Goal: Task Accomplishment & Management: Complete application form

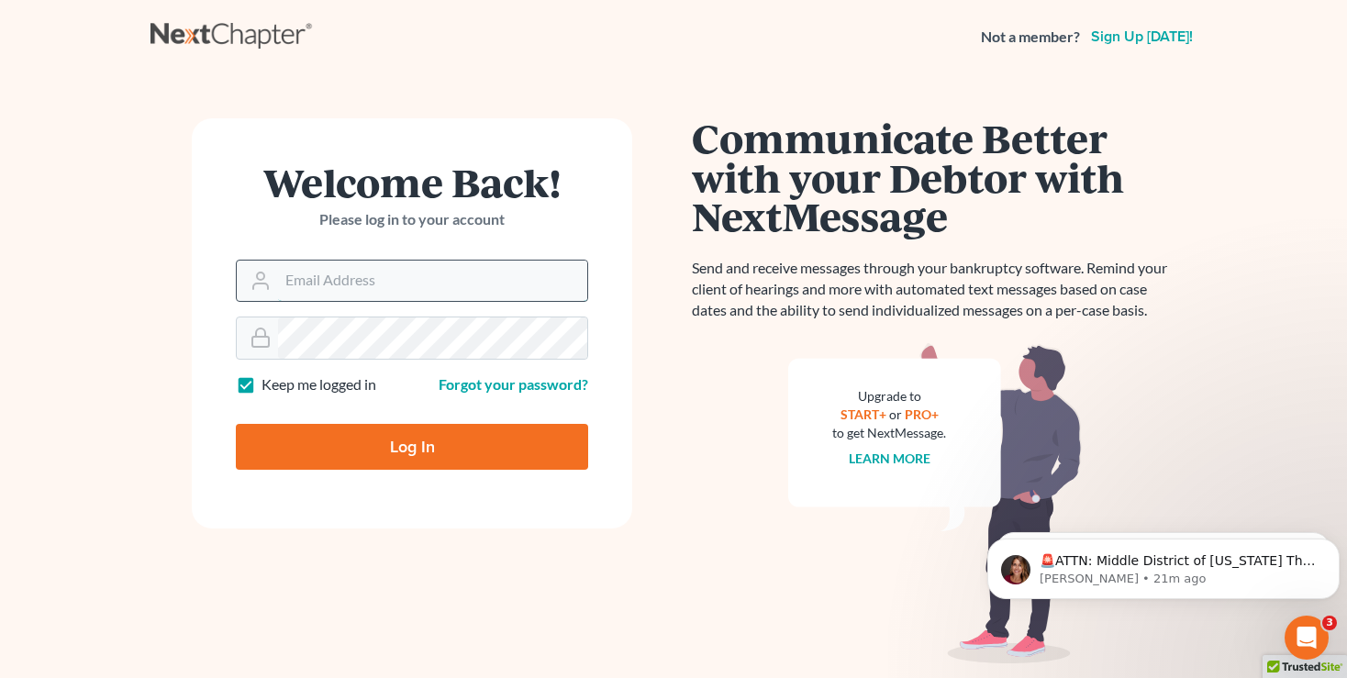
click at [314, 273] on input "Email Address" at bounding box center [432, 281] width 309 height 40
type input "[EMAIL_ADDRESS][DOMAIN_NAME]"
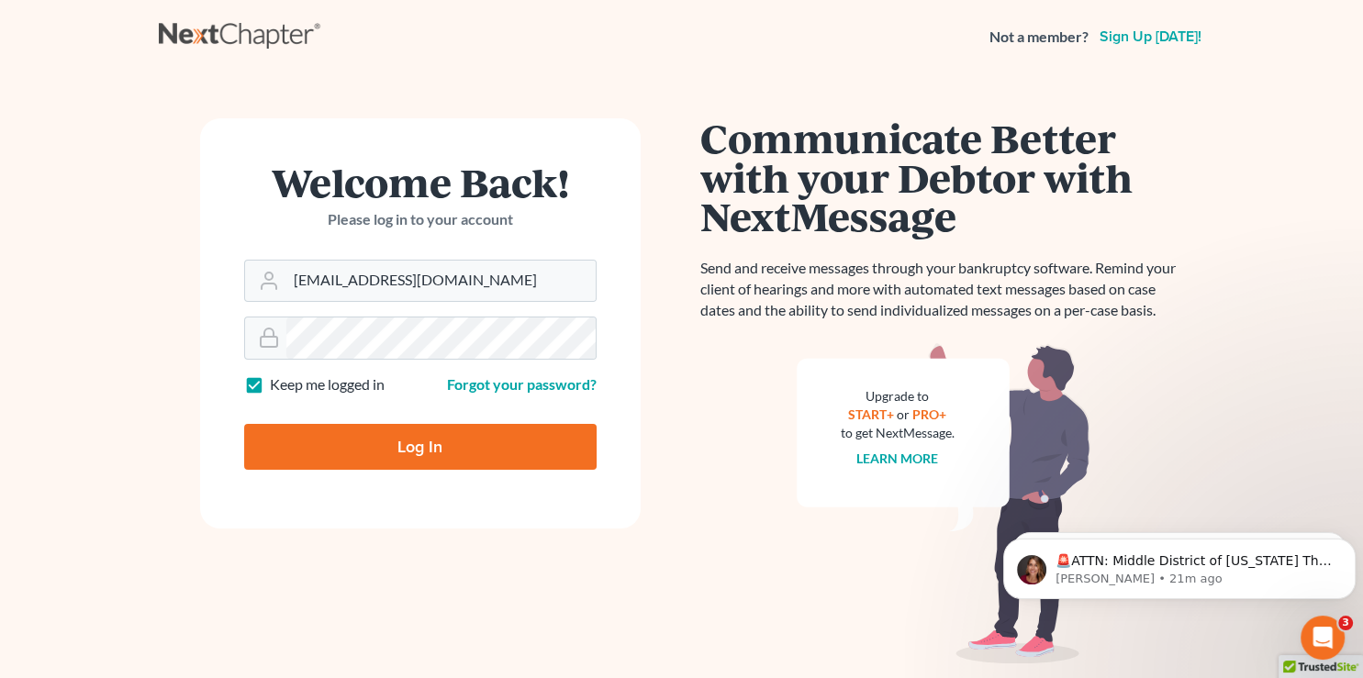
click at [391, 447] on input "Log In" at bounding box center [420, 447] width 352 height 46
type input "Thinking..."
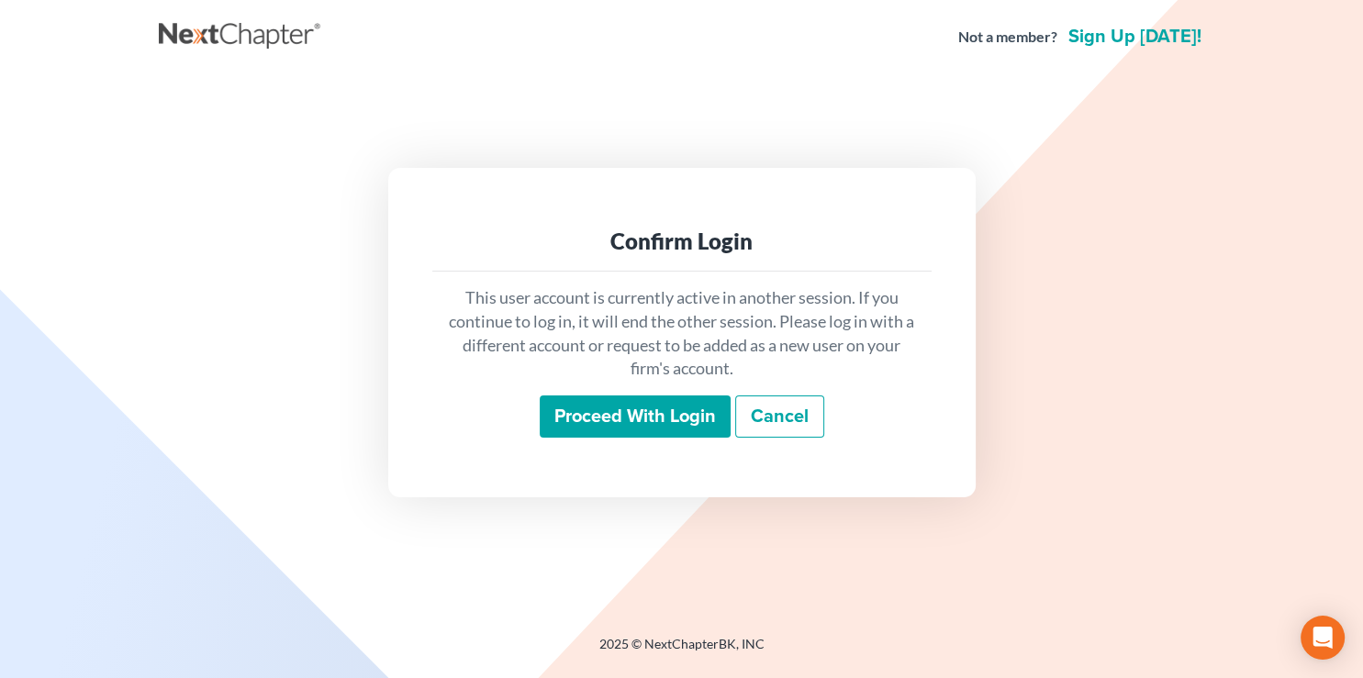
click at [638, 421] on input "Proceed with login" at bounding box center [635, 417] width 191 height 42
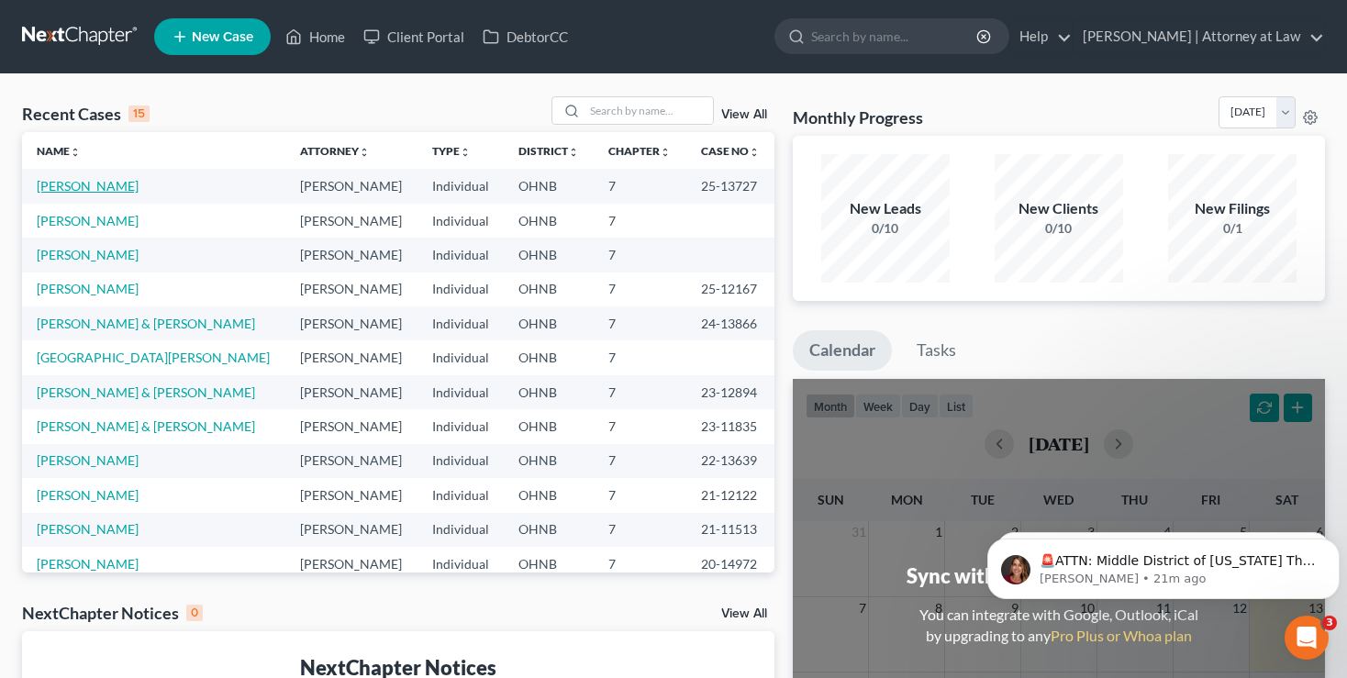
click at [61, 182] on link "[PERSON_NAME]" at bounding box center [88, 186] width 102 height 16
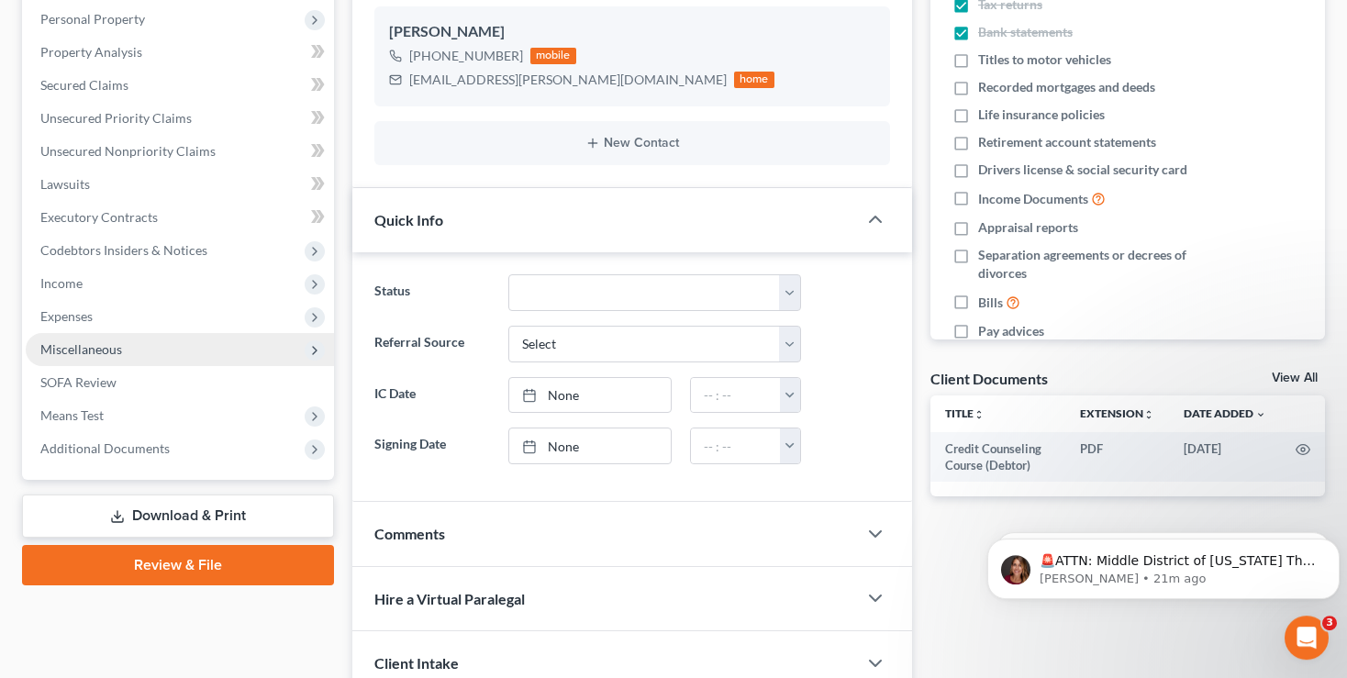
scroll to position [387, 0]
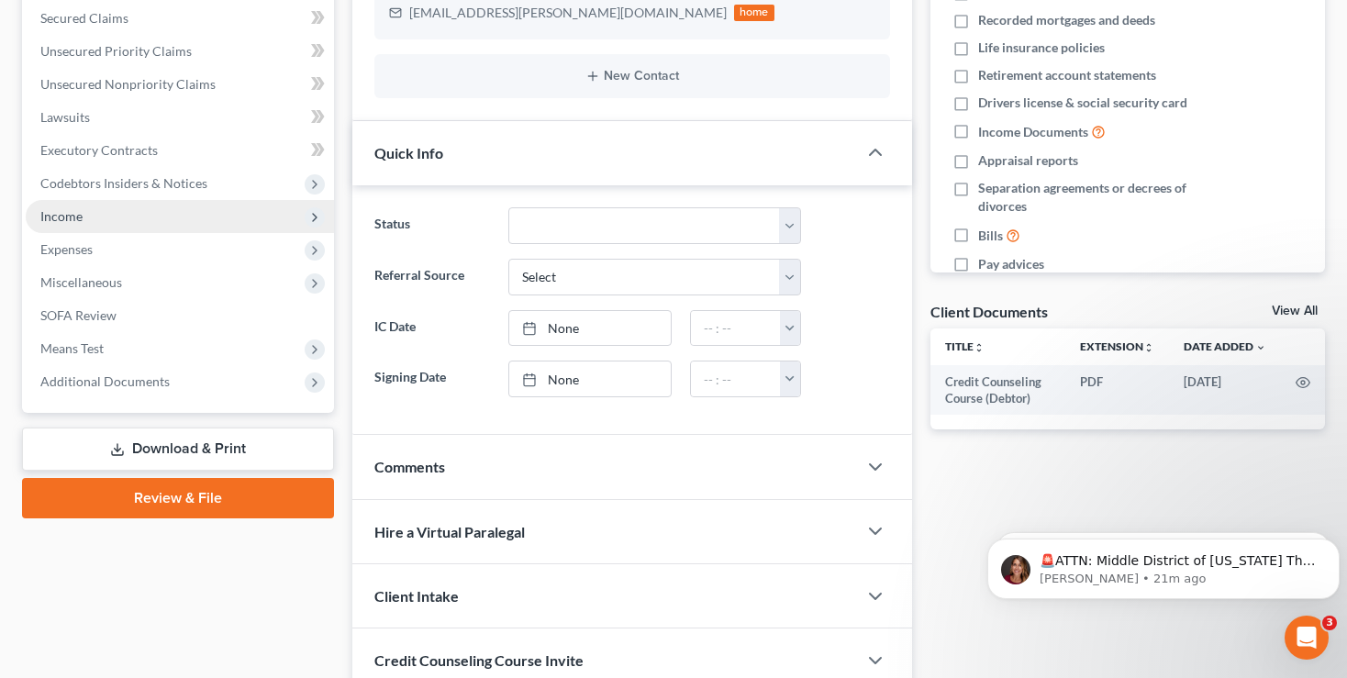
click at [50, 207] on span "Income" at bounding box center [180, 216] width 308 height 33
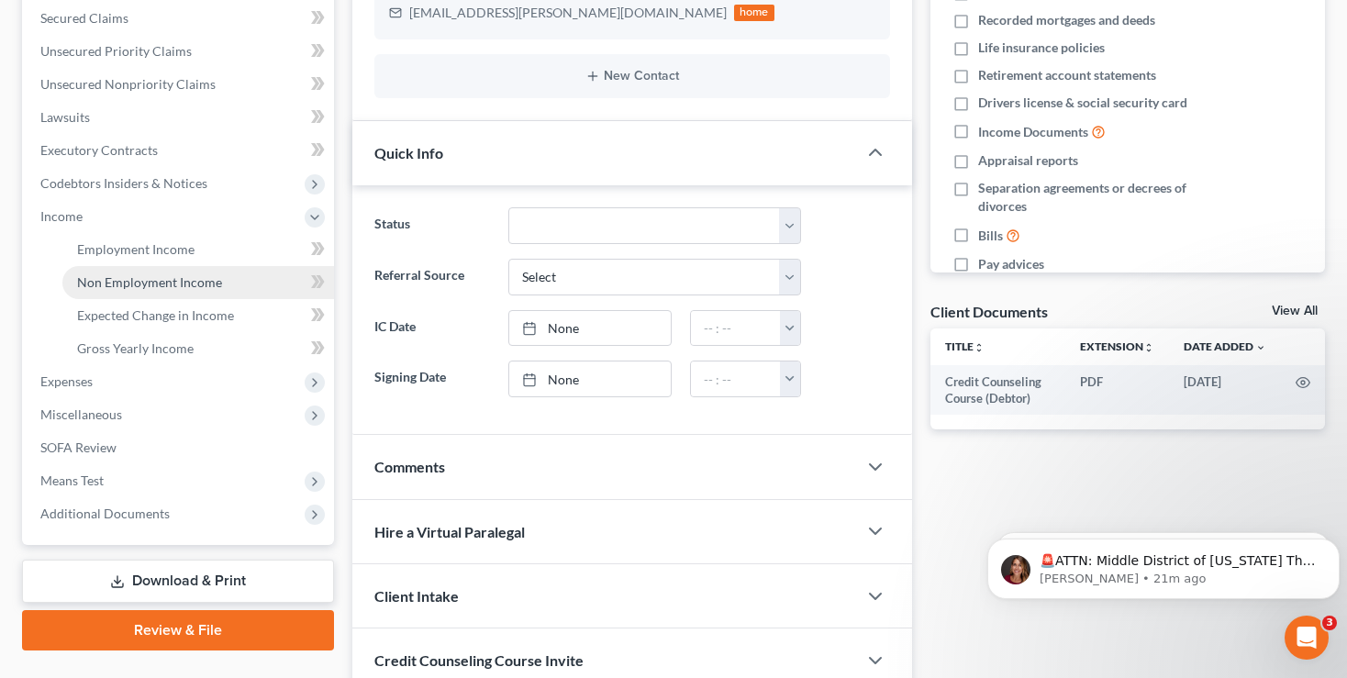
click at [127, 281] on span "Non Employment Income" at bounding box center [149, 282] width 145 height 16
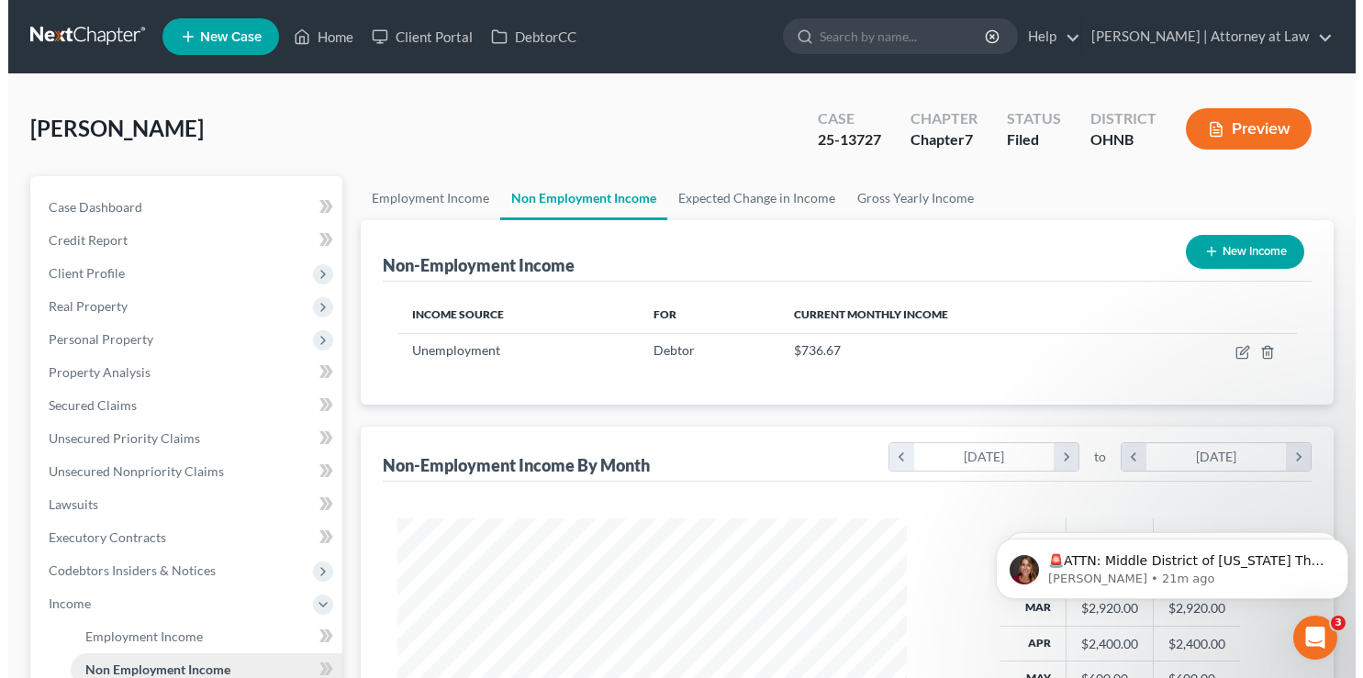
scroll to position [328, 546]
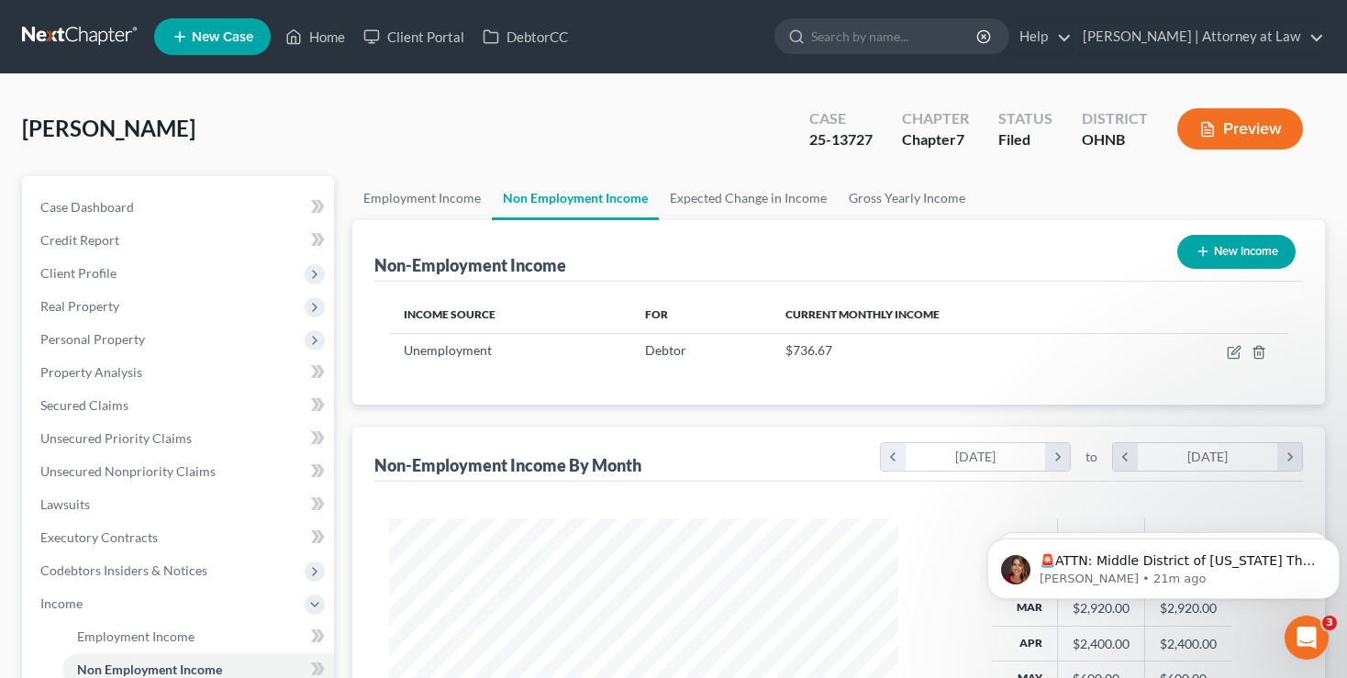
click at [1226, 251] on button "New Income" at bounding box center [1237, 252] width 118 height 34
select select "0"
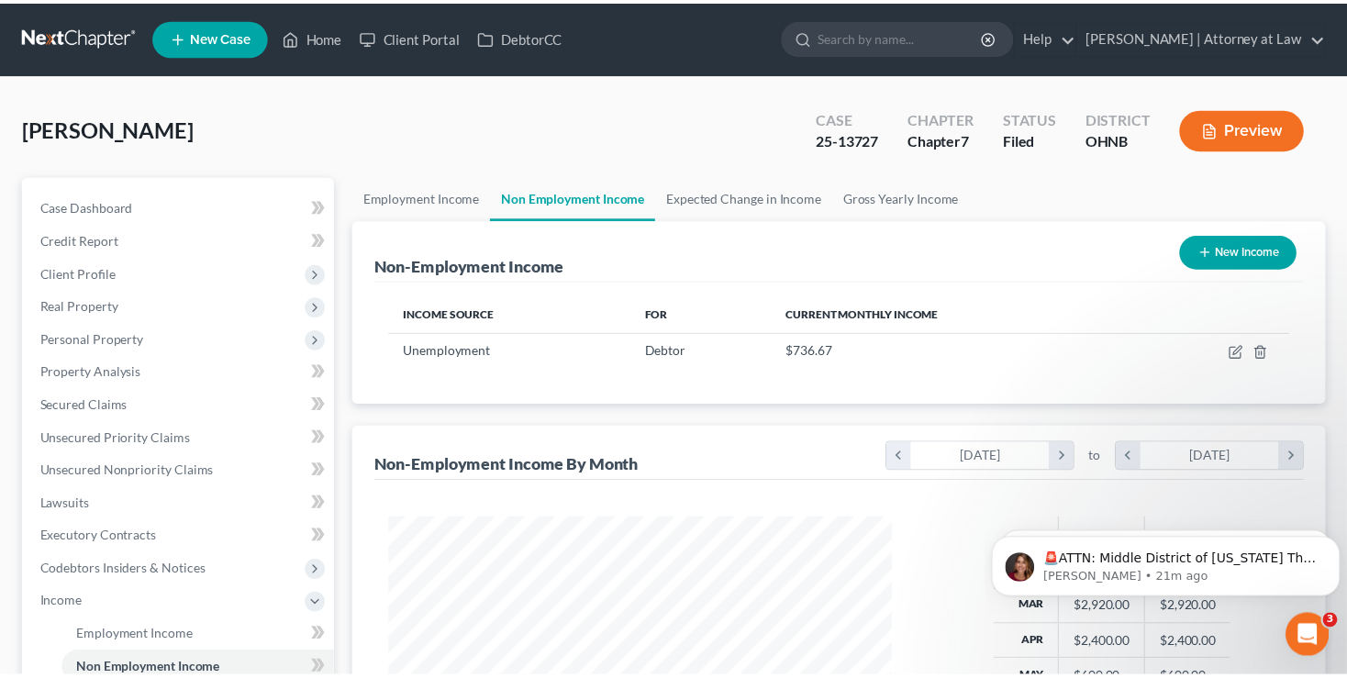
scroll to position [328, 553]
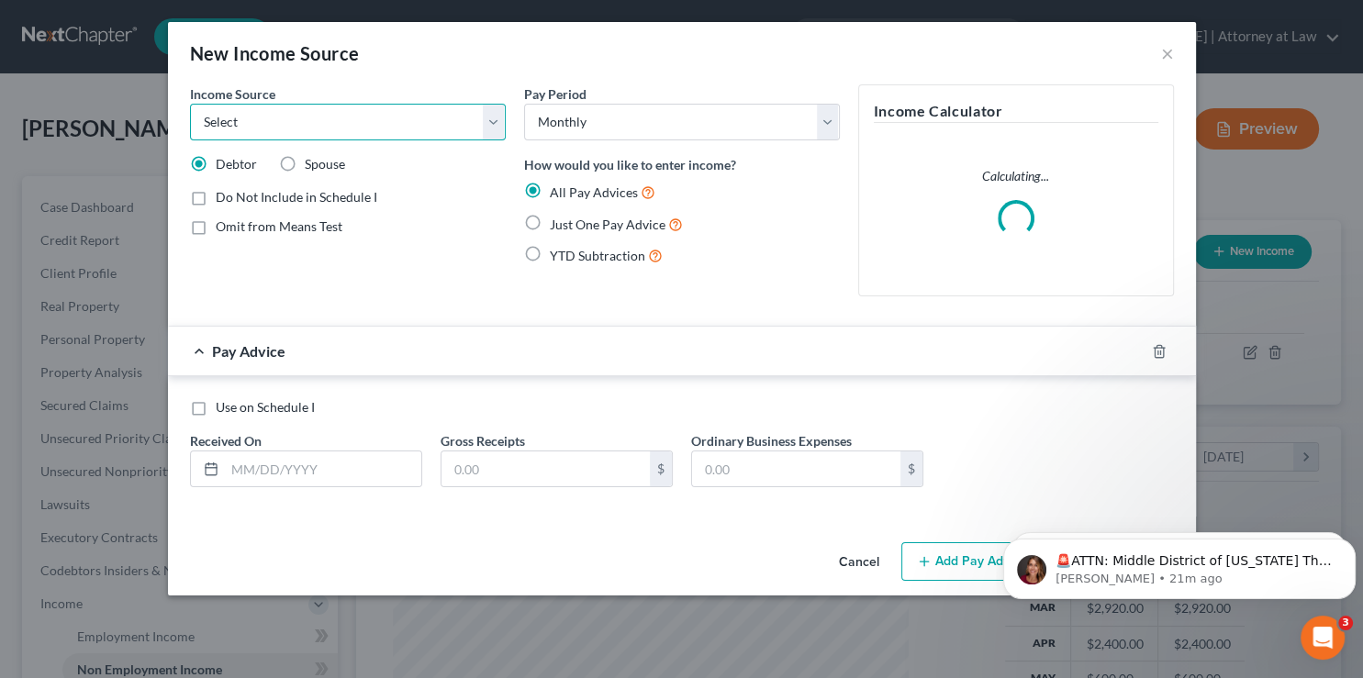
click at [190, 104] on select "Select Unemployment Disability (from employer) Pension Retirement Social Securi…" at bounding box center [348, 122] width 316 height 37
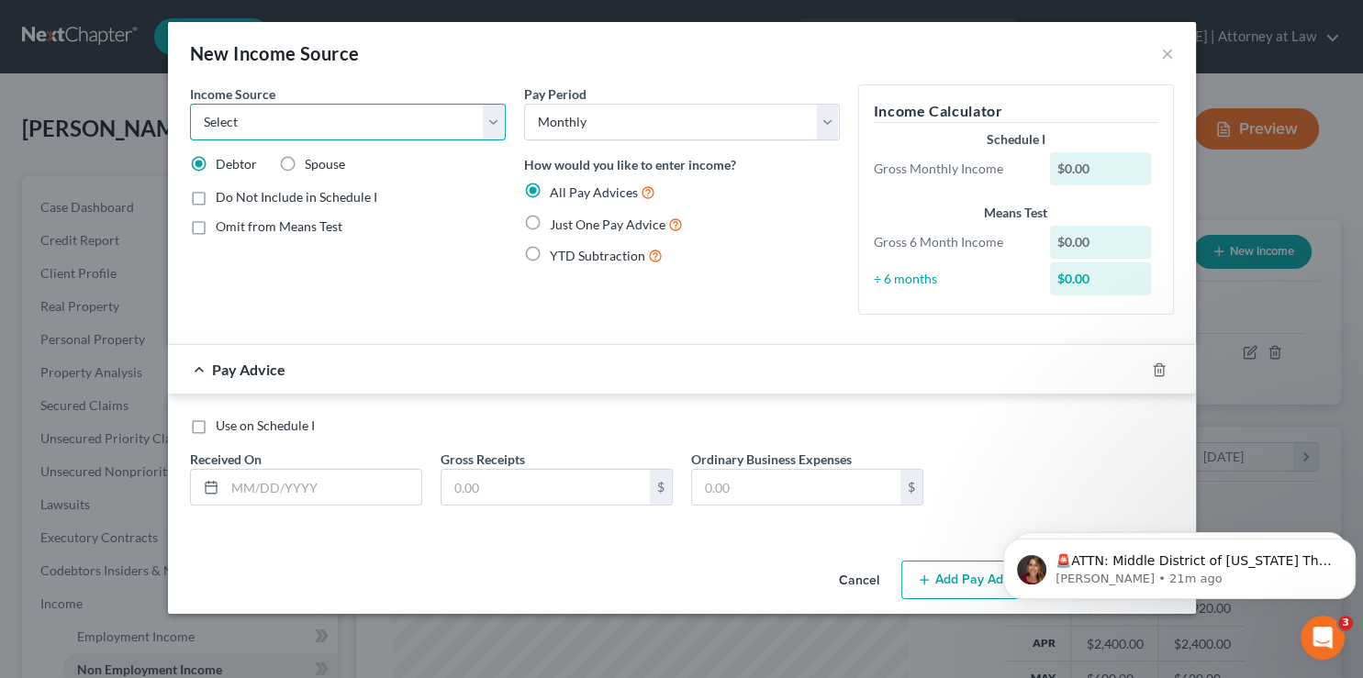
select select "8"
click option "Contributions to Household" at bounding box center [0, 0] width 0 height 0
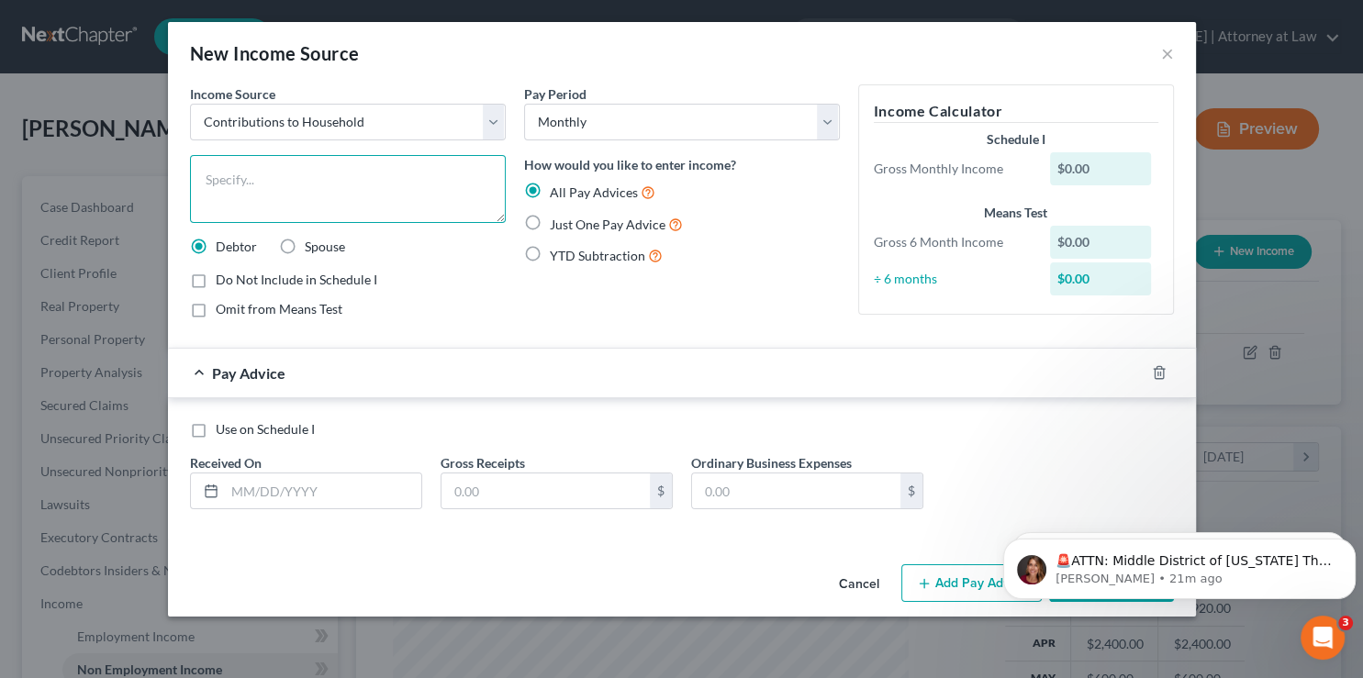
click at [212, 181] on textarea at bounding box center [348, 189] width 316 height 68
type textarea "Assistance for Family Members"
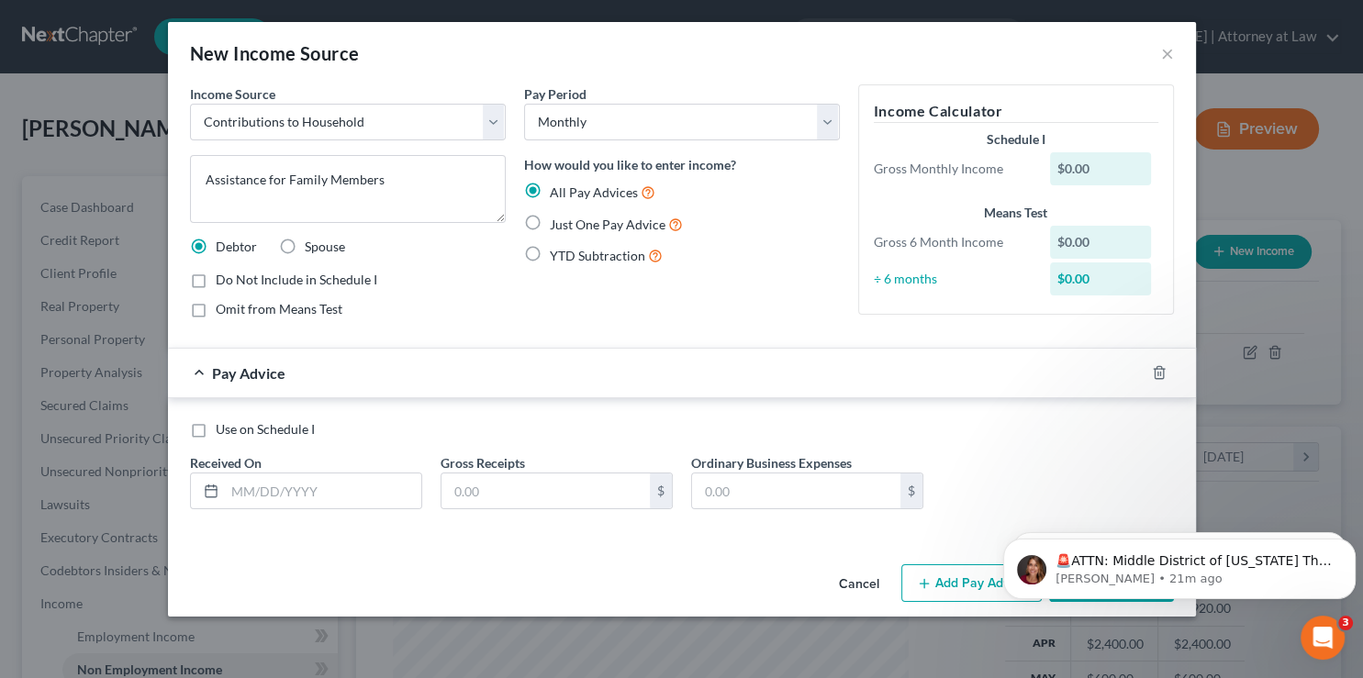
click at [550, 225] on label "Just One Pay Advice" at bounding box center [616, 224] width 133 height 21
click at [557, 225] on input "Just One Pay Advice" at bounding box center [563, 220] width 12 height 12
radio input "true"
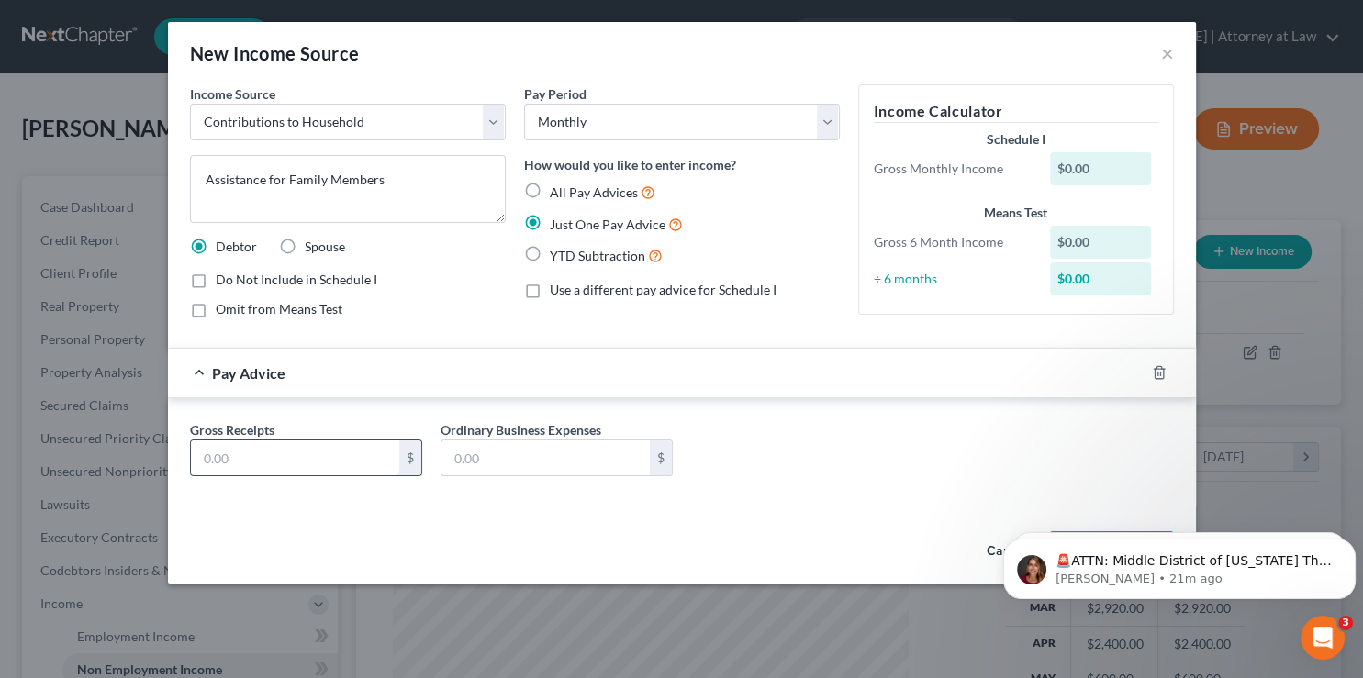
click at [262, 451] on input "text" at bounding box center [295, 458] width 208 height 35
type input "650"
click at [1352, 548] on icon "Dismiss notification" at bounding box center [1350, 544] width 10 height 10
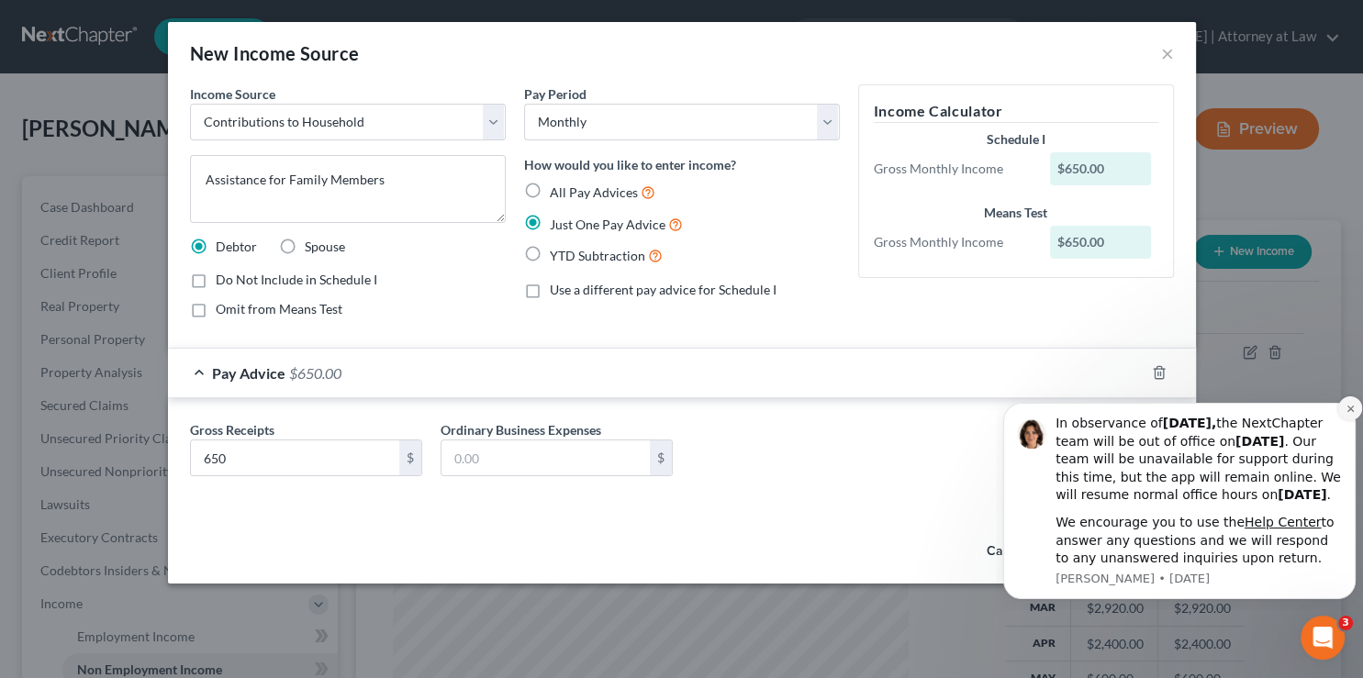
click at [1349, 405] on icon "Dismiss notification" at bounding box center [1349, 408] width 6 height 6
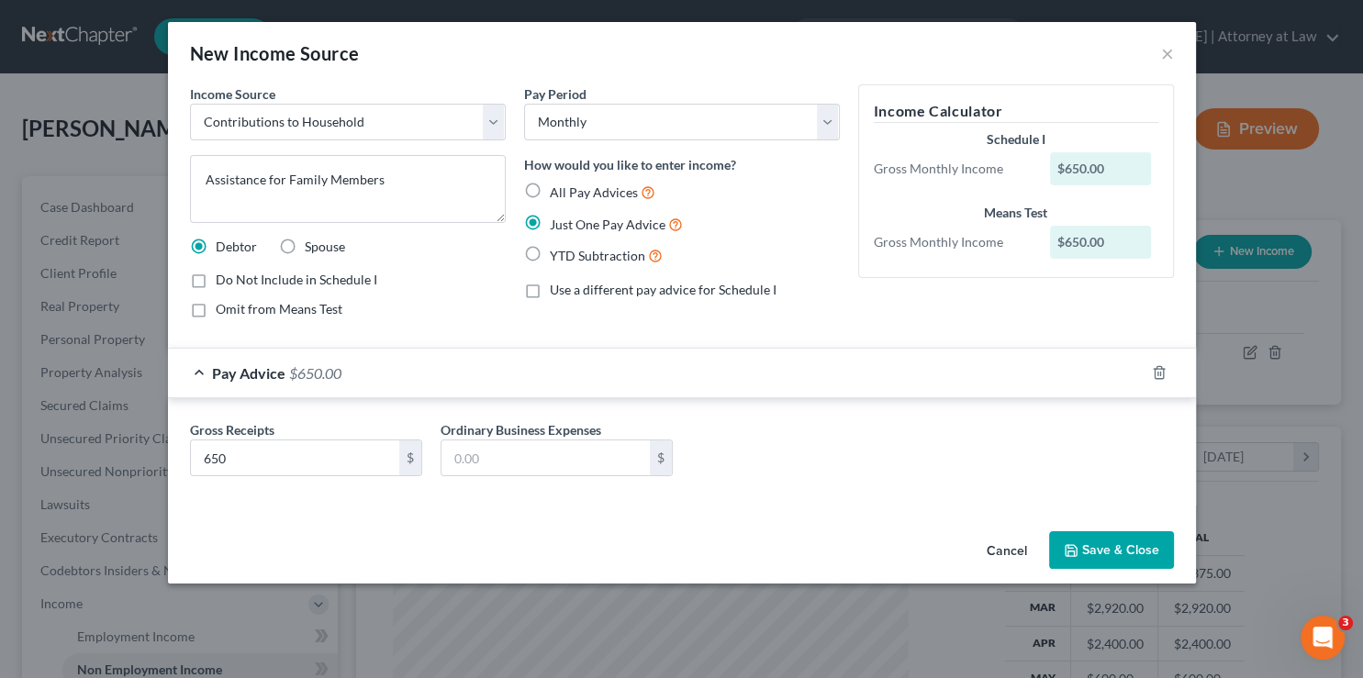
click at [1097, 544] on button "Save & Close" at bounding box center [1111, 550] width 125 height 39
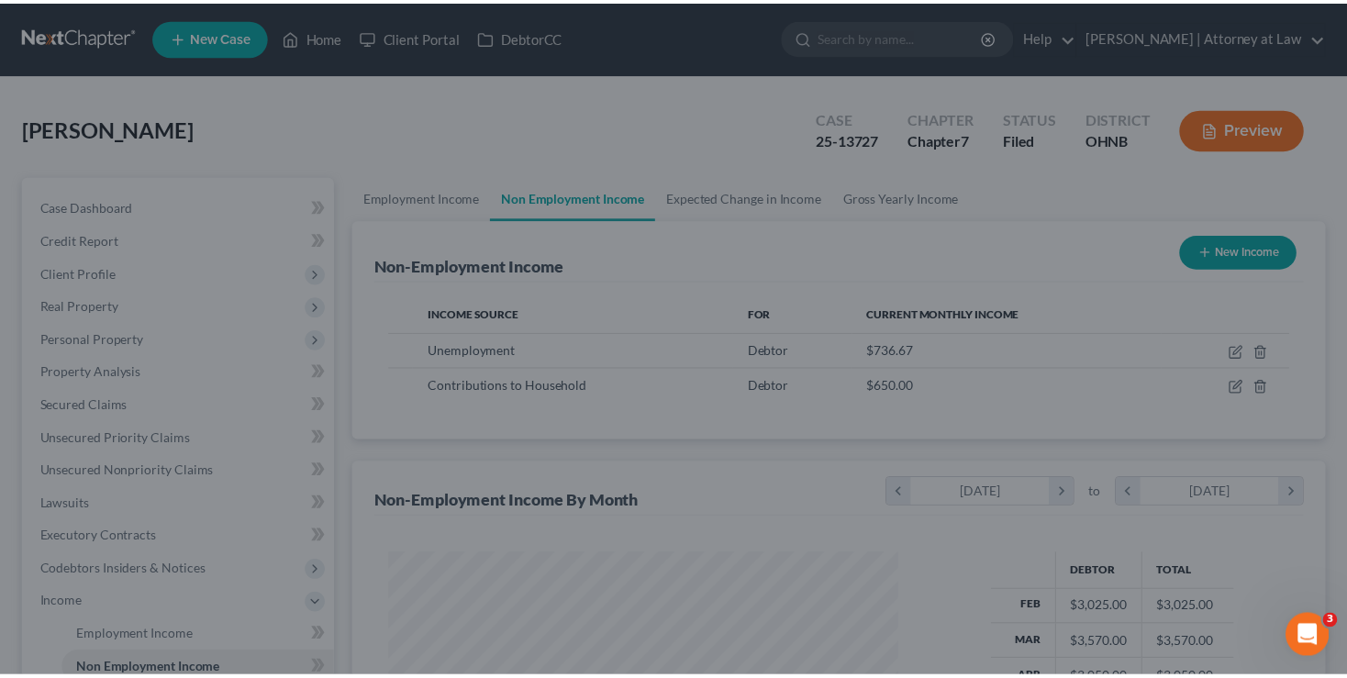
scroll to position [917470, 917250]
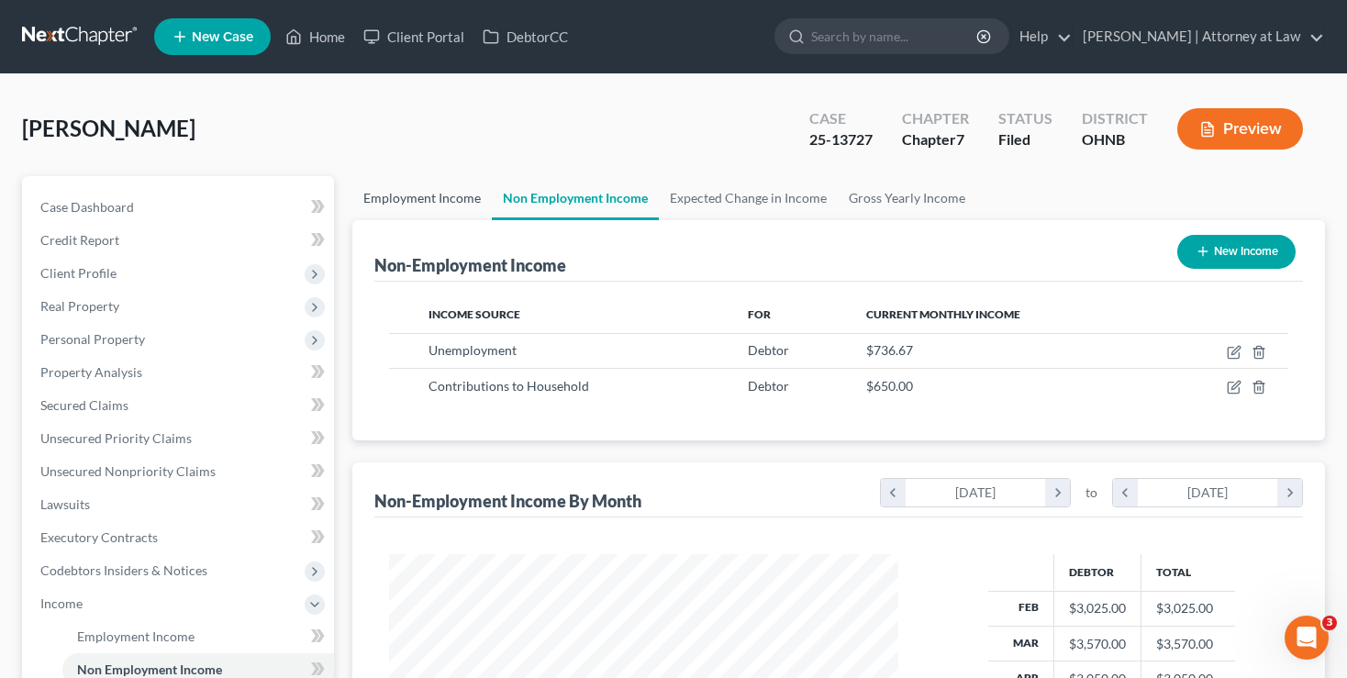
click at [408, 193] on link "Employment Income" at bounding box center [422, 198] width 140 height 44
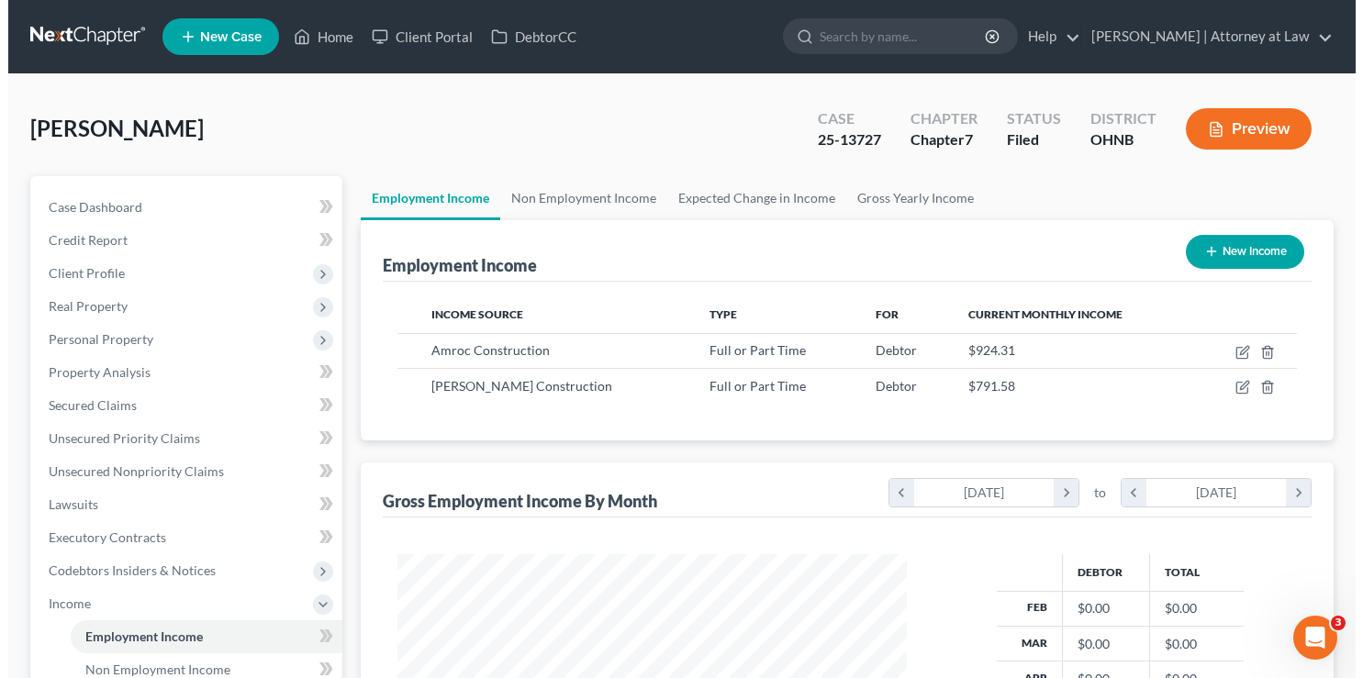
scroll to position [328, 546]
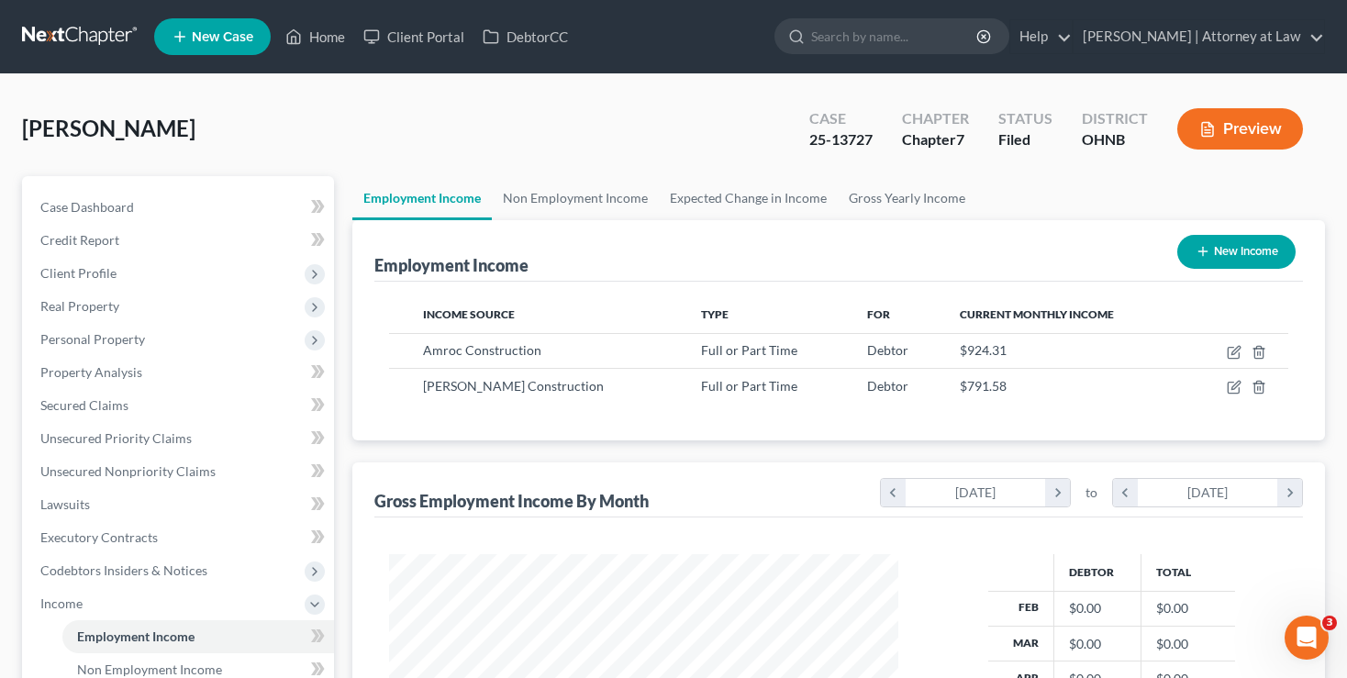
click at [1242, 244] on button "New Income" at bounding box center [1237, 252] width 118 height 34
select select "0"
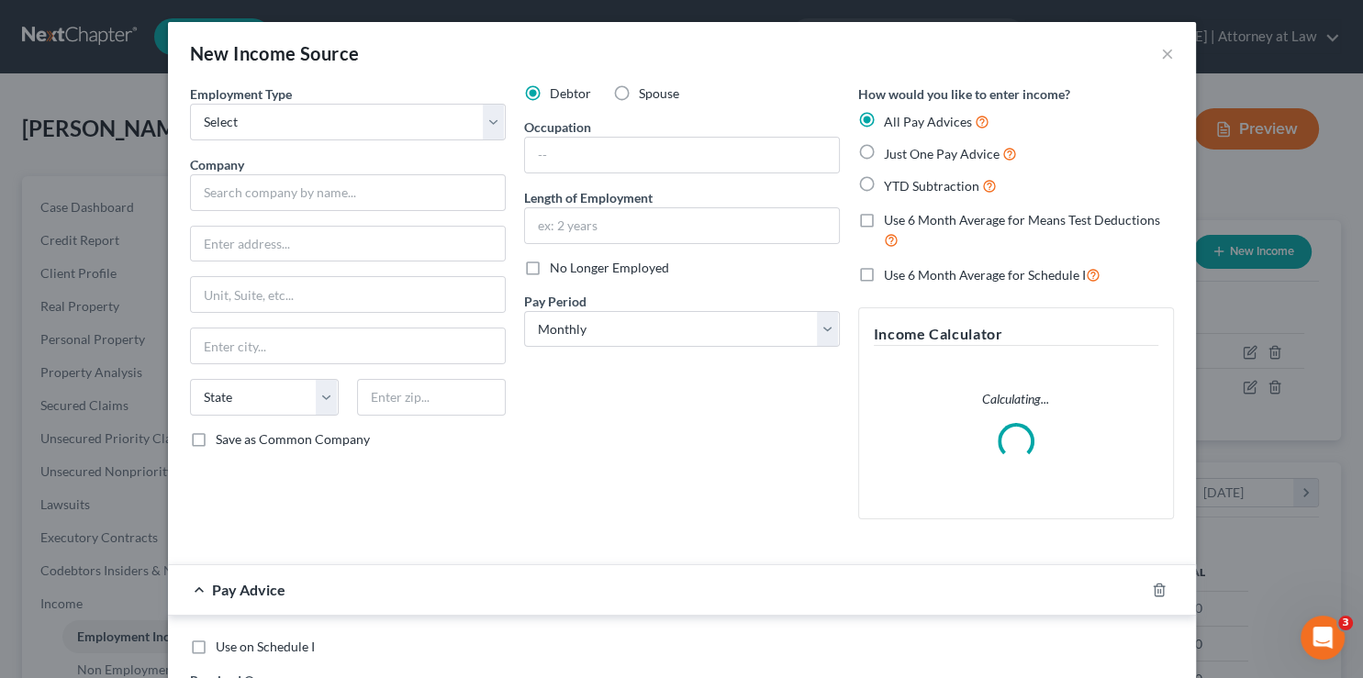
scroll to position [328, 553]
click at [499, 121] on div "Employment Type * Select Full or Part Time Employment Self Employment Company *…" at bounding box center [348, 309] width 334 height 450
click at [190, 104] on select "Select Full or Part Time Employment Self Employment" at bounding box center [348, 122] width 316 height 37
select select "1"
click option "Self Employment" at bounding box center [0, 0] width 0 height 0
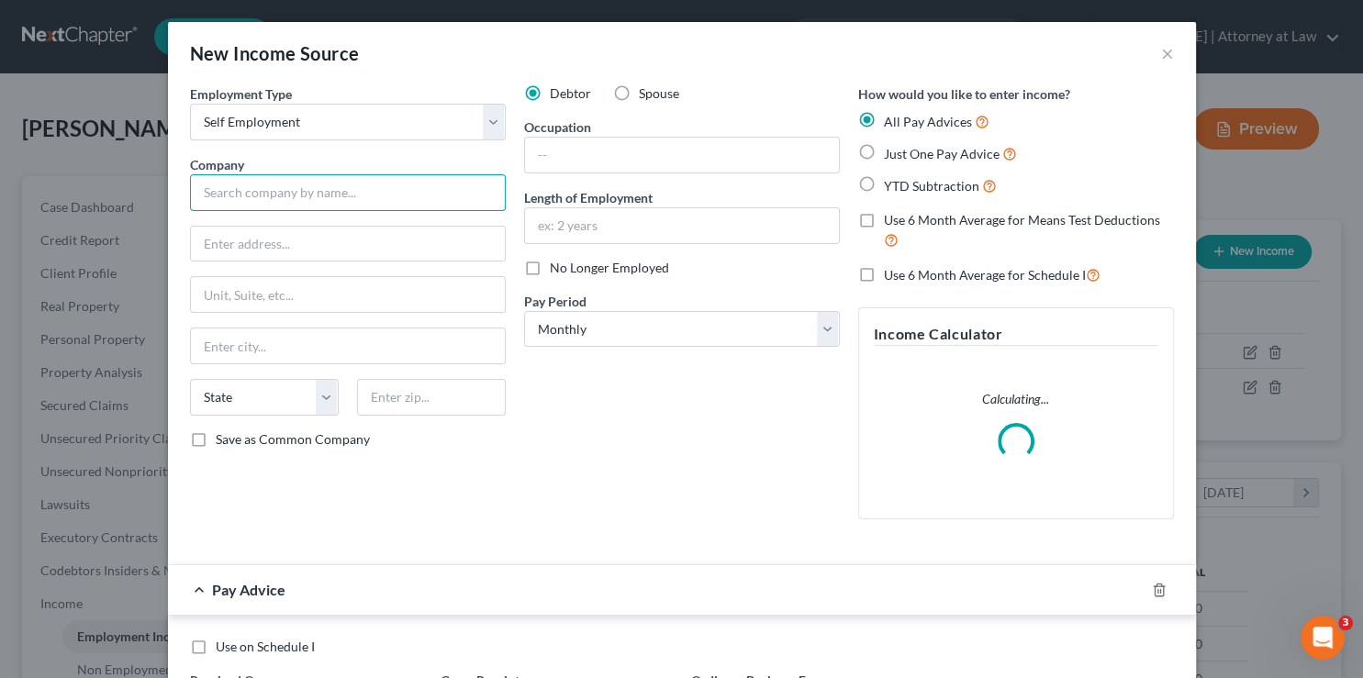
click at [229, 189] on input "text" at bounding box center [348, 192] width 316 height 37
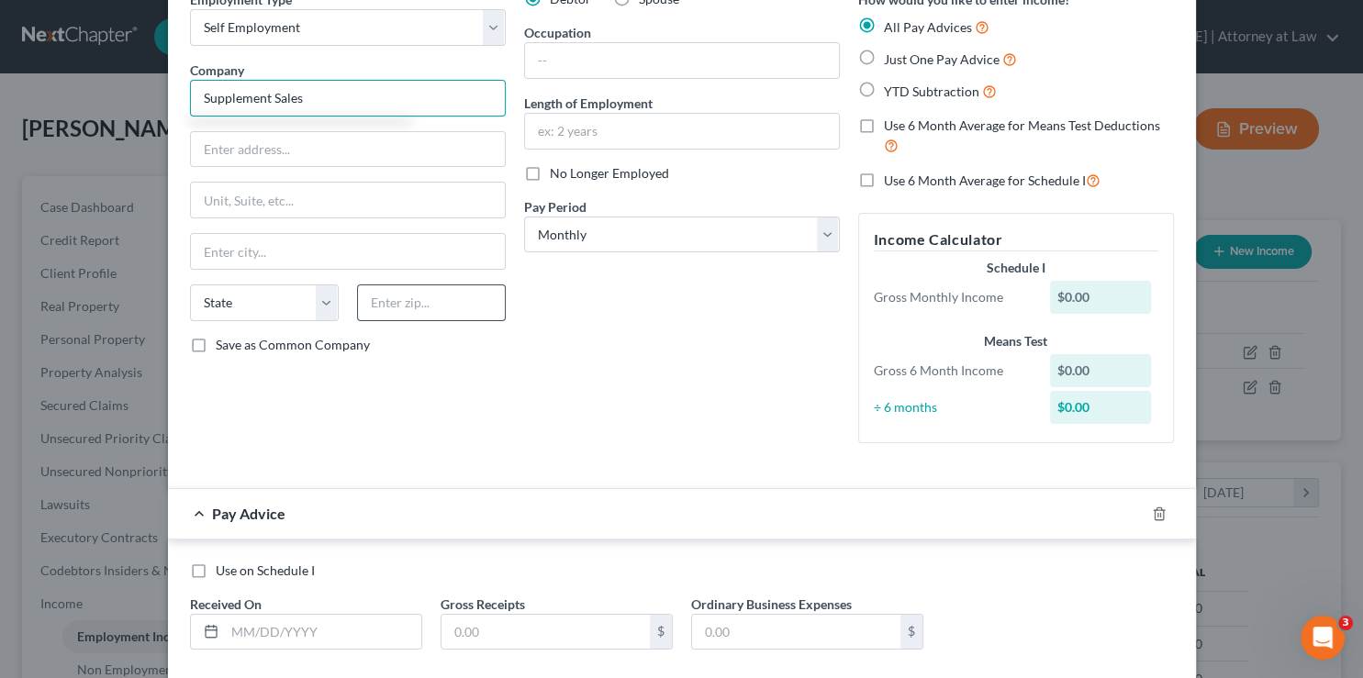
scroll to position [184, 0]
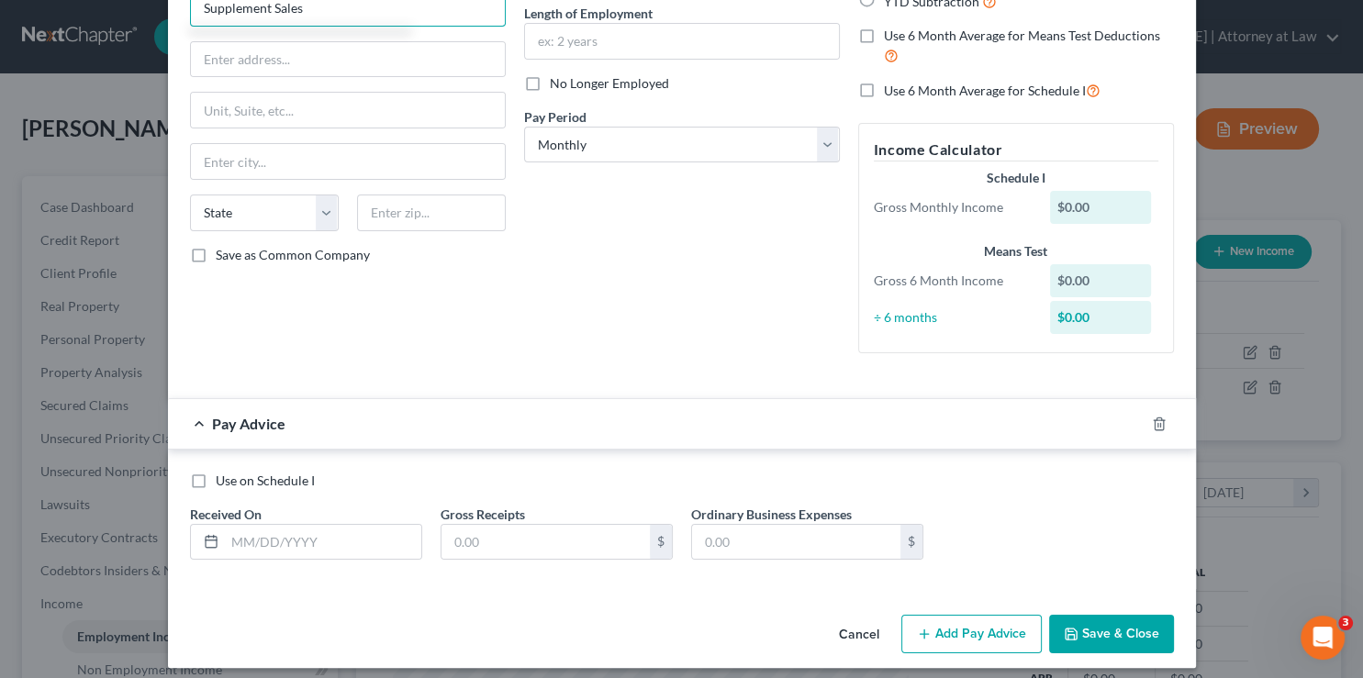
type input "Supplement Sales"
click at [216, 480] on label "Use on Schedule I" at bounding box center [265, 481] width 99 height 18
click at [223, 480] on input "Use on Schedule I" at bounding box center [229, 478] width 12 height 12
checkbox input "true"
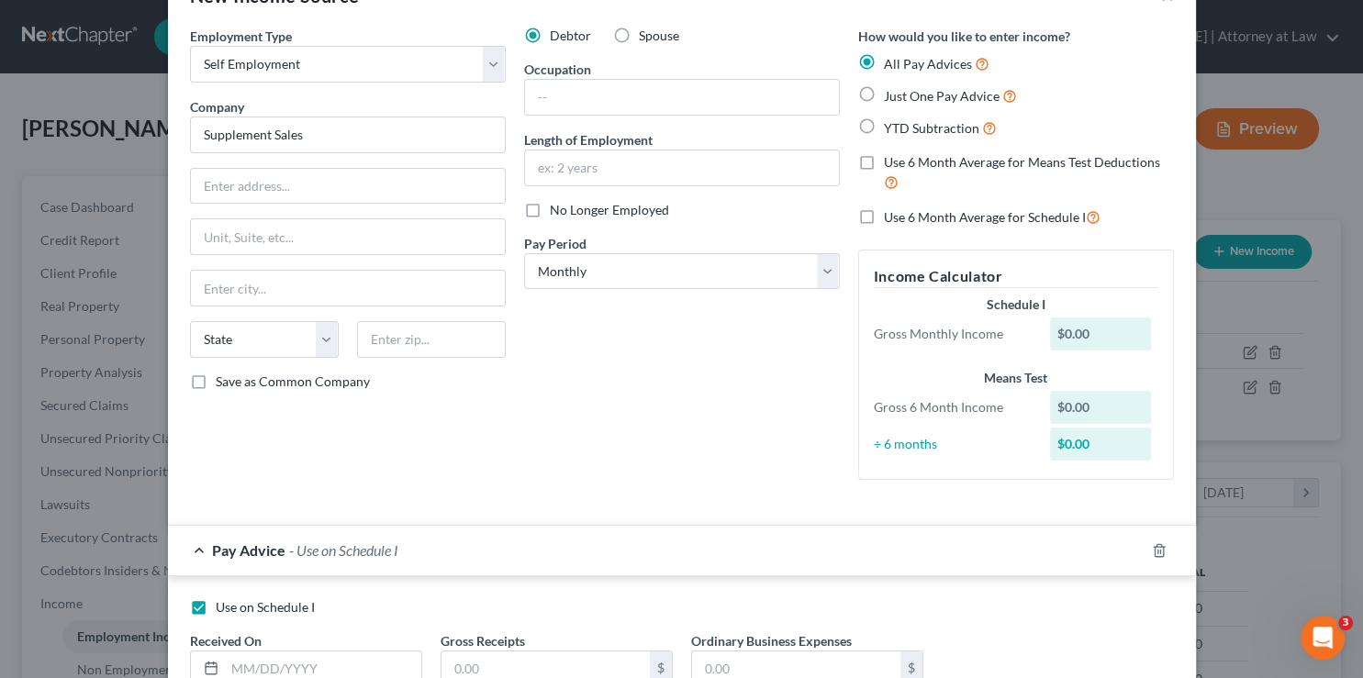
scroll to position [0, 0]
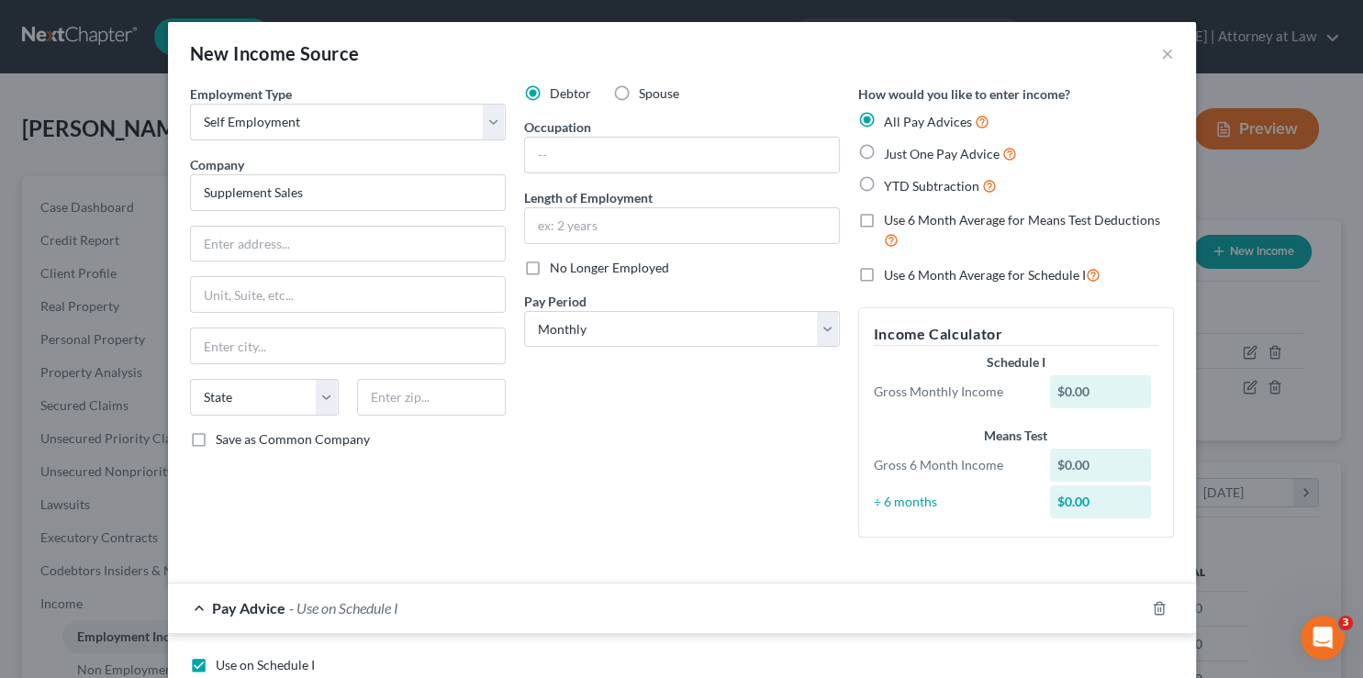
click at [884, 152] on label "Just One Pay Advice" at bounding box center [950, 153] width 133 height 21
click at [891, 152] on input "Just One Pay Advice" at bounding box center [897, 149] width 12 height 12
radio input "true"
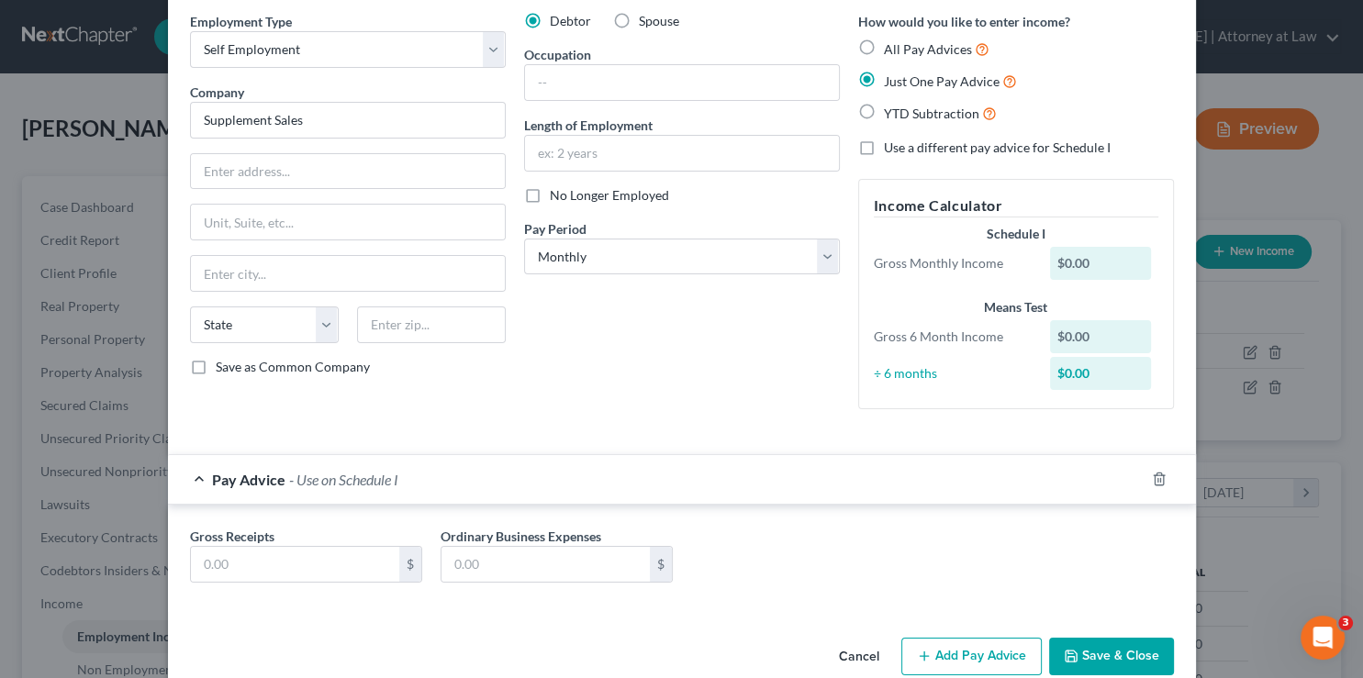
scroll to position [105, 0]
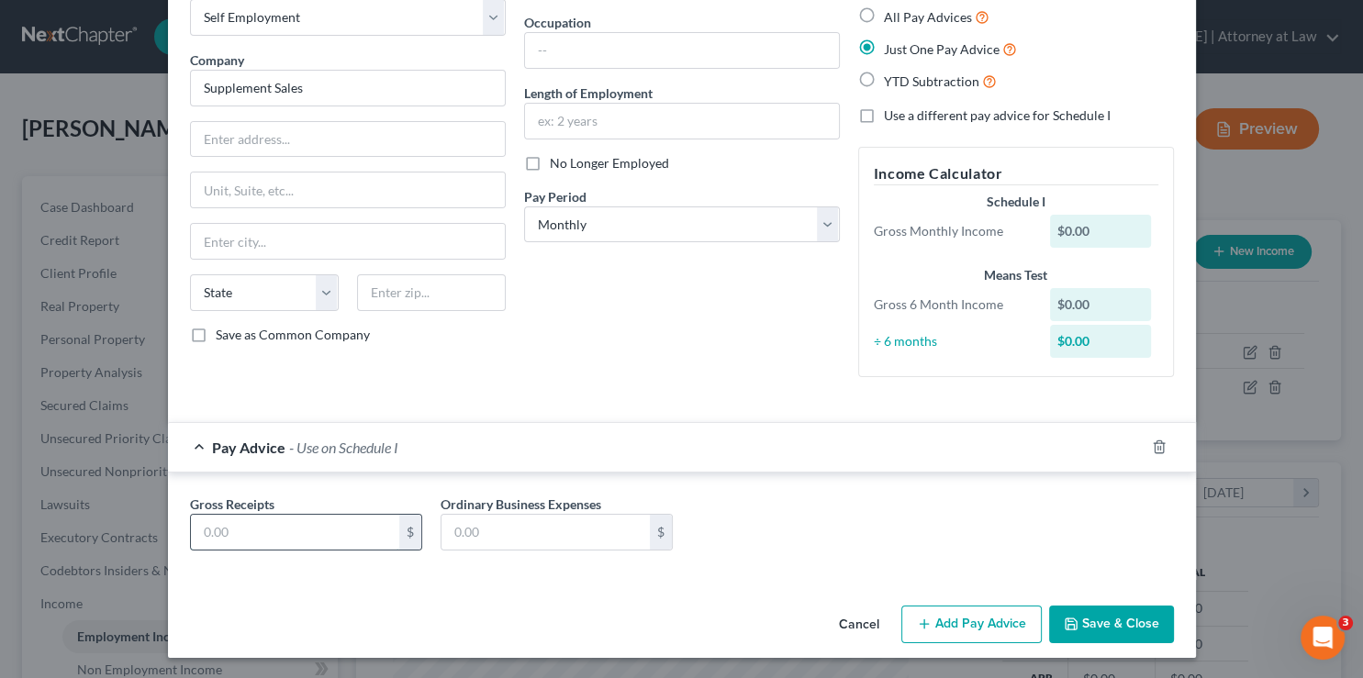
click at [245, 533] on input "text" at bounding box center [295, 532] width 208 height 35
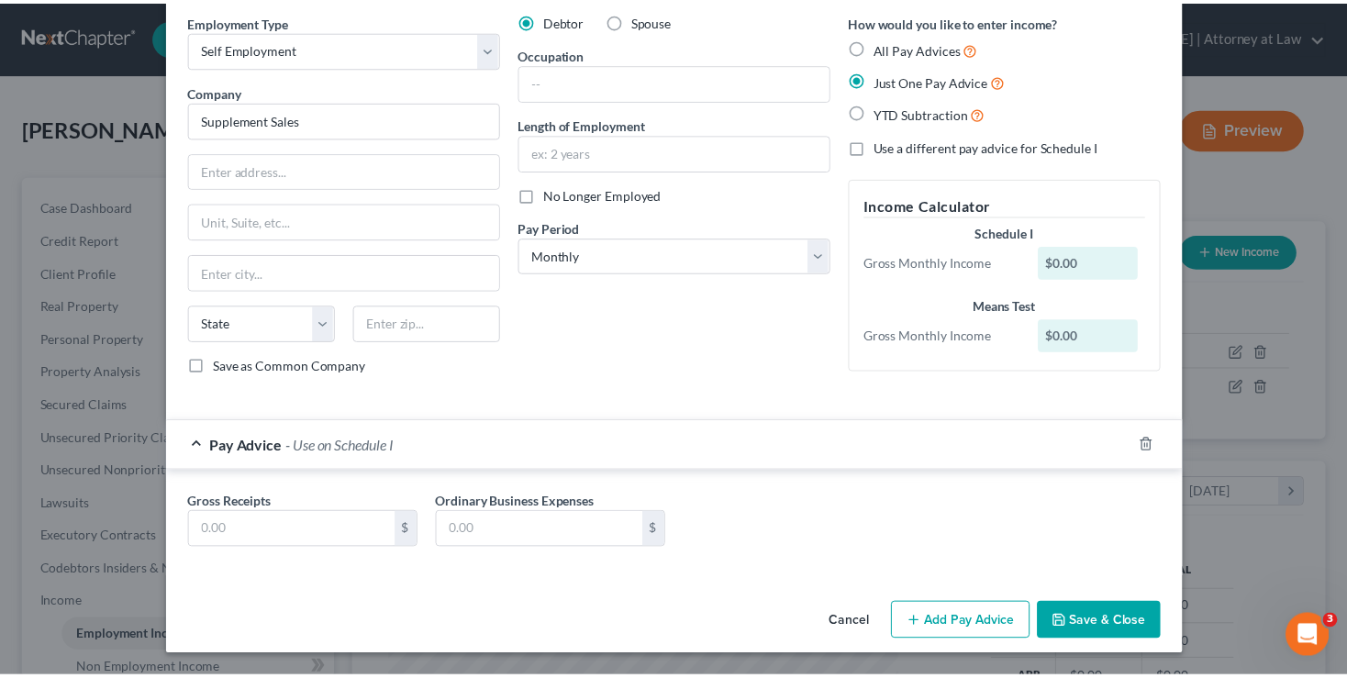
scroll to position [70, 0]
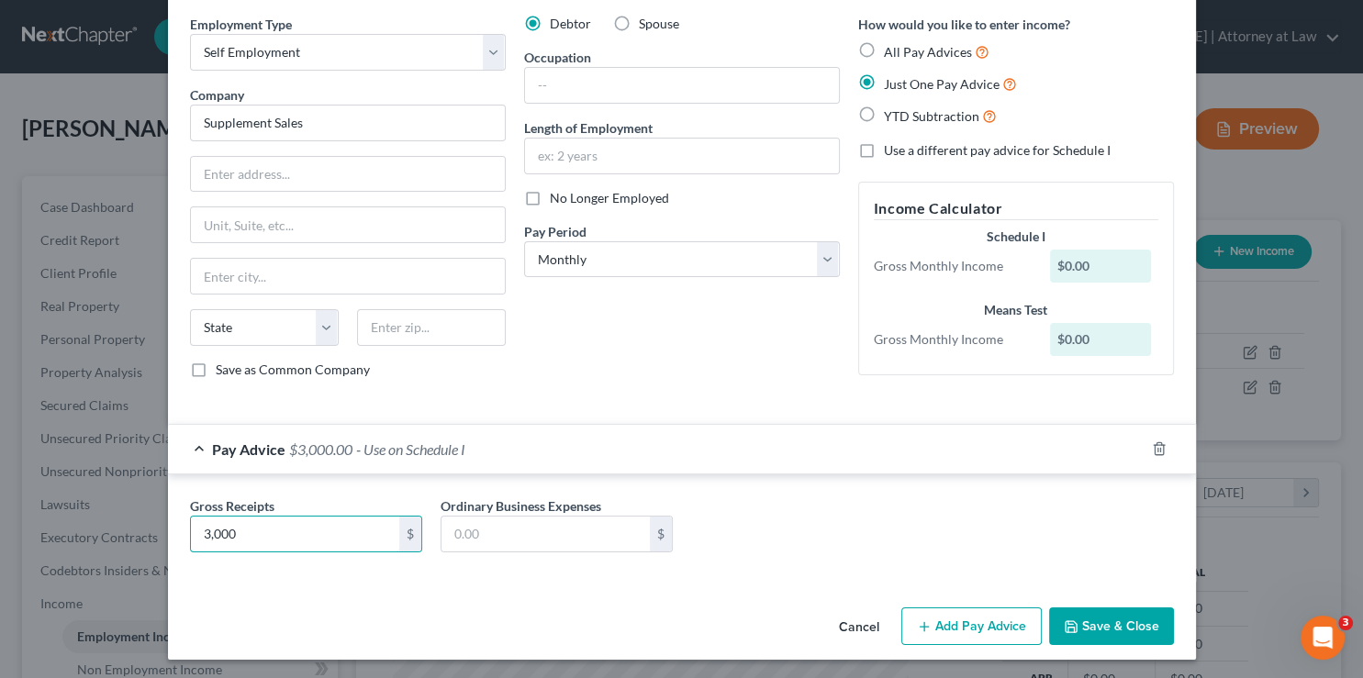
type input "3,000"
type input "850"
click at [1103, 623] on button "Save & Close" at bounding box center [1111, 627] width 125 height 39
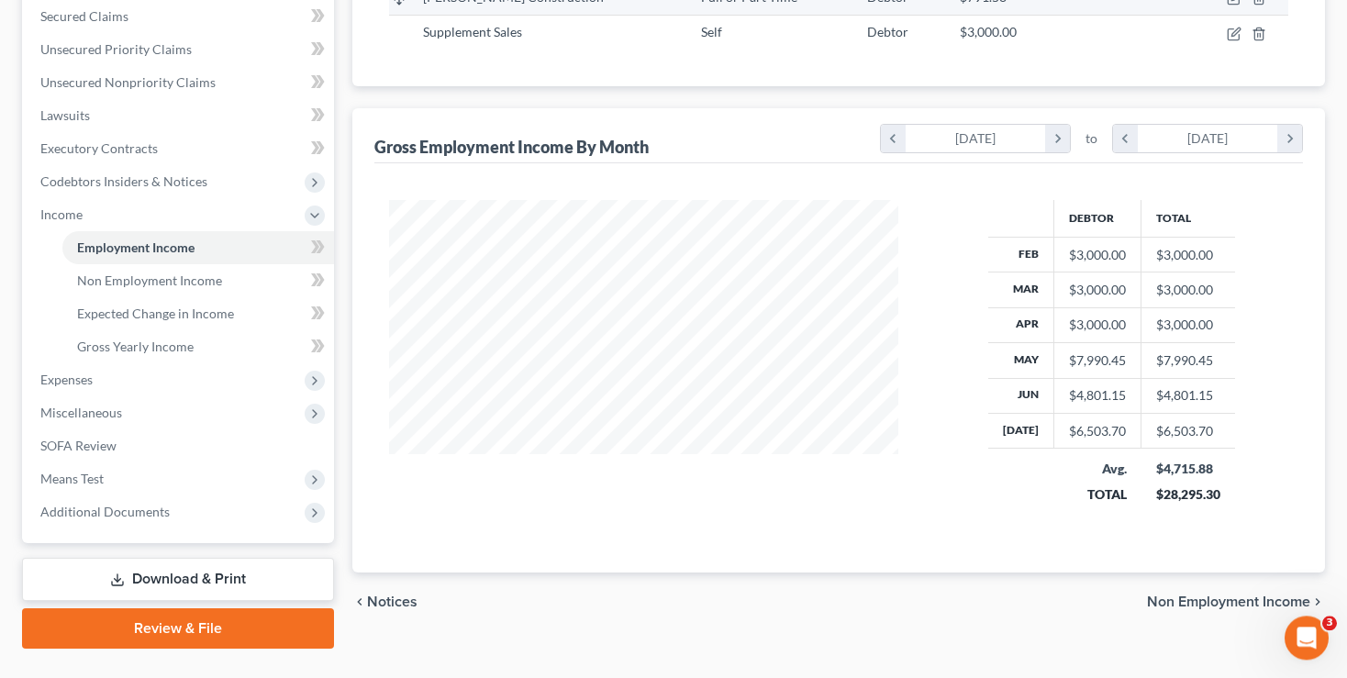
scroll to position [427, 0]
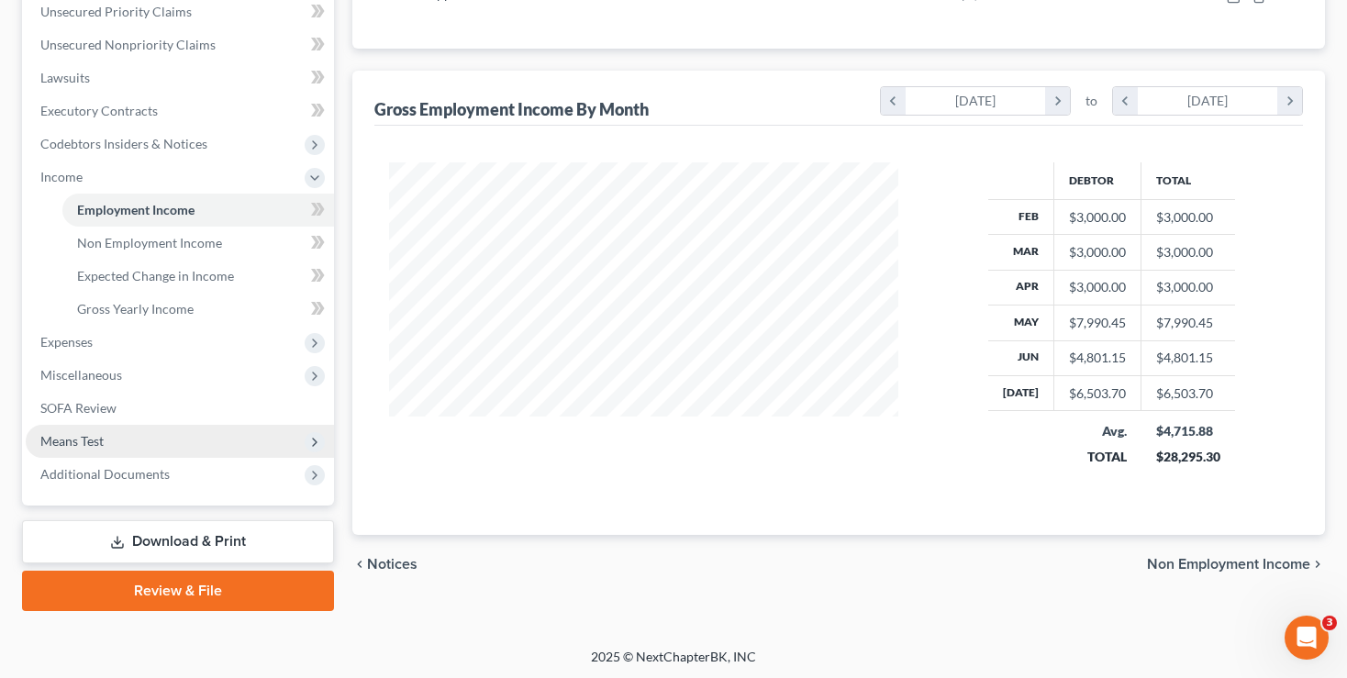
click at [71, 438] on span "Means Test" at bounding box center [71, 441] width 63 height 16
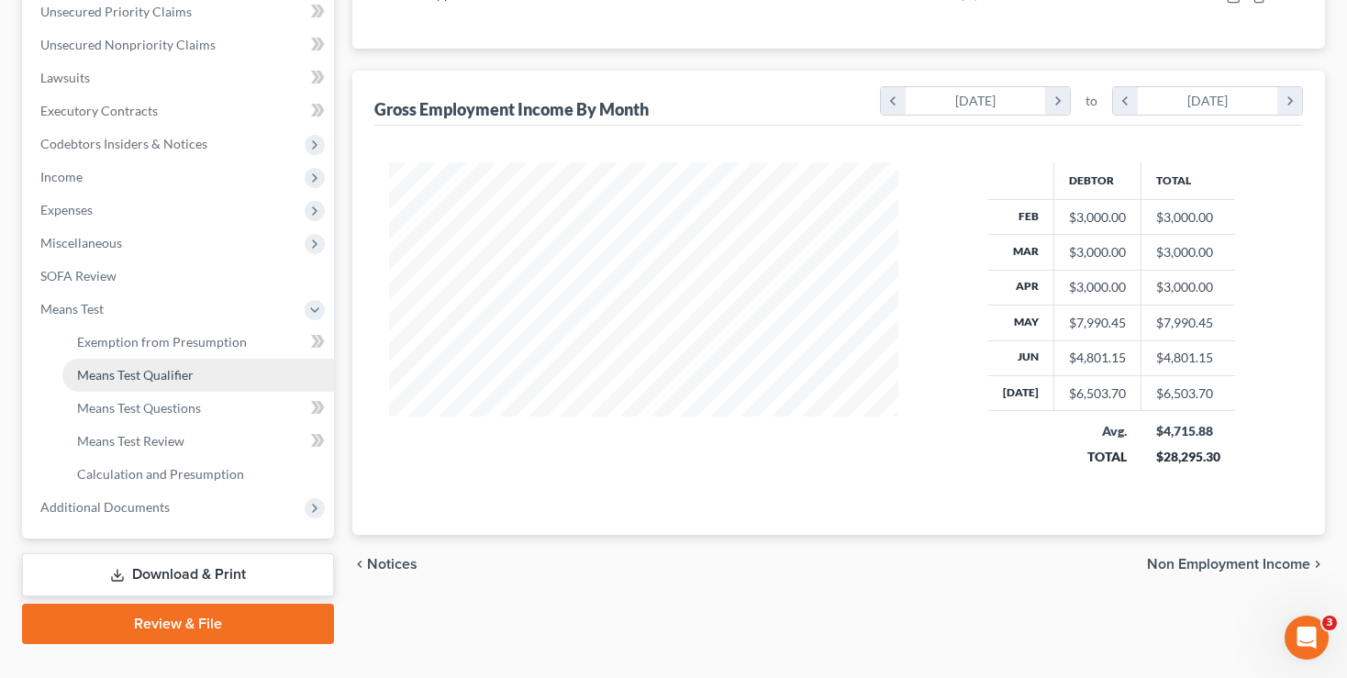
click at [142, 379] on span "Means Test Qualifier" at bounding box center [135, 375] width 117 height 16
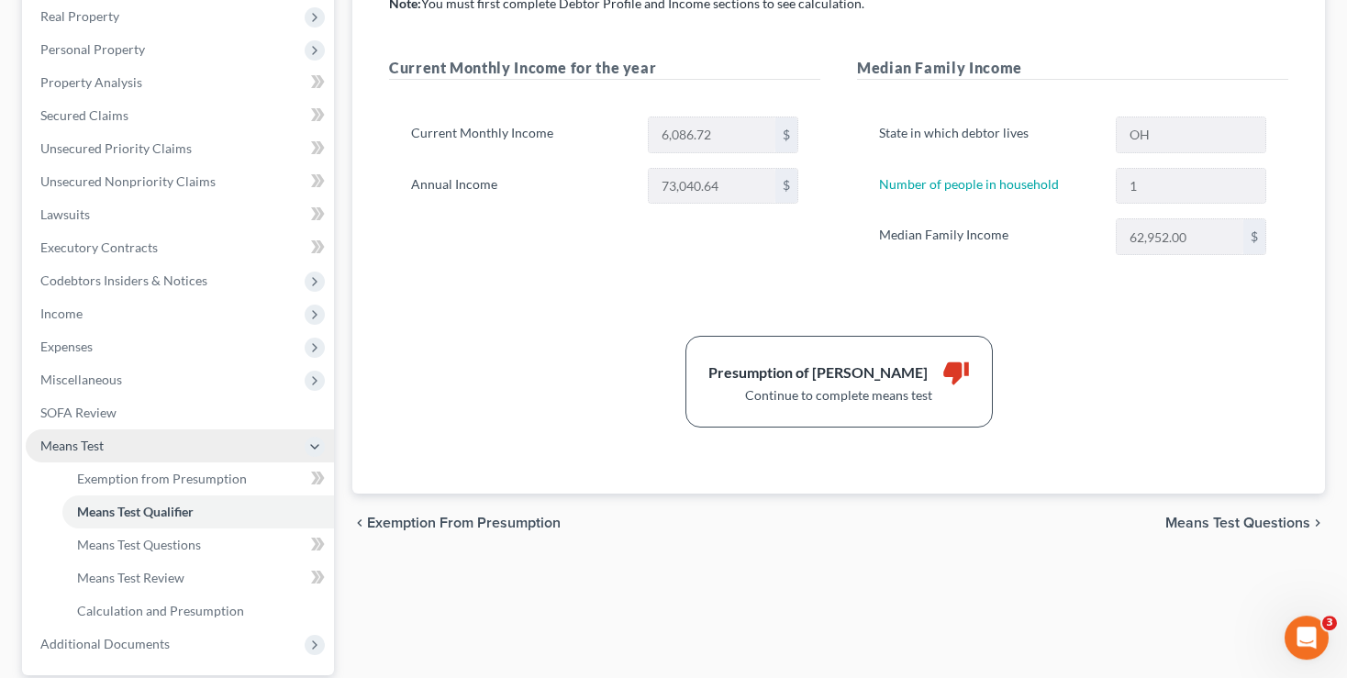
scroll to position [290, 0]
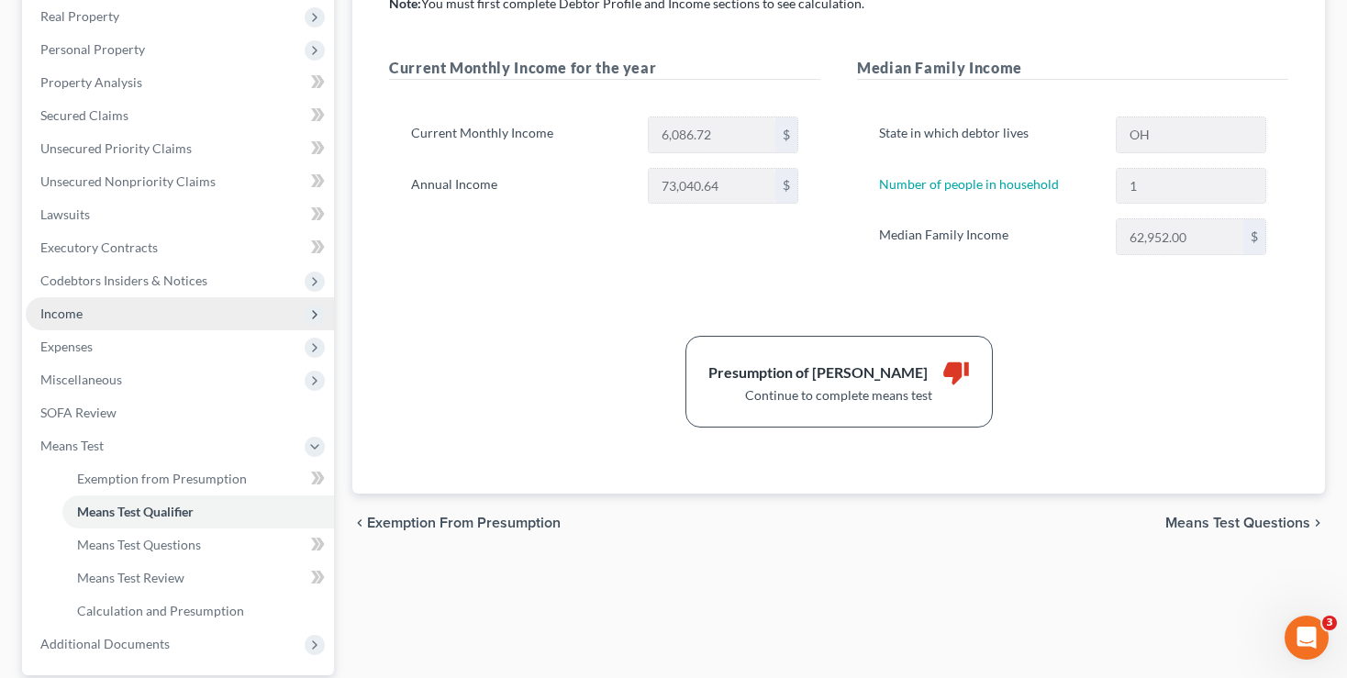
click at [66, 315] on span "Income" at bounding box center [61, 314] width 42 height 16
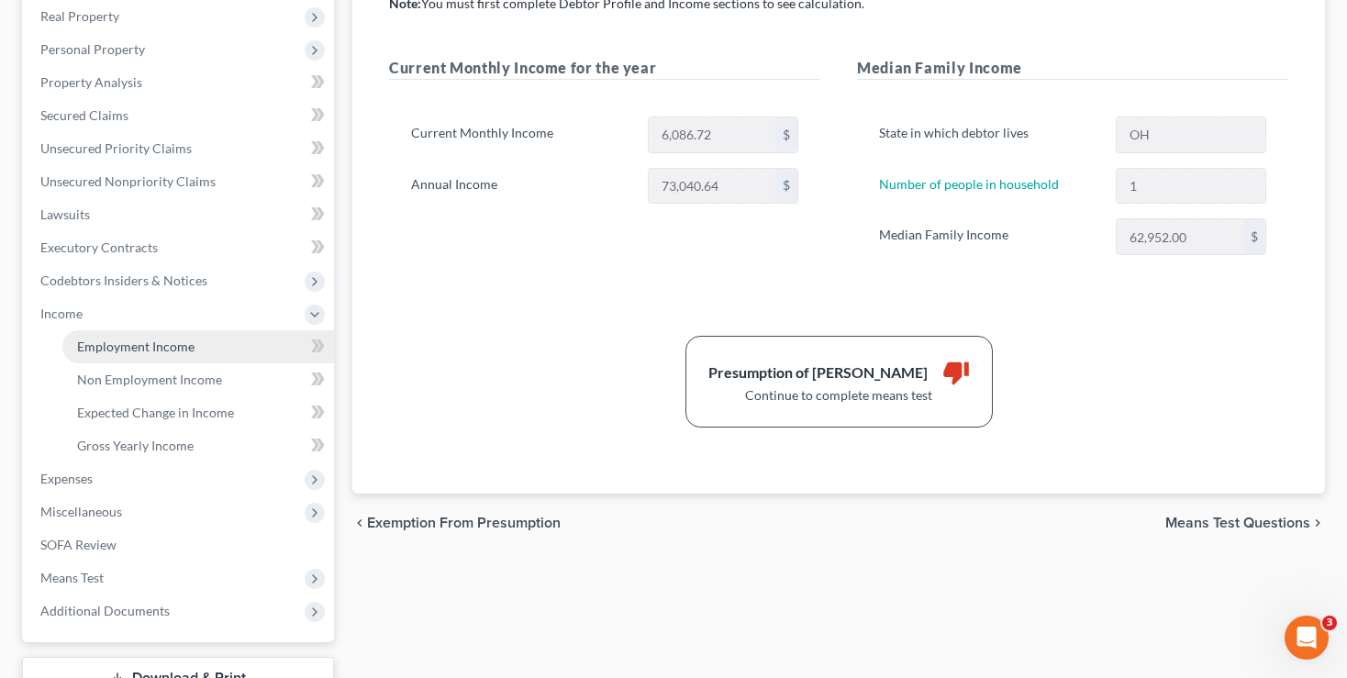
click at [138, 346] on span "Employment Income" at bounding box center [135, 347] width 117 height 16
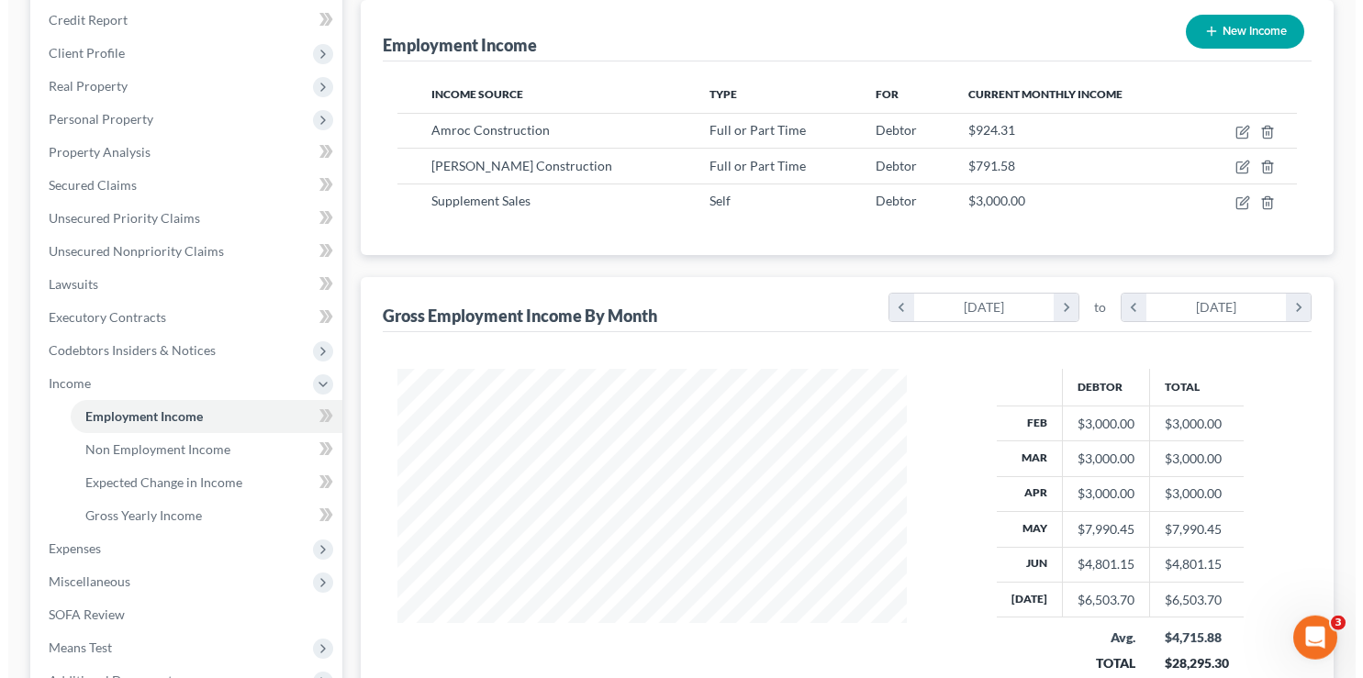
scroll to position [136, 0]
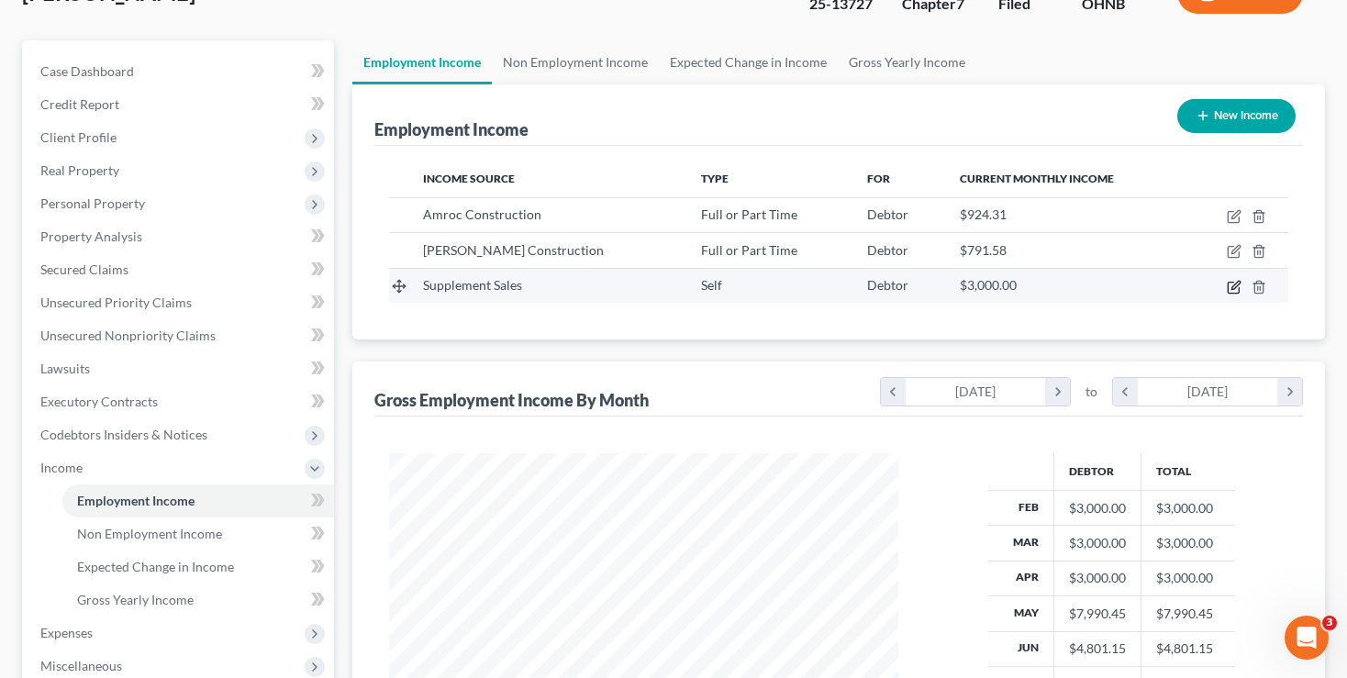
click at [1234, 285] on icon "button" at bounding box center [1236, 285] width 8 height 8
select select "1"
select select "0"
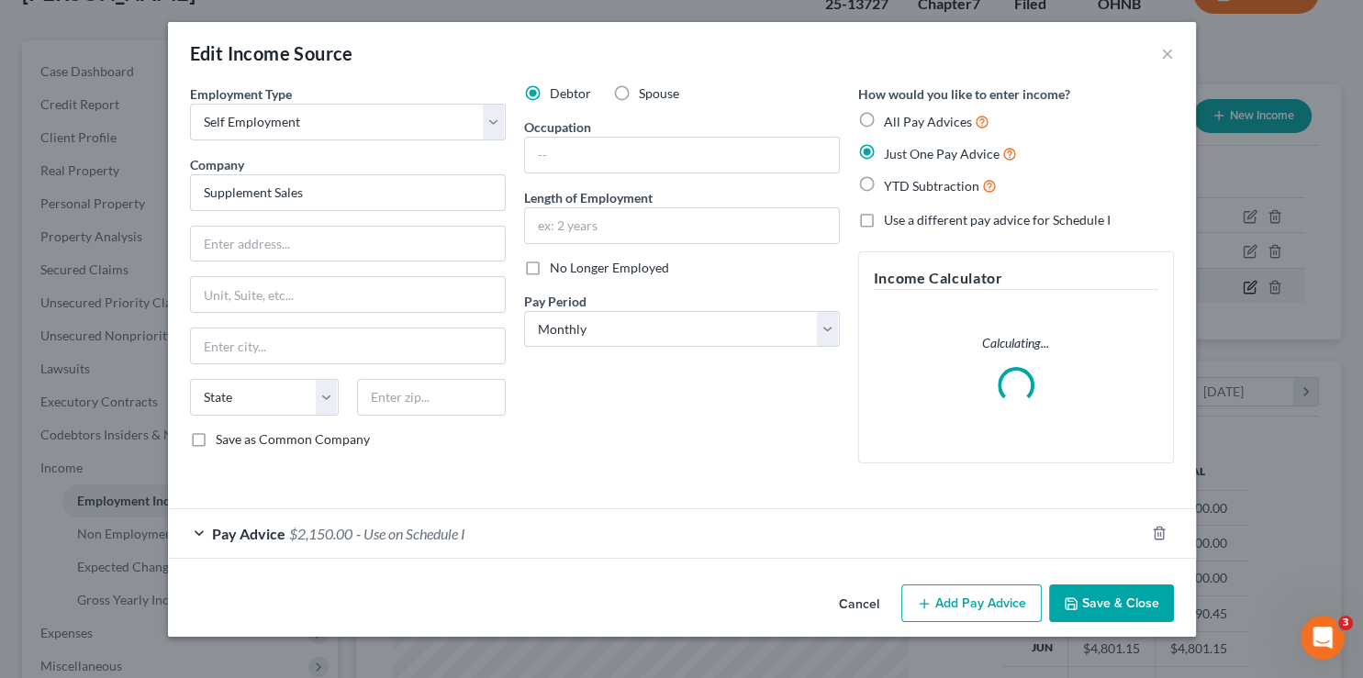
scroll to position [327, 553]
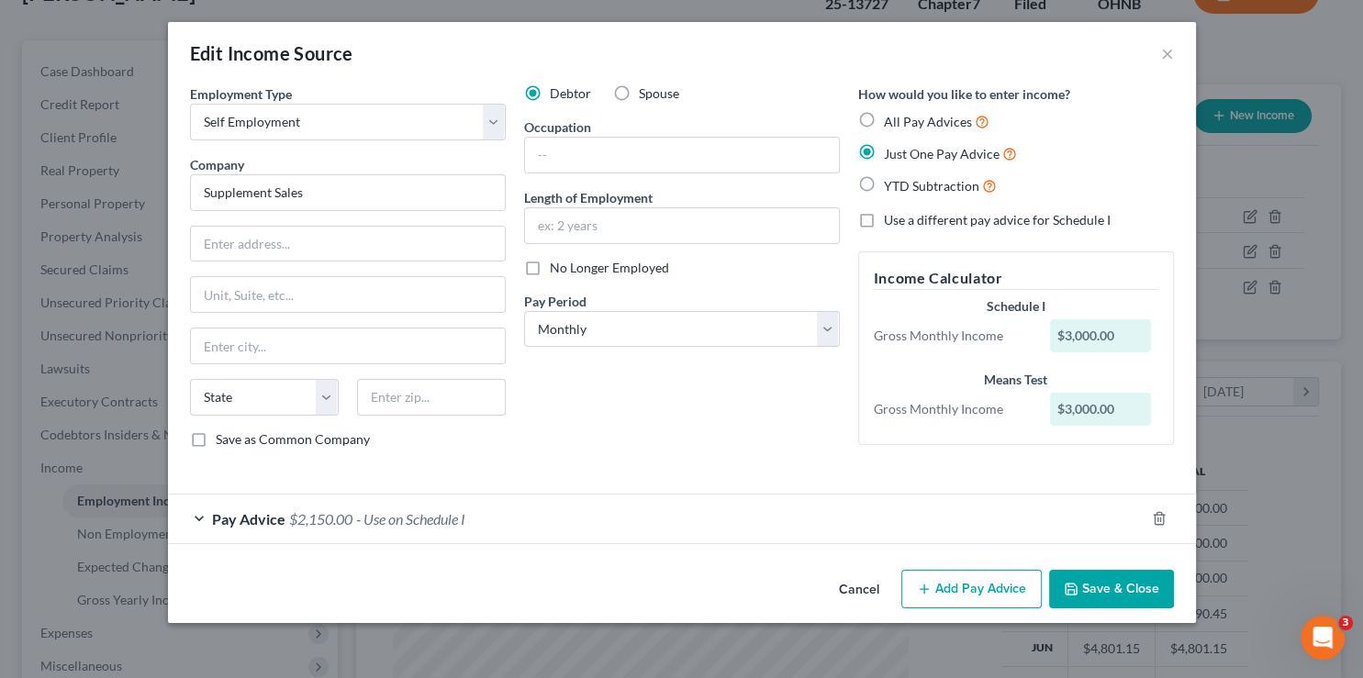
click at [303, 516] on span "$2,150.00" at bounding box center [320, 518] width 63 height 17
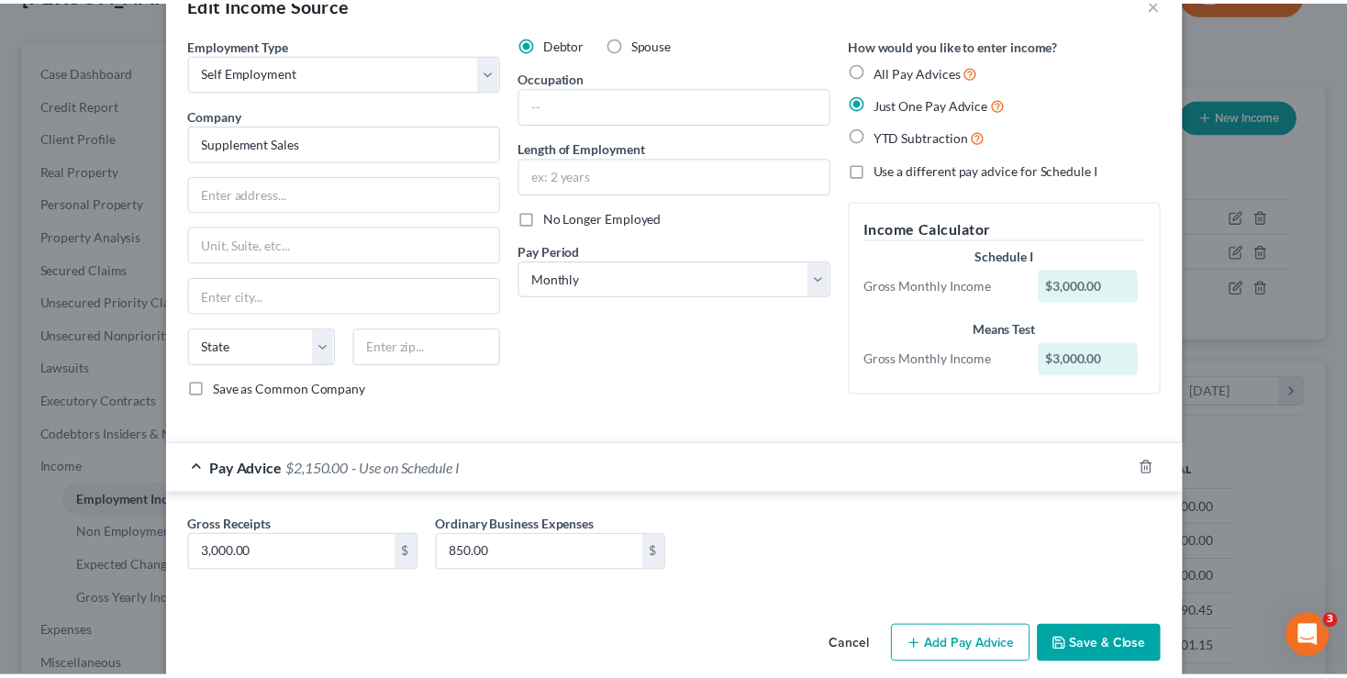
scroll to position [70, 0]
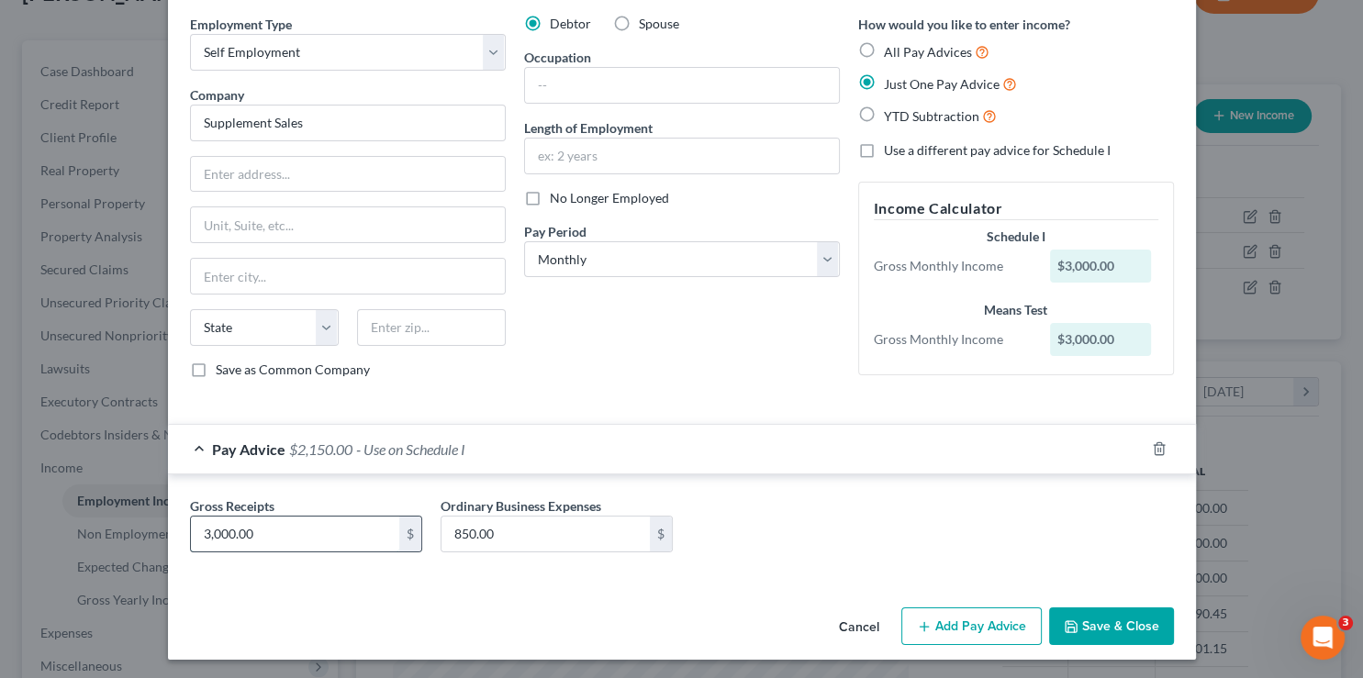
drag, startPoint x: 276, startPoint y: 528, endPoint x: 154, endPoint y: 531, distance: 122.1
click at [191, 531] on input "3,000.00" at bounding box center [295, 534] width 208 height 35
drag, startPoint x: 299, startPoint y: 543, endPoint x: 134, endPoint y: 553, distance: 165.5
click at [191, 552] on input "3,000.00" at bounding box center [295, 534] width 208 height 35
type input "2,150"
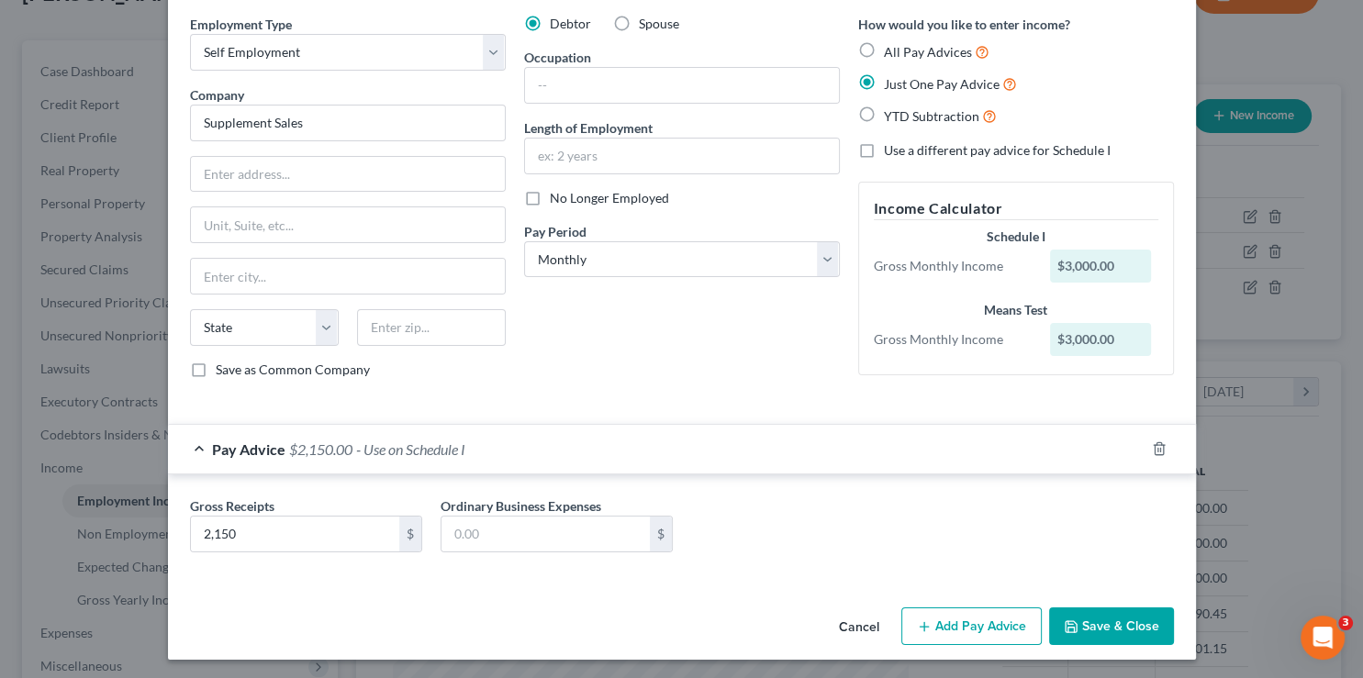
click at [1103, 625] on button "Save & Close" at bounding box center [1111, 627] width 125 height 39
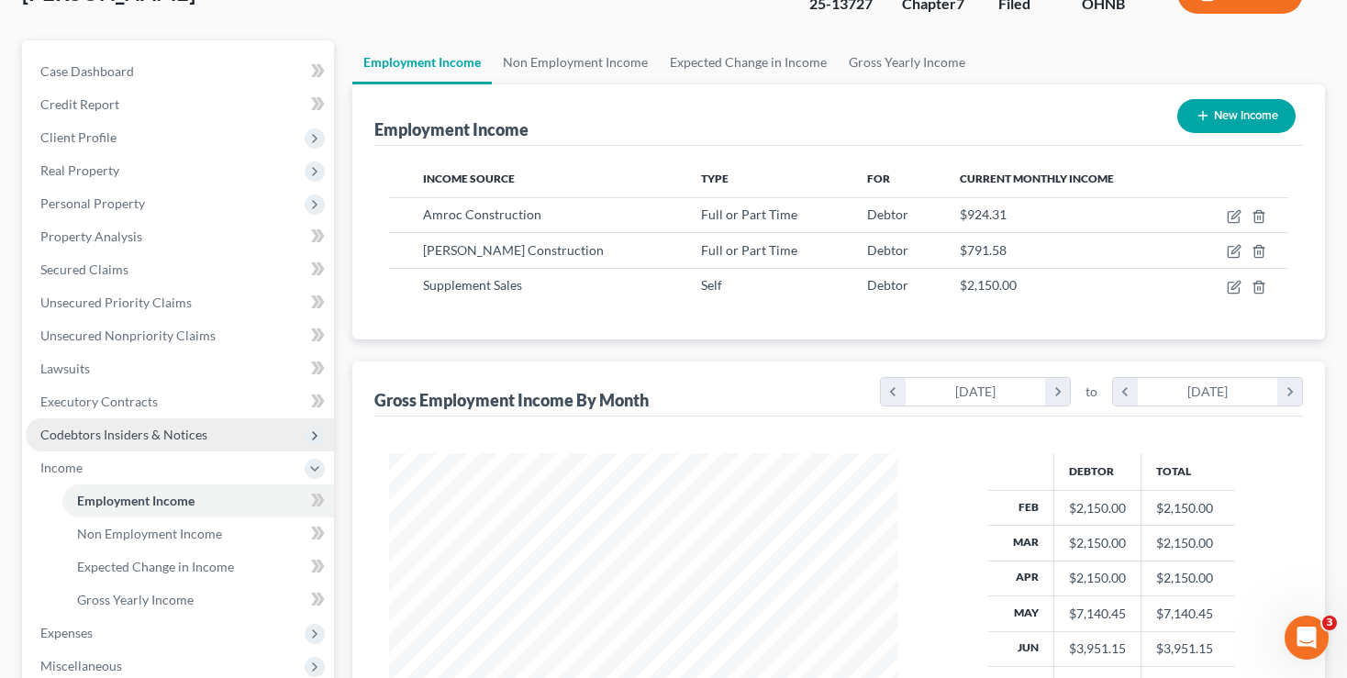
scroll to position [427, 0]
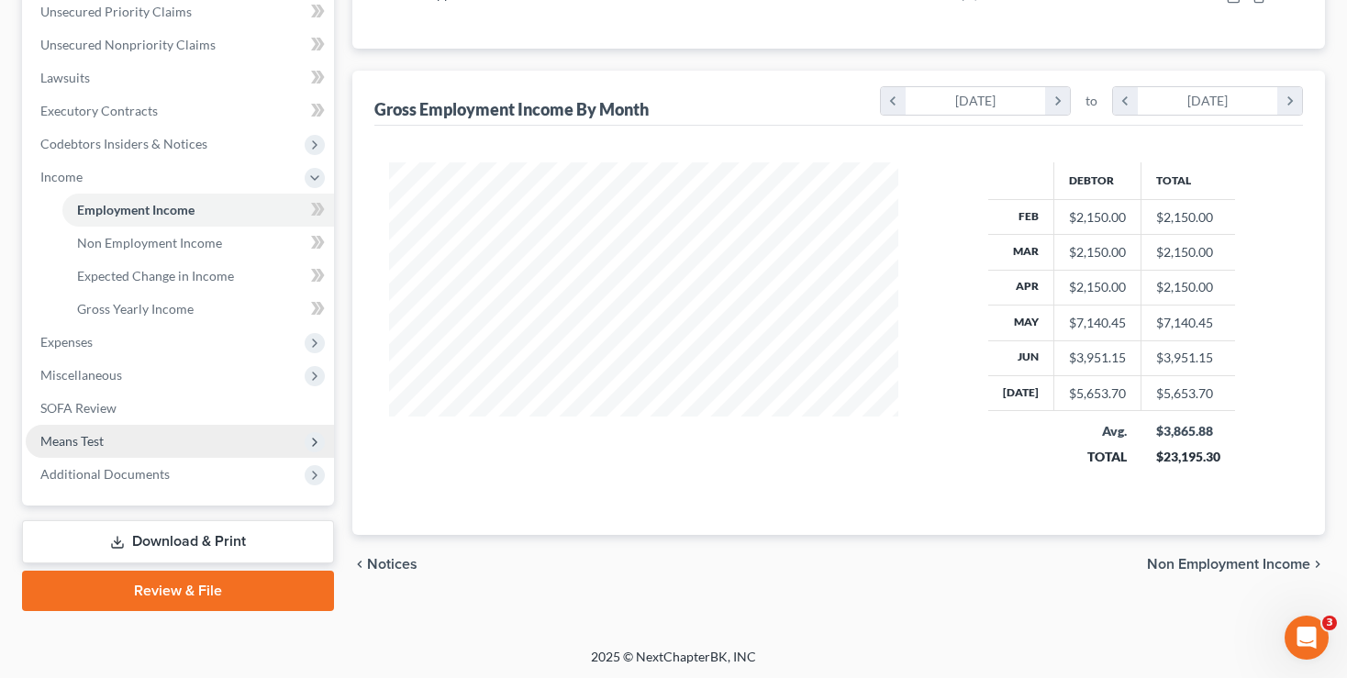
click at [61, 439] on span "Means Test" at bounding box center [71, 441] width 63 height 16
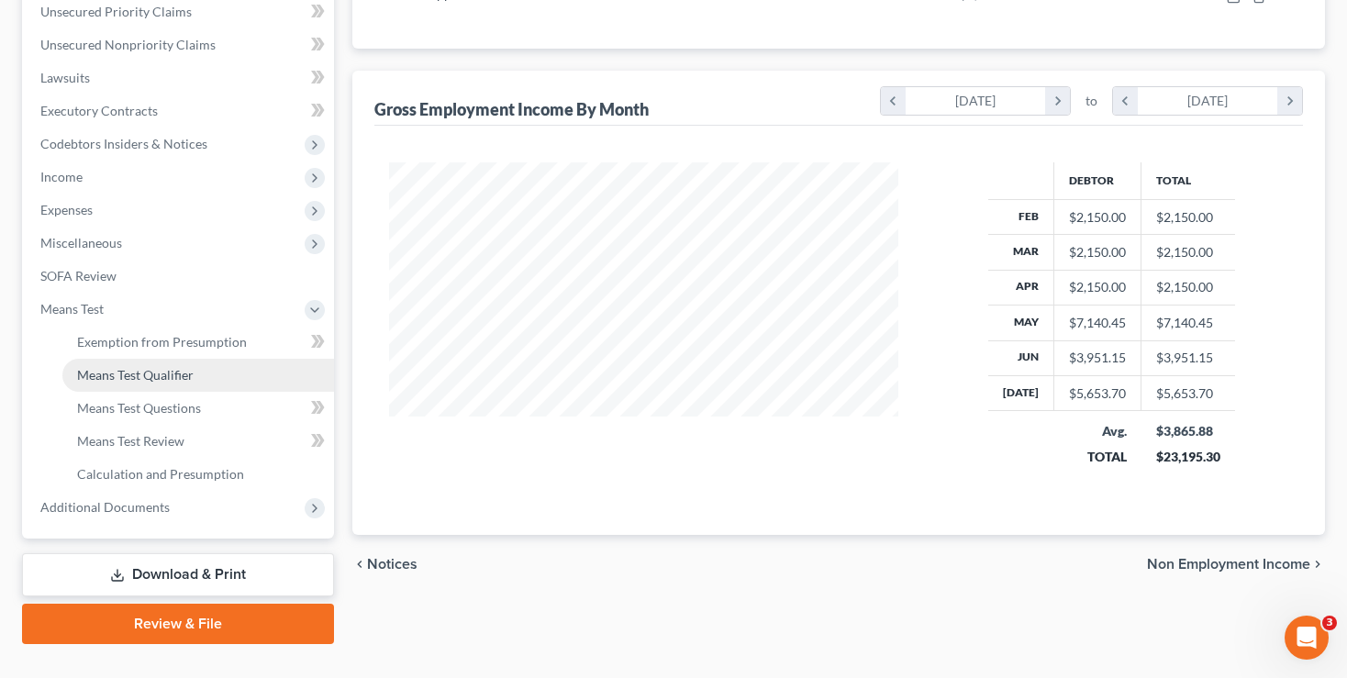
click at [146, 374] on span "Means Test Qualifier" at bounding box center [135, 375] width 117 height 16
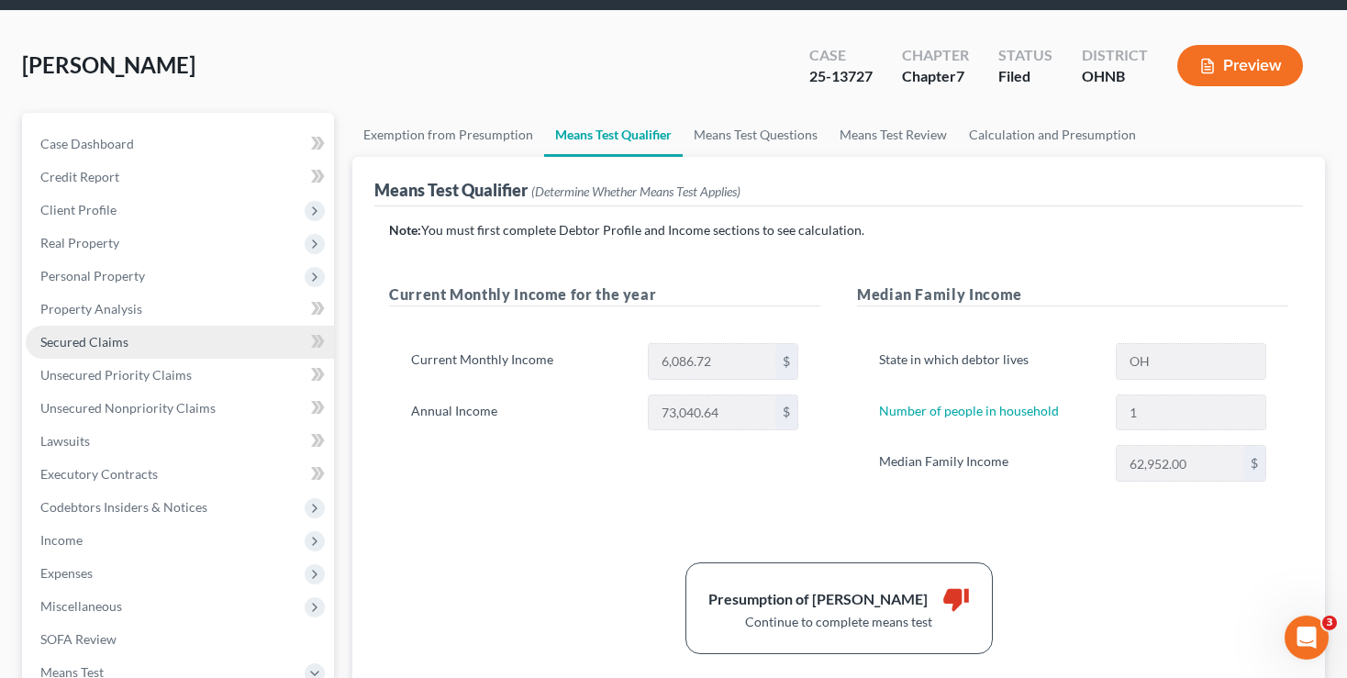
scroll to position [96, 0]
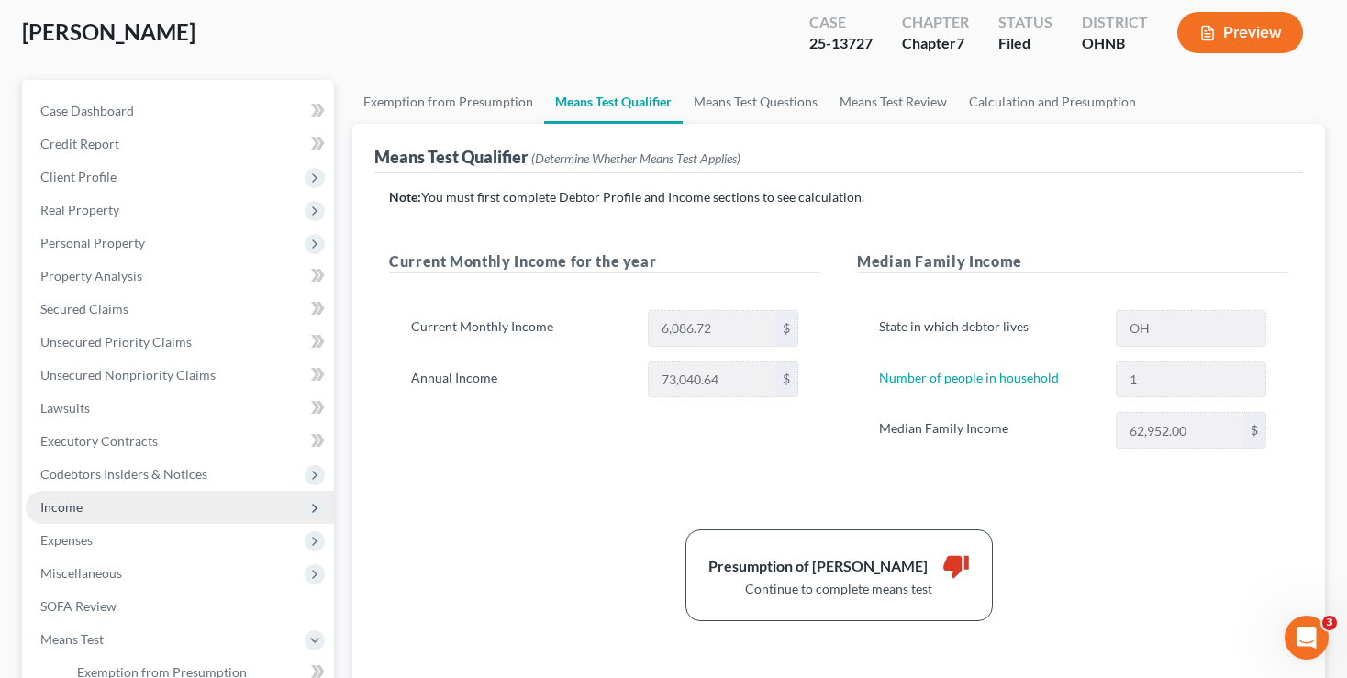
click at [60, 505] on span "Income" at bounding box center [61, 507] width 42 height 16
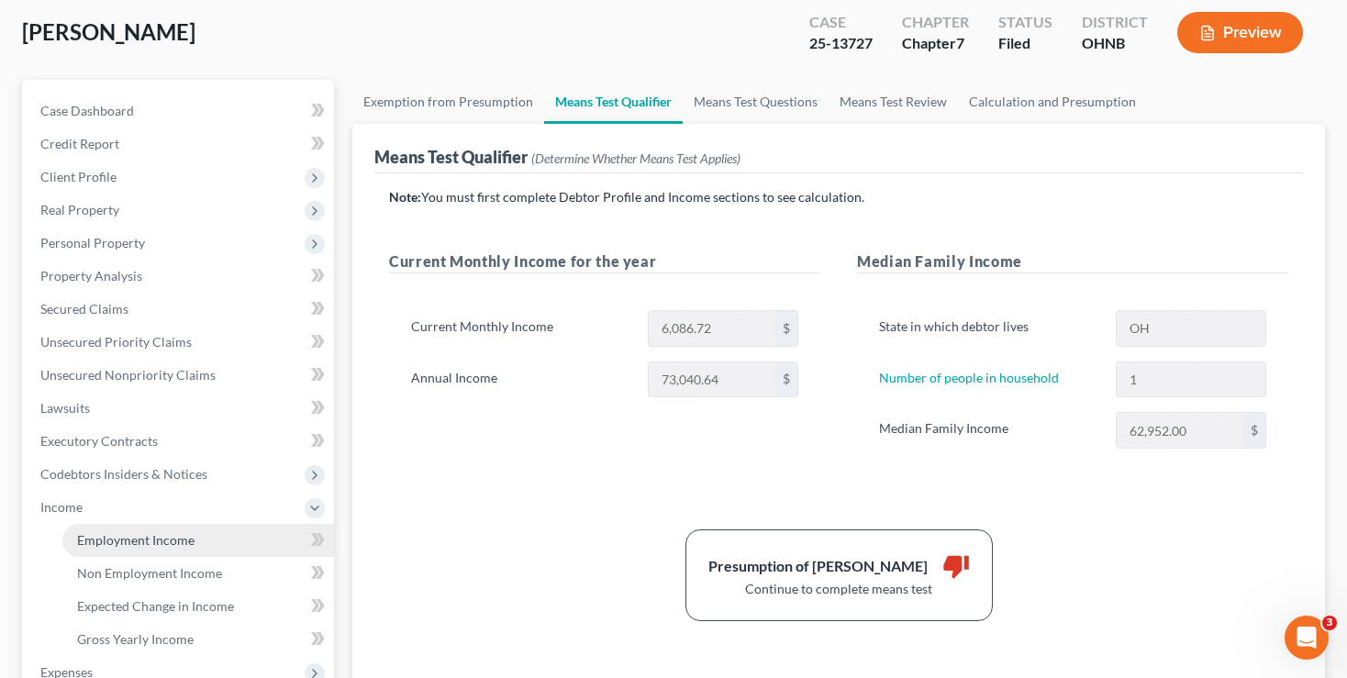
click at [112, 542] on span "Employment Income" at bounding box center [135, 540] width 117 height 16
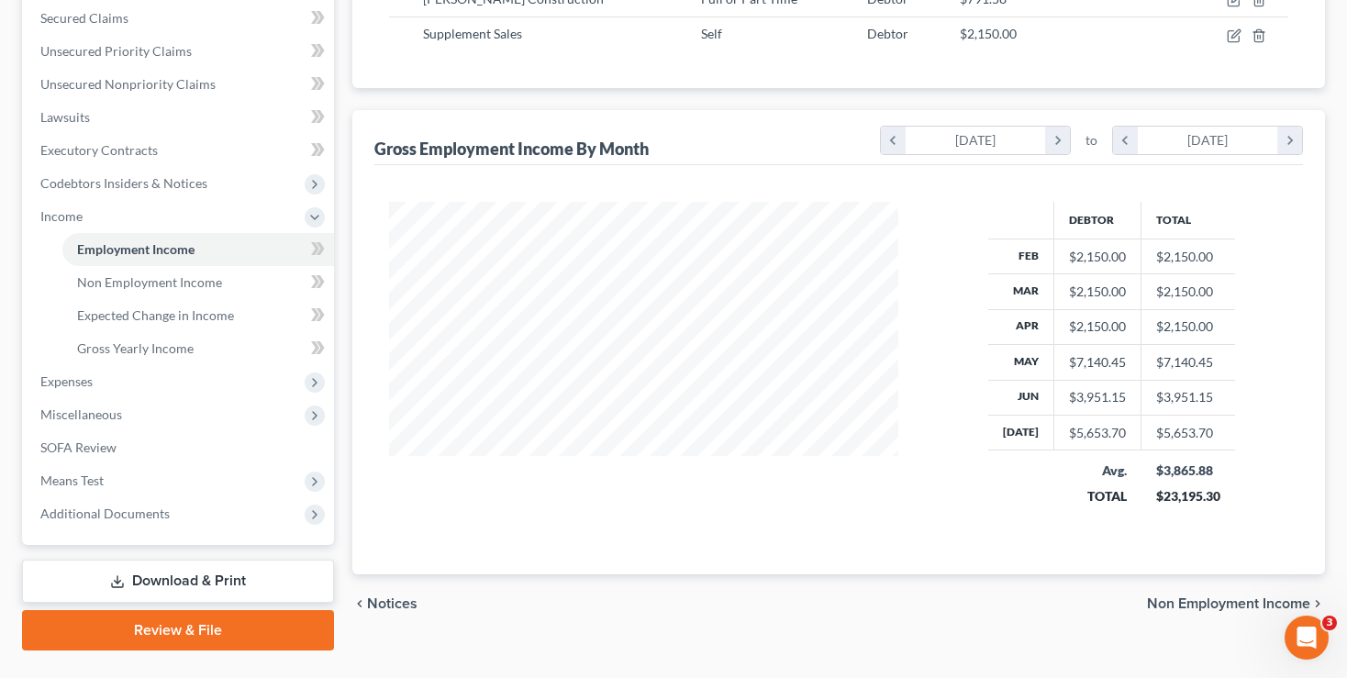
scroll to position [290, 0]
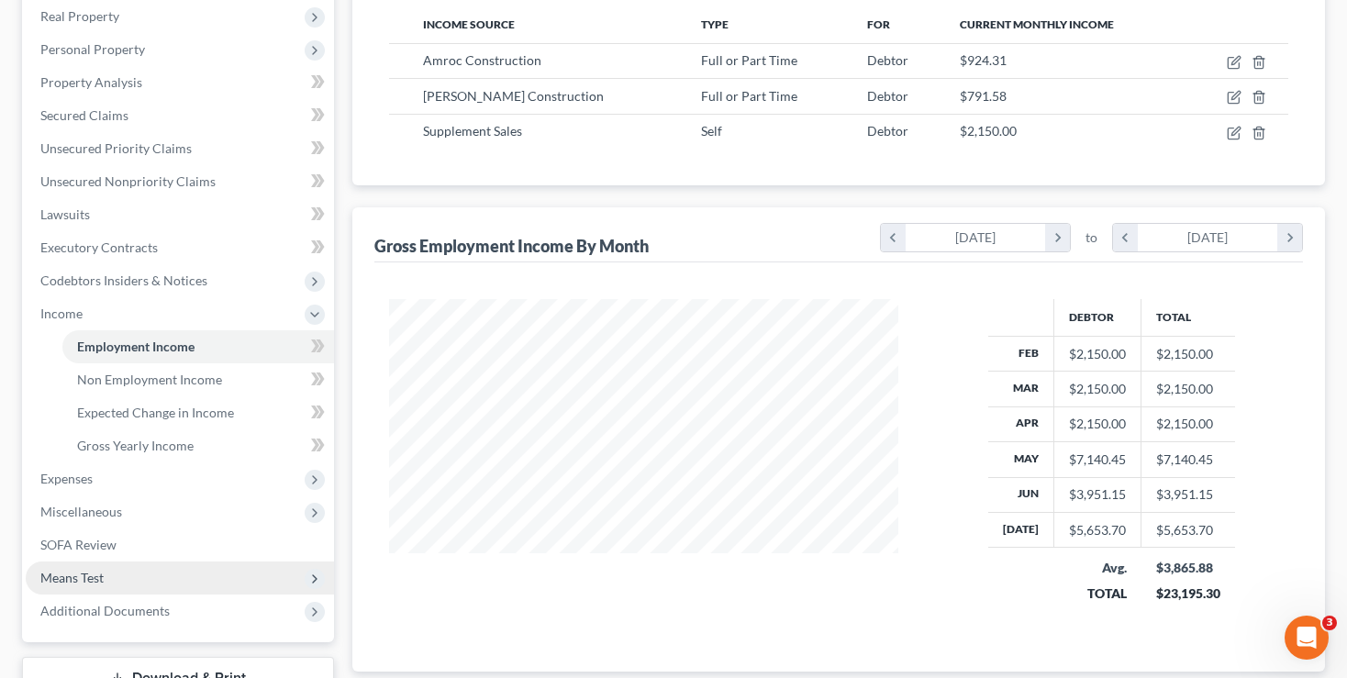
click at [68, 570] on span "Means Test" at bounding box center [71, 578] width 63 height 16
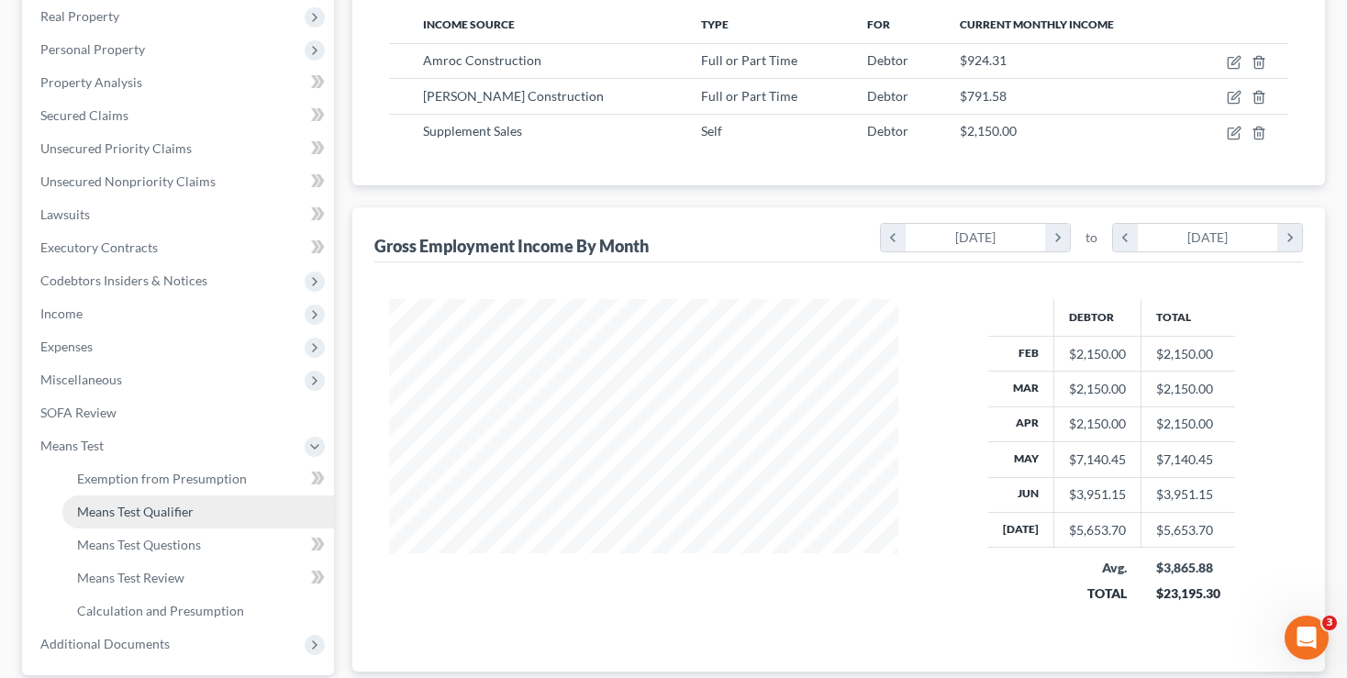
click at [133, 513] on span "Means Test Qualifier" at bounding box center [135, 512] width 117 height 16
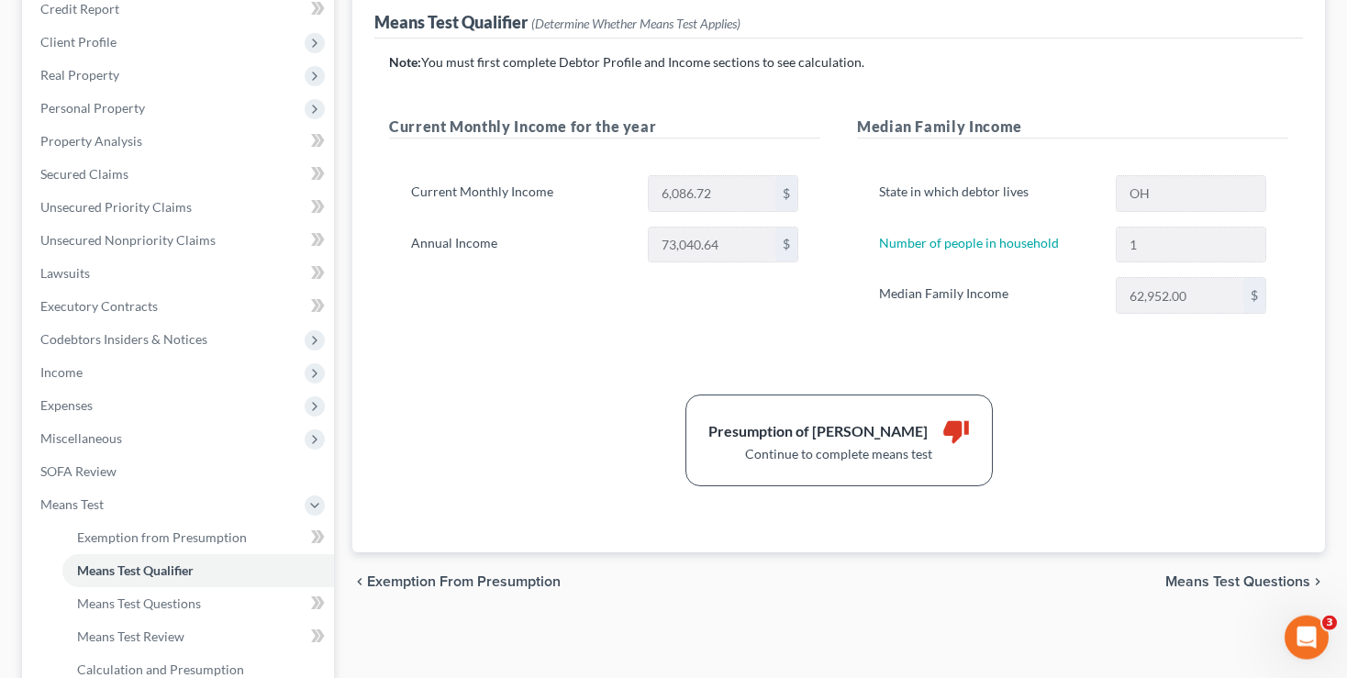
scroll to position [194, 0]
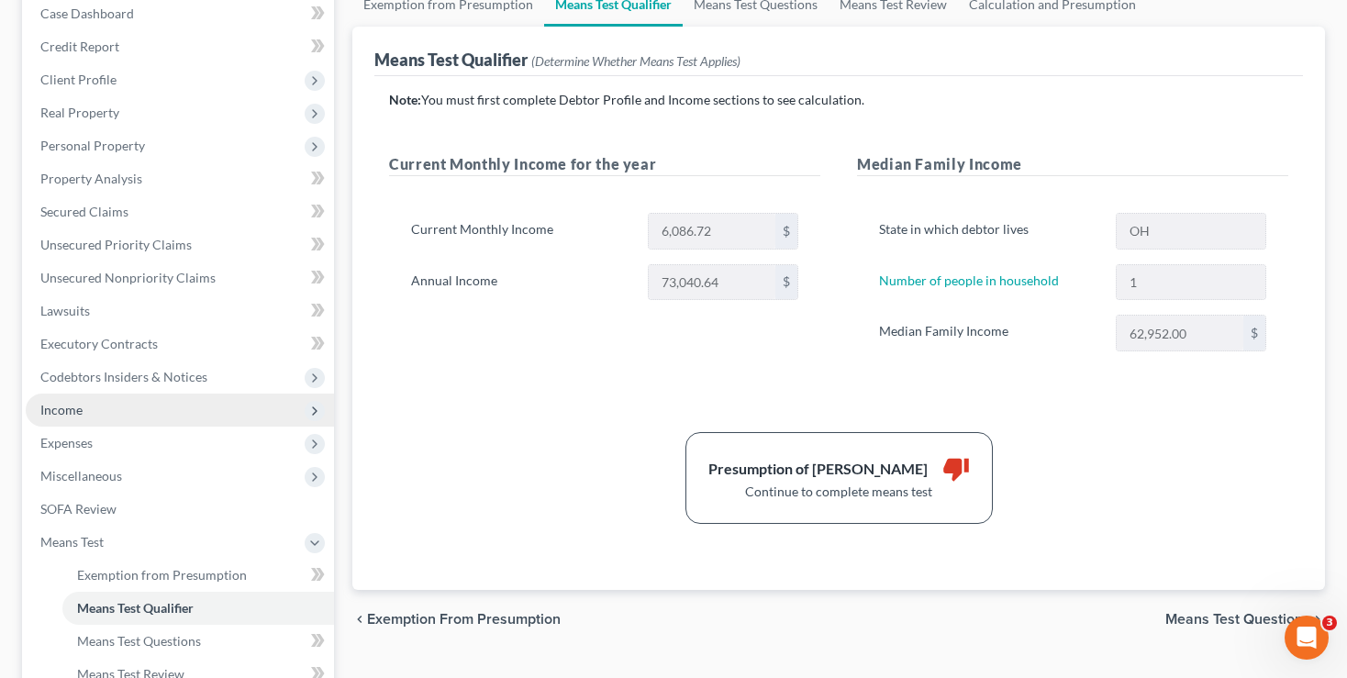
click at [53, 409] on span "Income" at bounding box center [61, 410] width 42 height 16
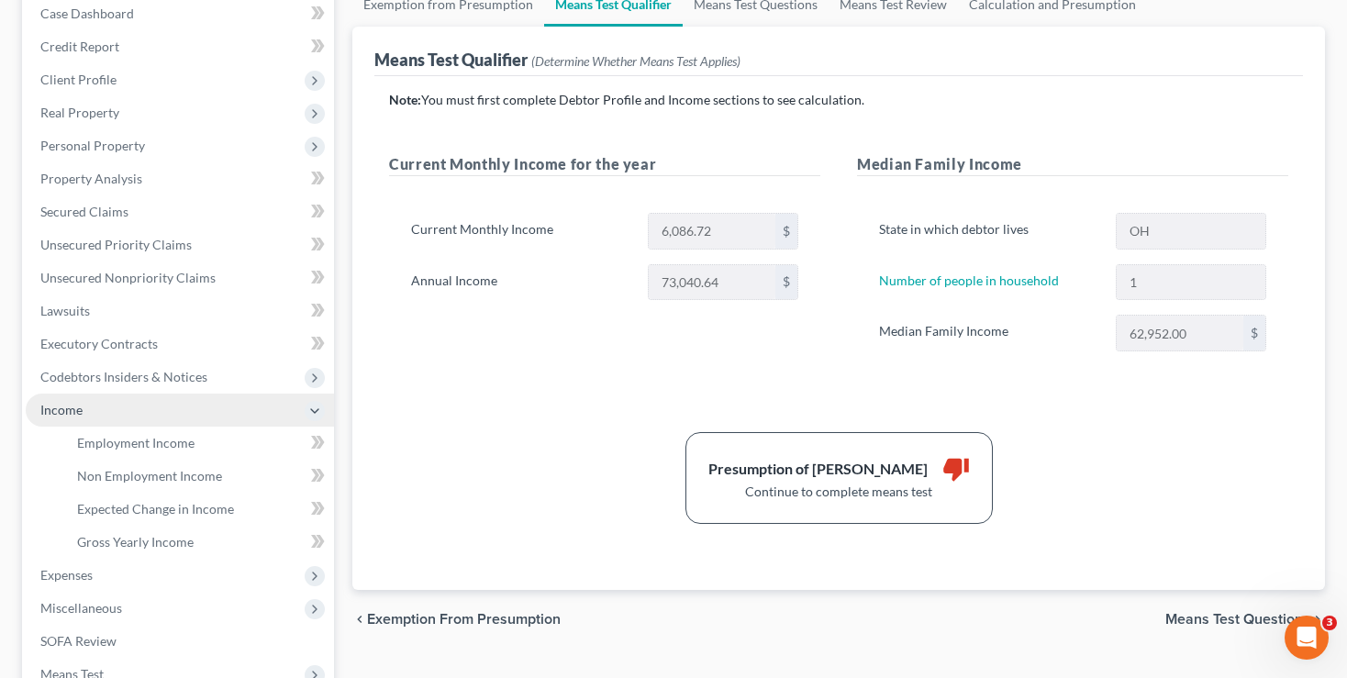
click at [59, 414] on span "Income" at bounding box center [61, 410] width 42 height 16
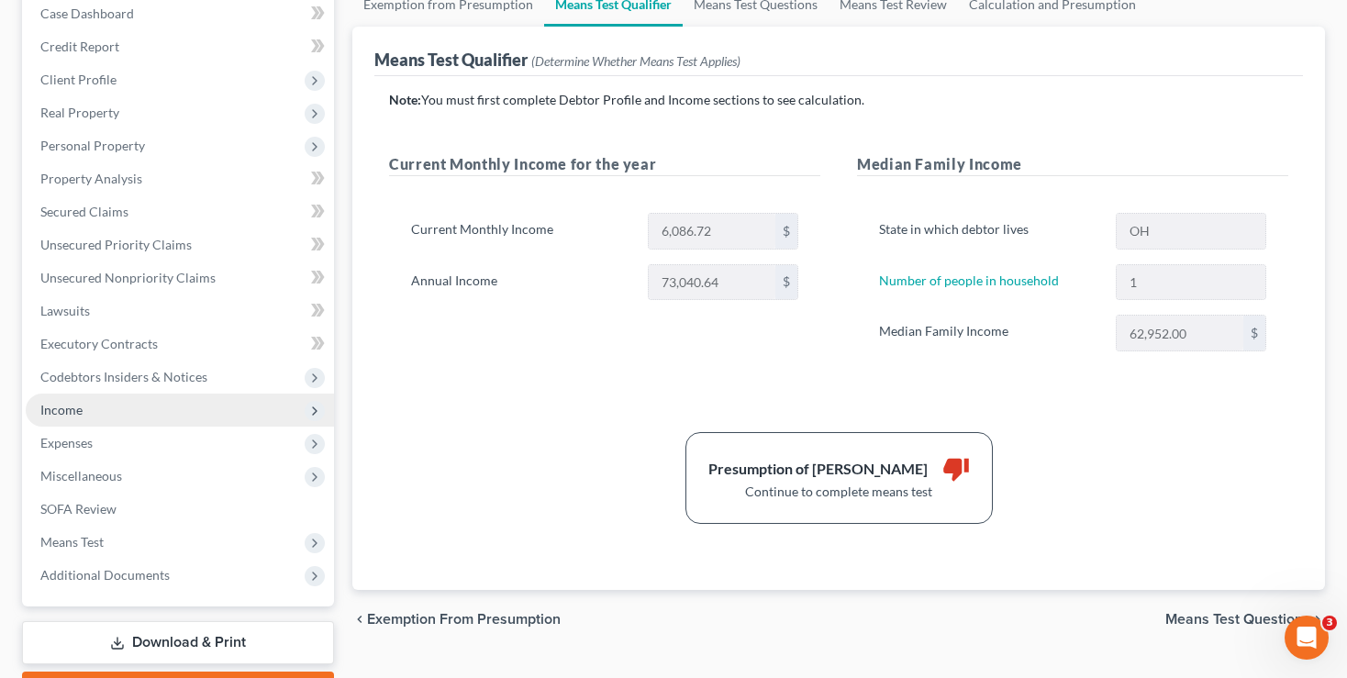
click at [59, 414] on span "Income" at bounding box center [61, 410] width 42 height 16
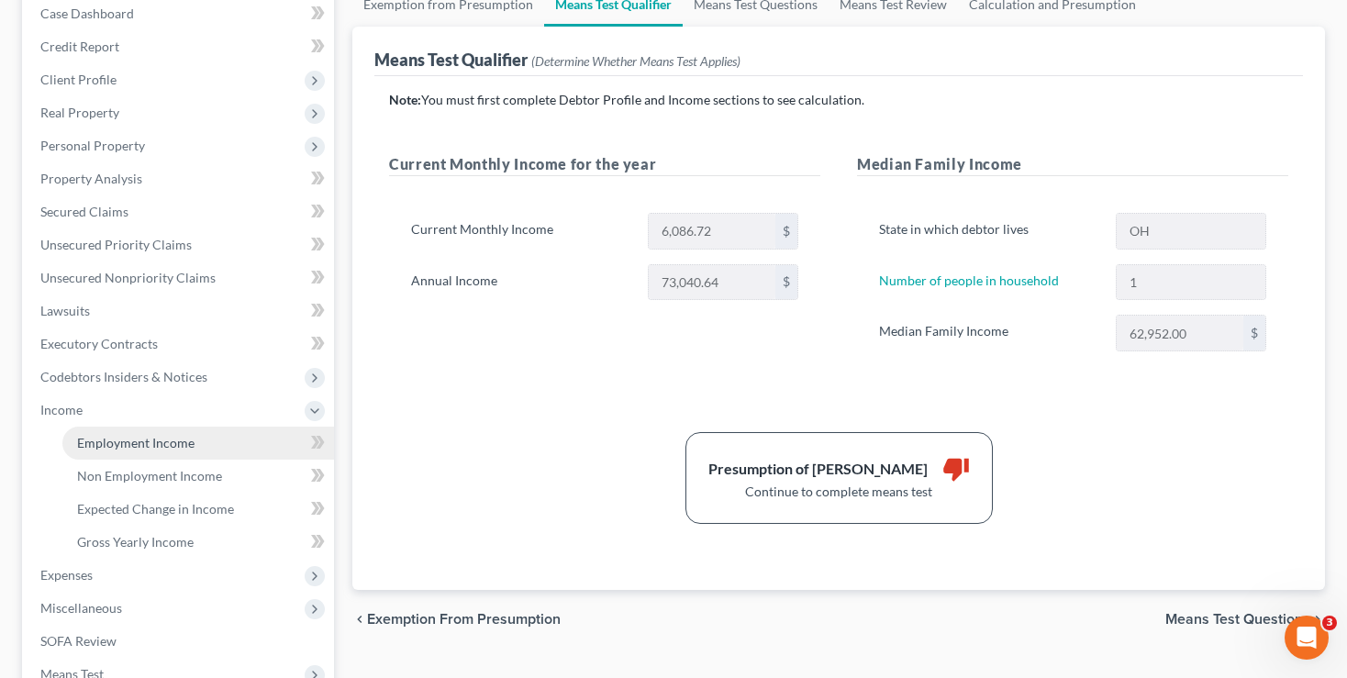
click at [143, 440] on span "Employment Income" at bounding box center [135, 443] width 117 height 16
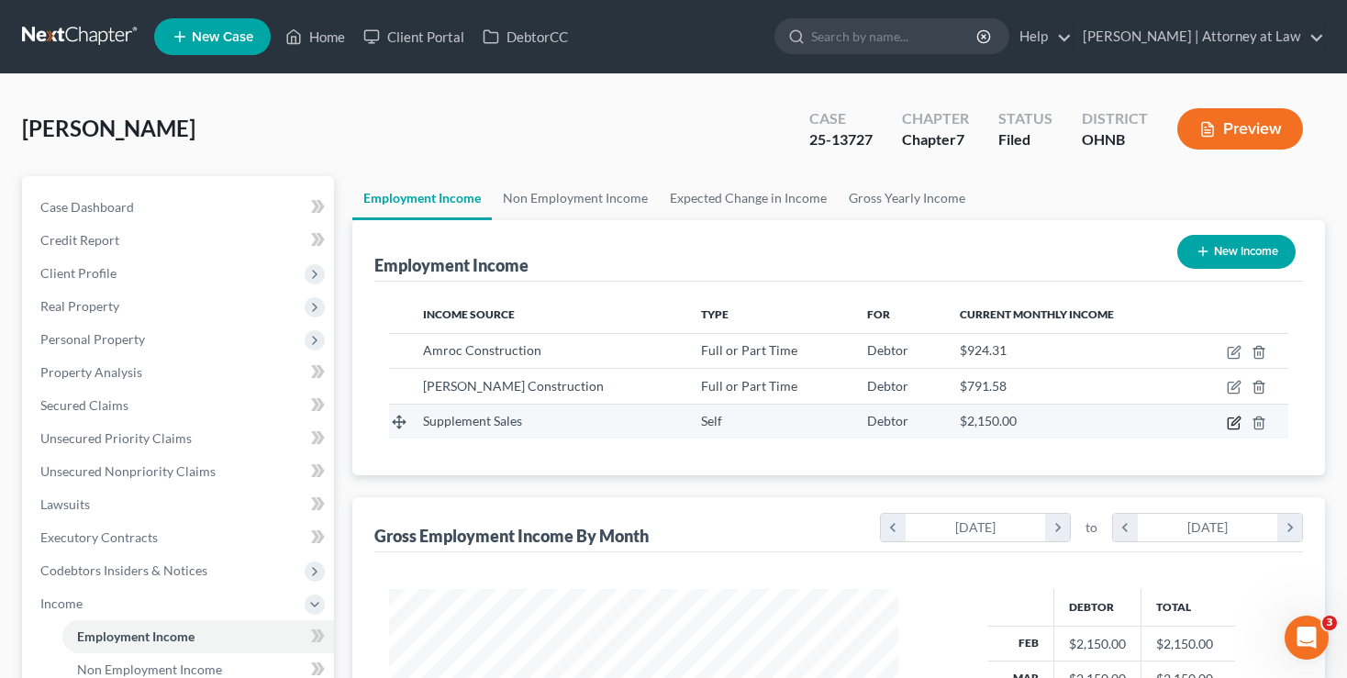
click at [1232, 419] on icon "button" at bounding box center [1234, 423] width 15 height 15
select select "1"
select select "0"
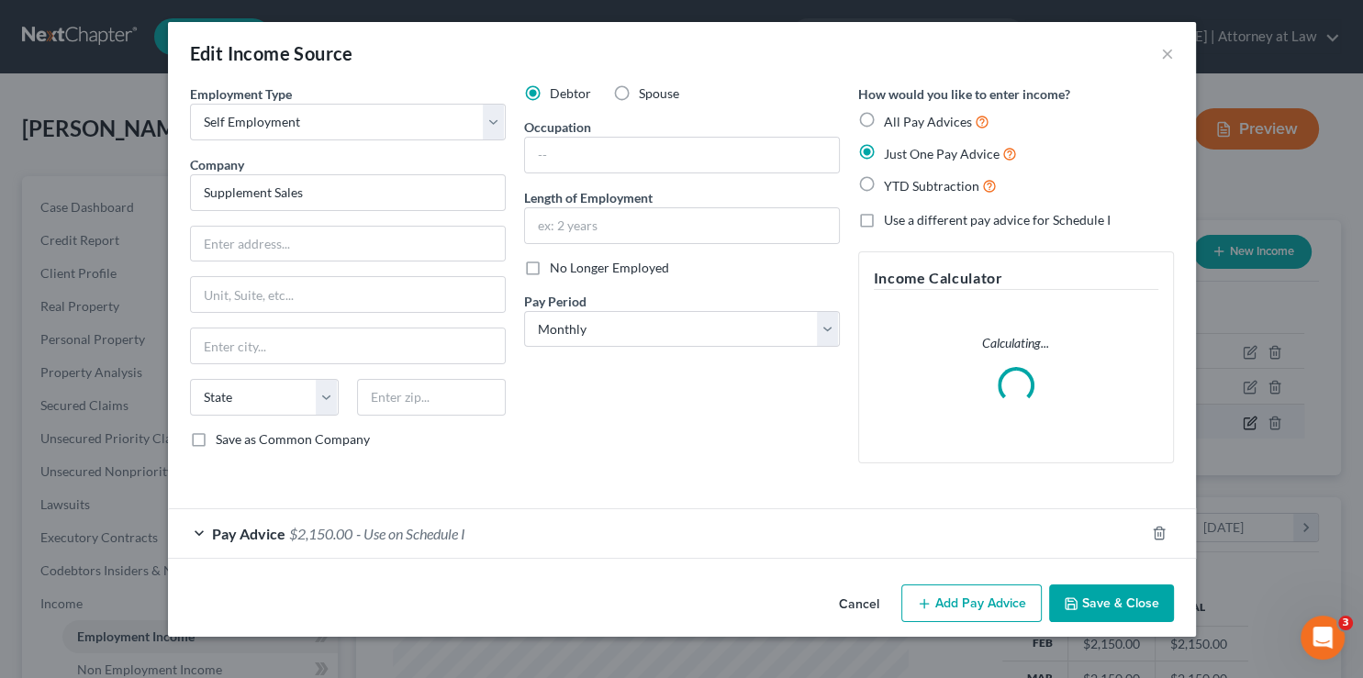
scroll to position [327, 553]
click at [262, 531] on span "Pay Advice" at bounding box center [248, 533] width 73 height 17
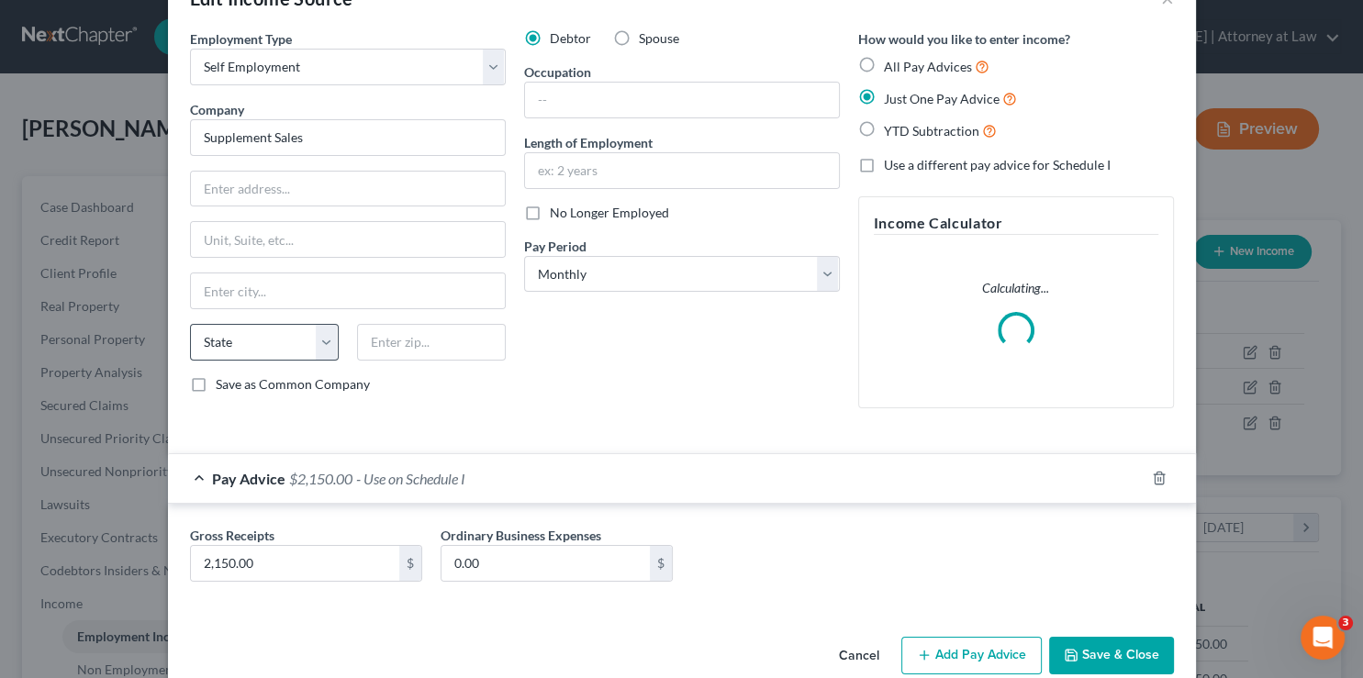
scroll to position [86, 0]
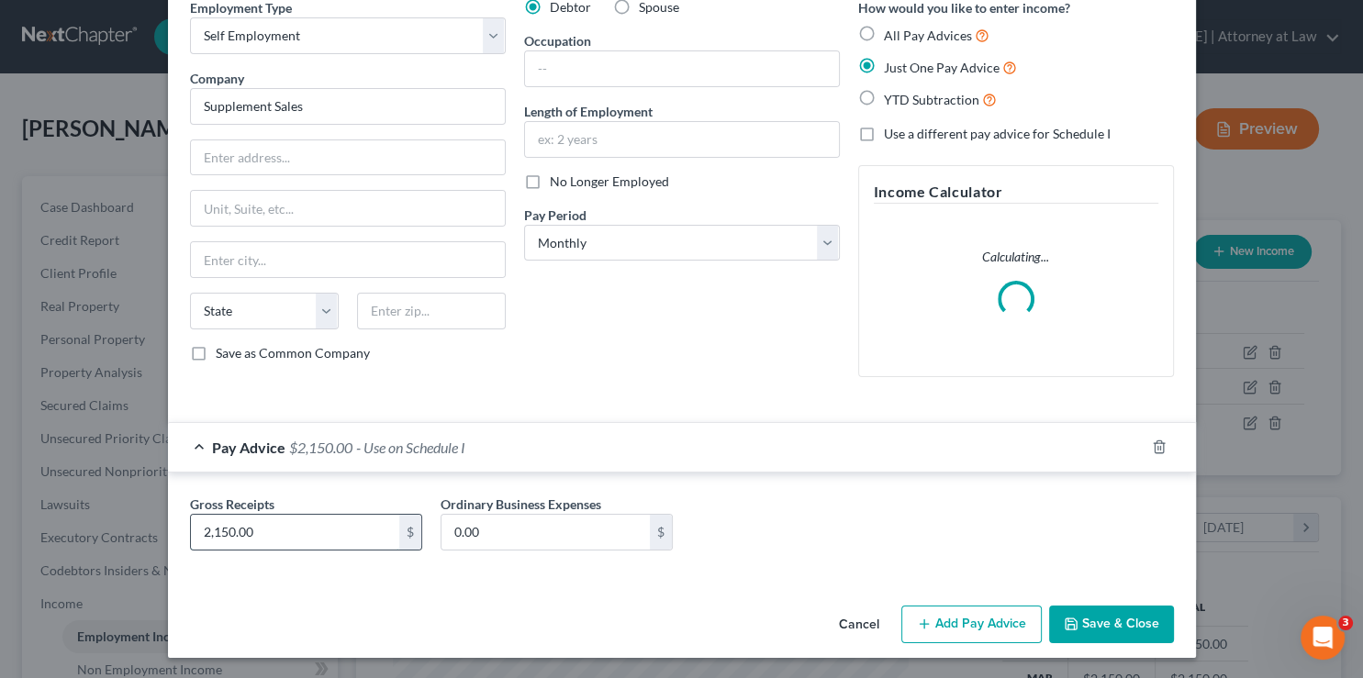
drag, startPoint x: 264, startPoint y: 538, endPoint x: 73, endPoint y: 542, distance: 191.0
click at [191, 542] on input "2,150.00" at bounding box center [295, 532] width 208 height 35
drag, startPoint x: 270, startPoint y: 532, endPoint x: 75, endPoint y: 525, distance: 194.7
click at [191, 525] on input "2,150.00" at bounding box center [295, 532] width 208 height 35
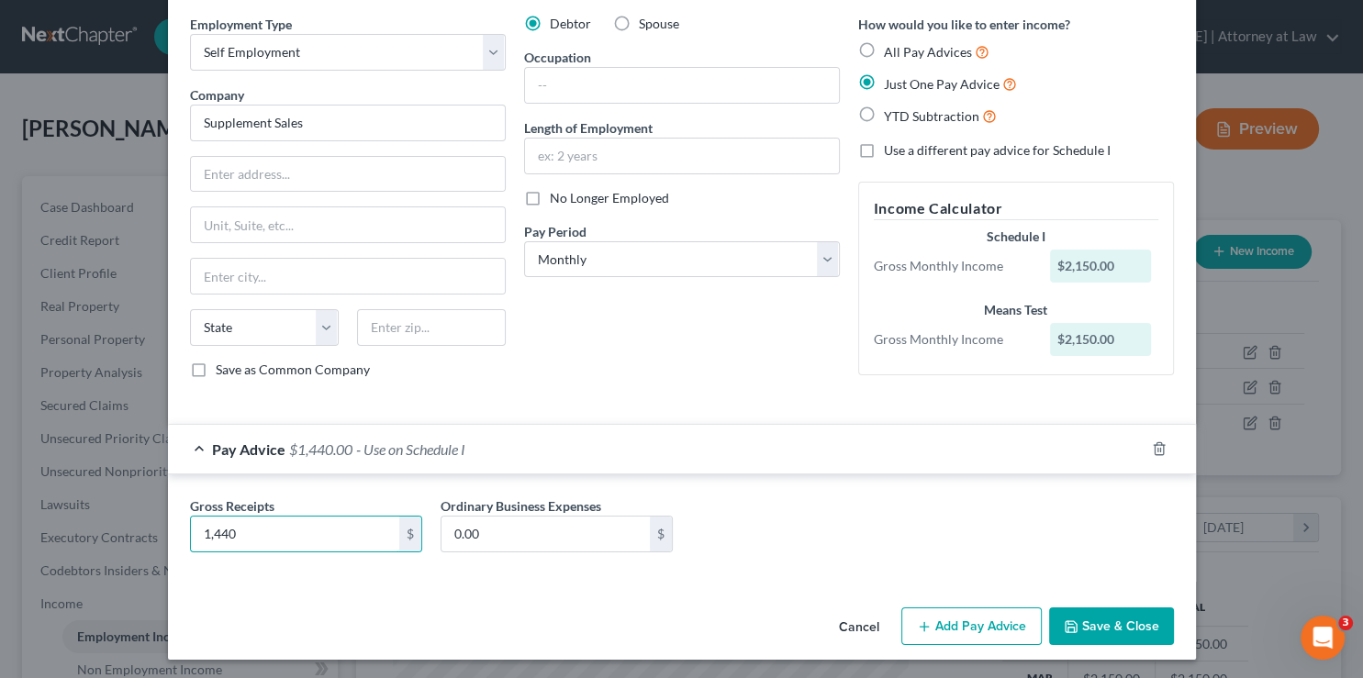
type input "1,440"
click at [1092, 631] on button "Save & Close" at bounding box center [1111, 627] width 125 height 39
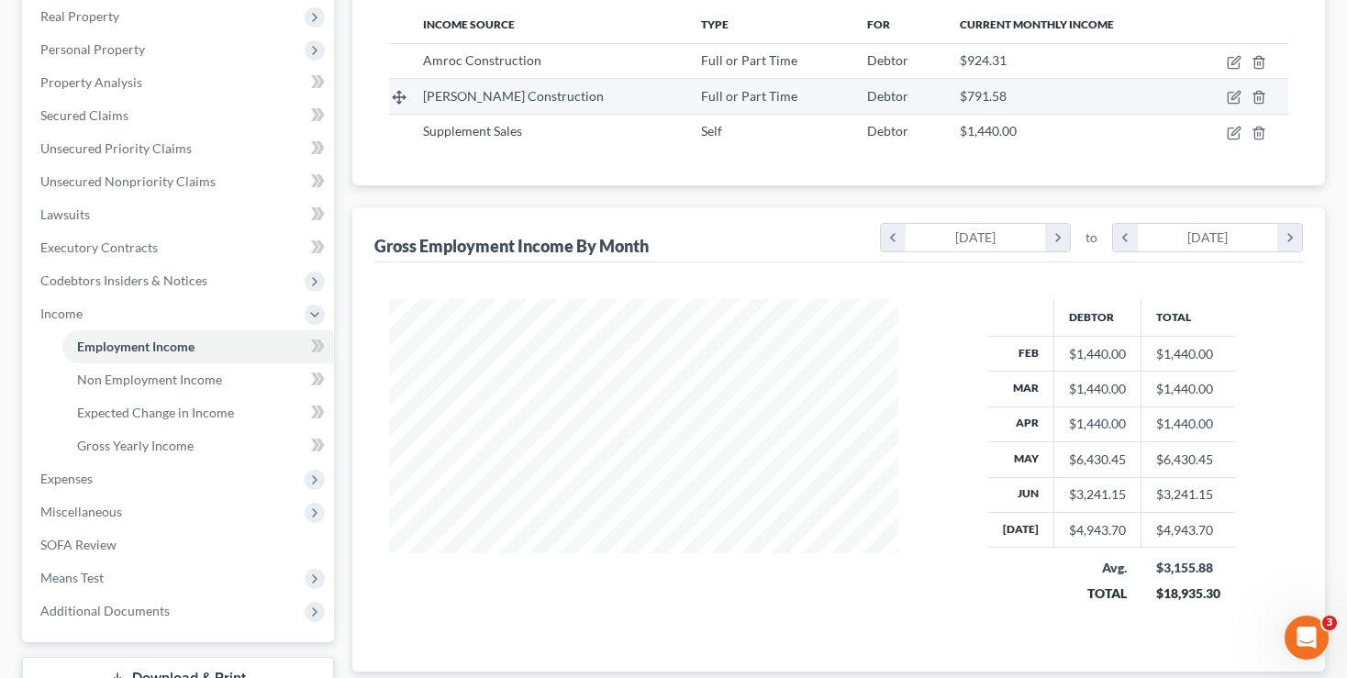
scroll to position [387, 0]
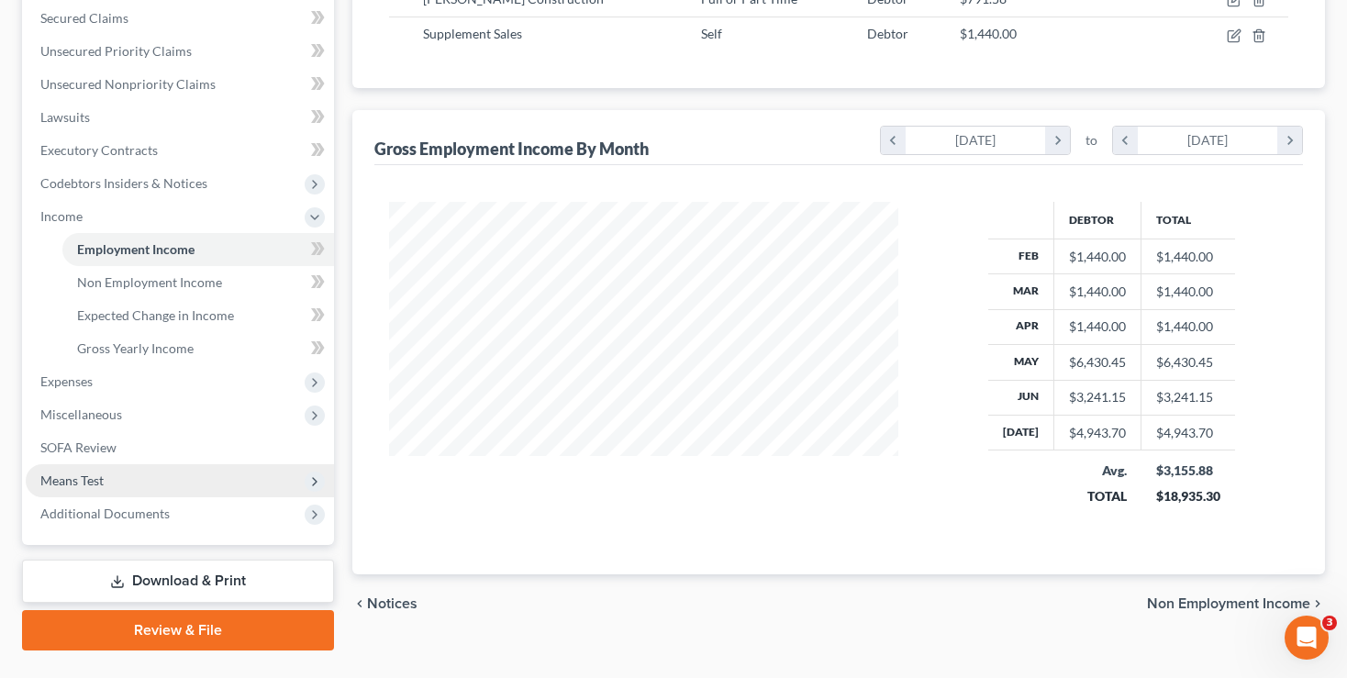
click at [75, 479] on span "Means Test" at bounding box center [71, 481] width 63 height 16
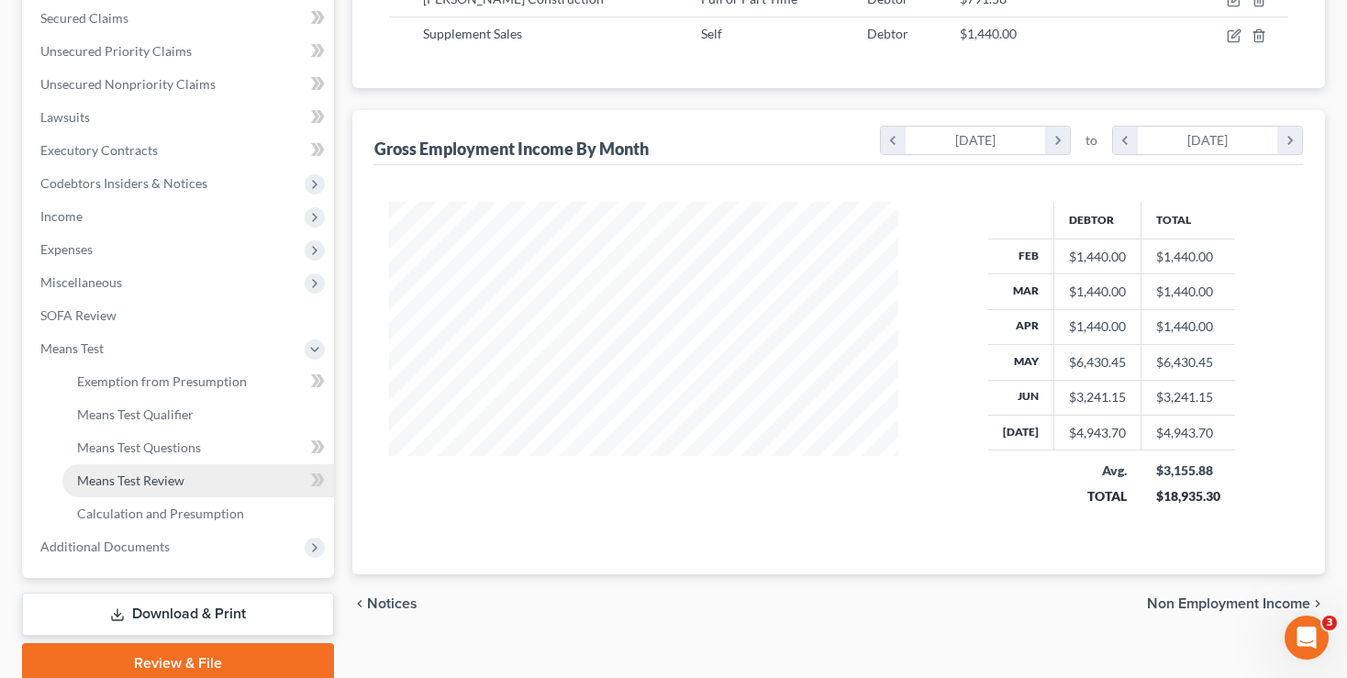
scroll to position [460, 0]
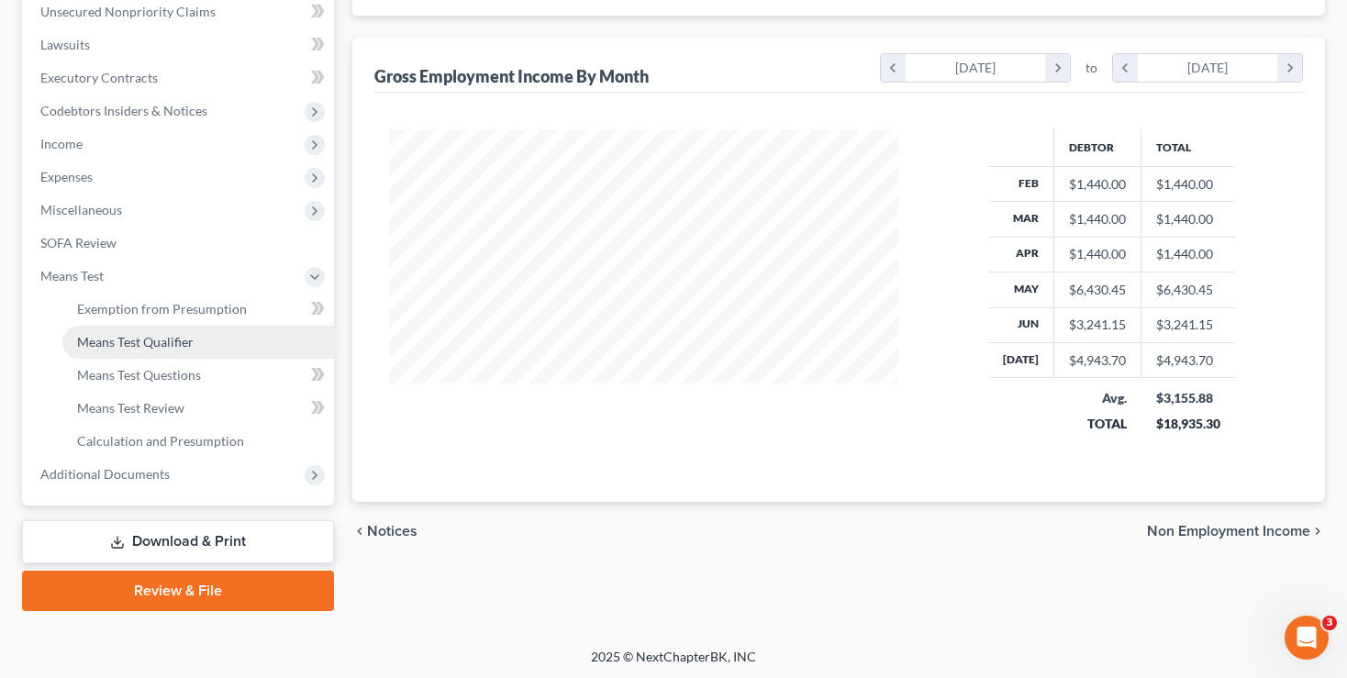
click at [124, 338] on span "Means Test Qualifier" at bounding box center [135, 342] width 117 height 16
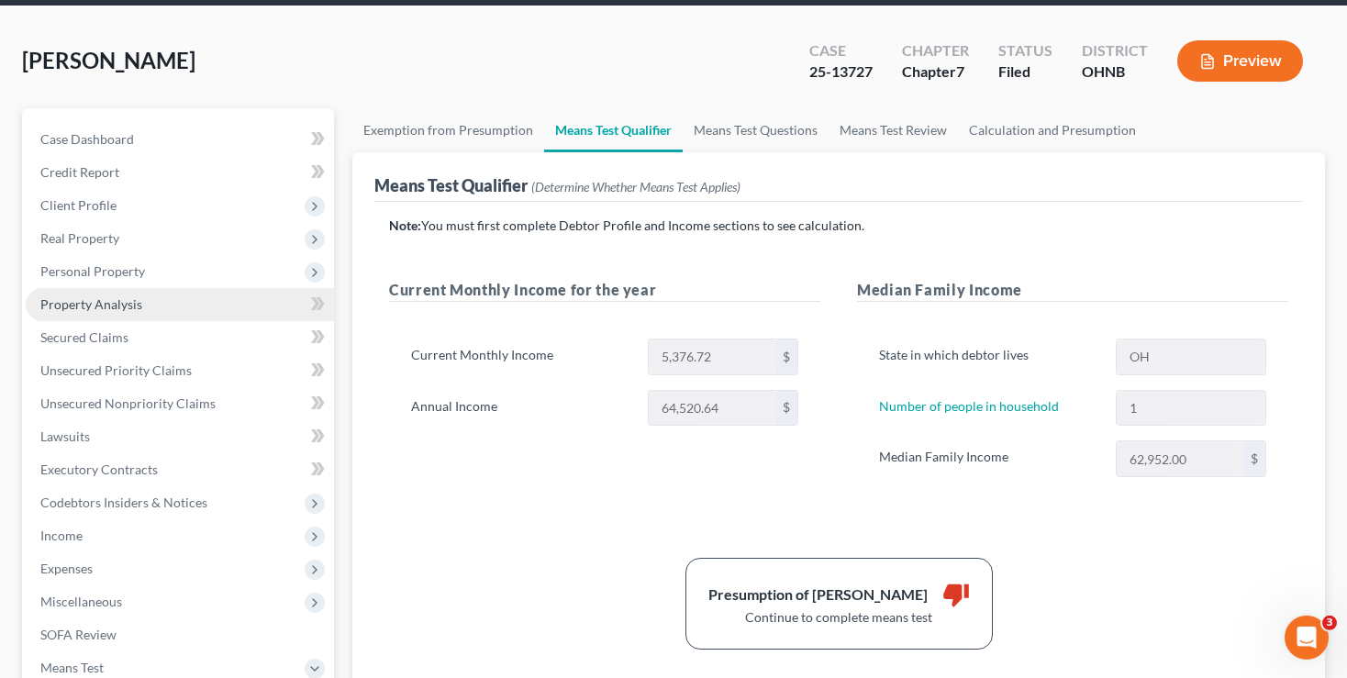
scroll to position [194, 0]
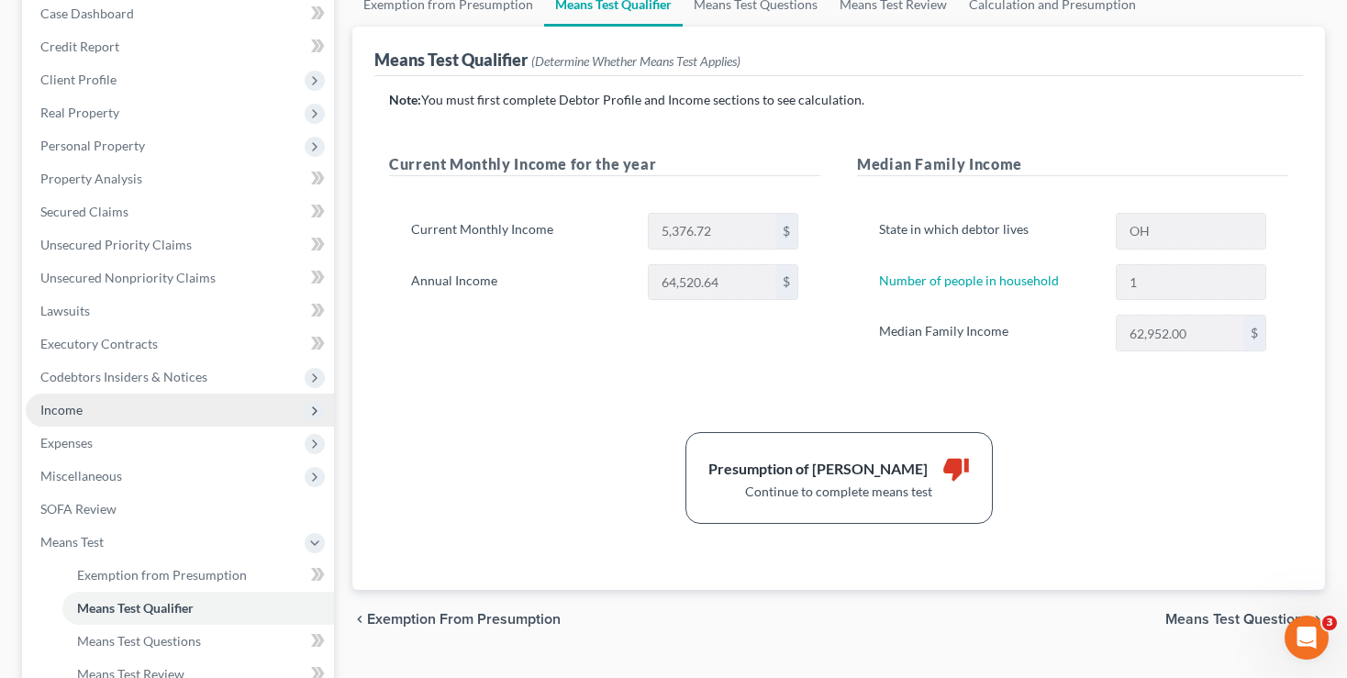
click at [57, 409] on span "Income" at bounding box center [61, 410] width 42 height 16
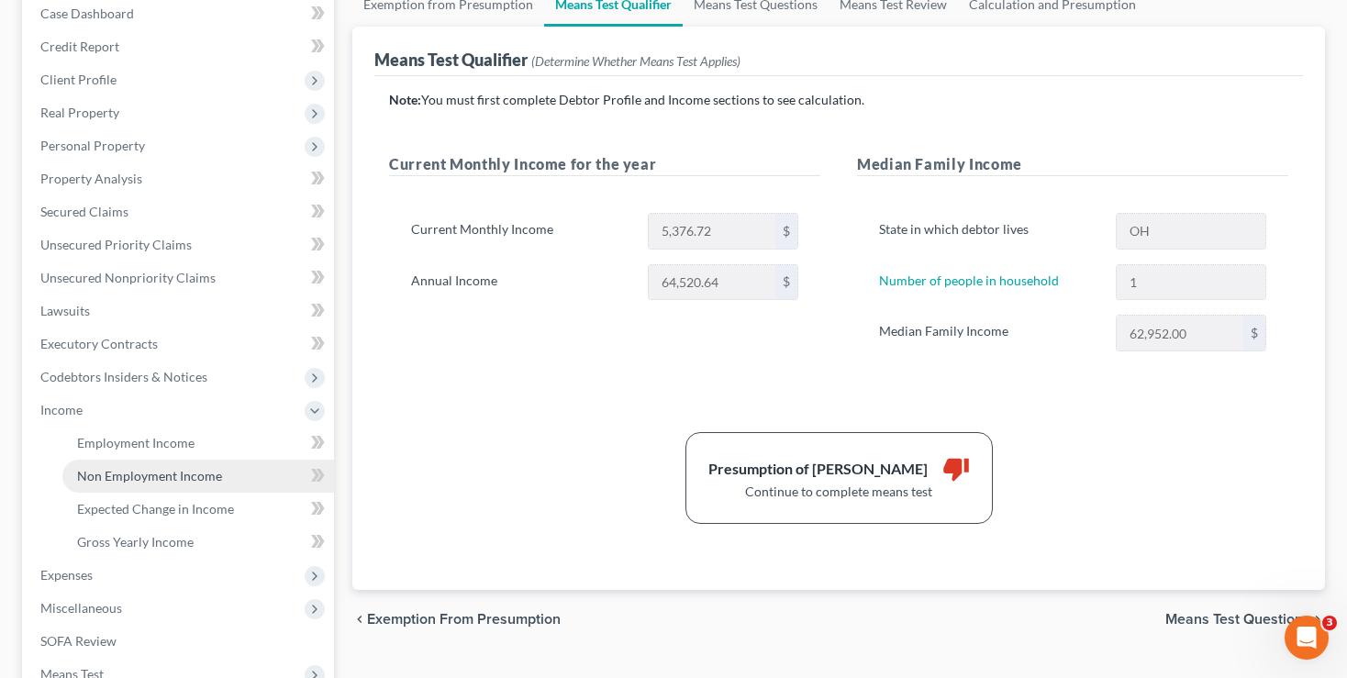
click at [109, 474] on span "Non Employment Income" at bounding box center [149, 476] width 145 height 16
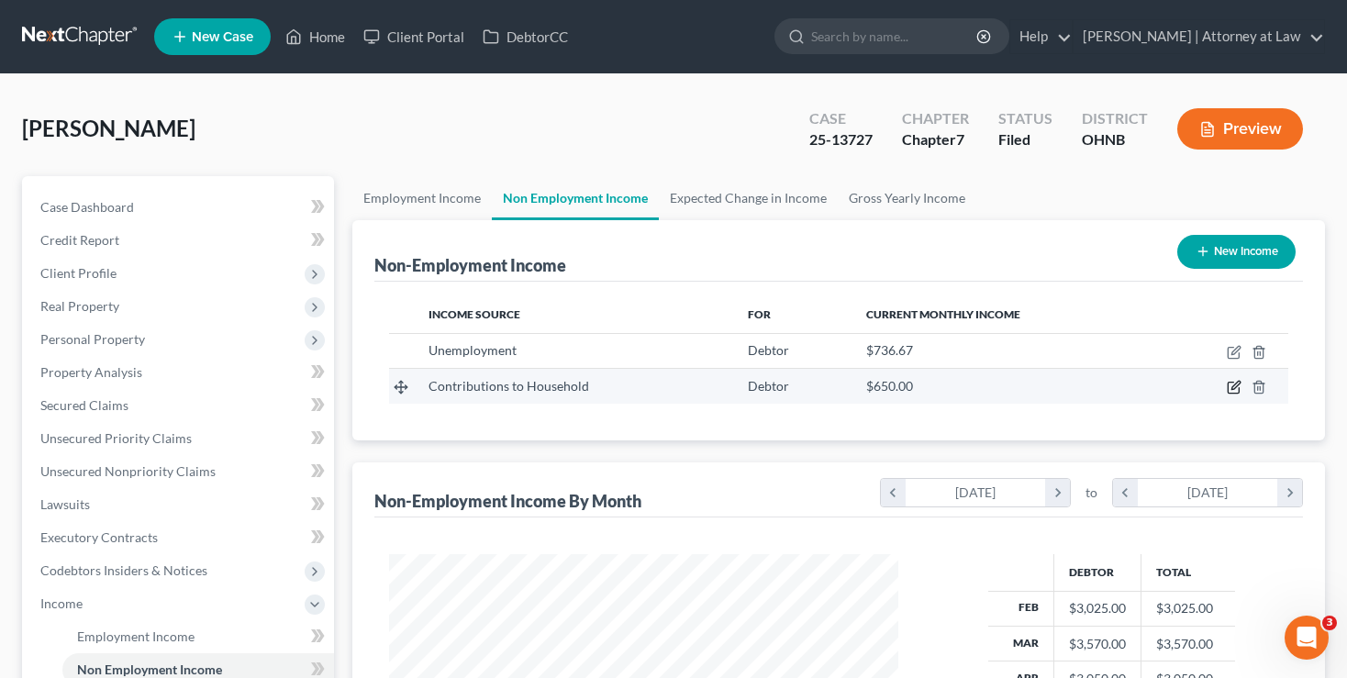
click at [1234, 386] on icon "button" at bounding box center [1236, 386] width 8 height 8
select select "8"
select select "0"
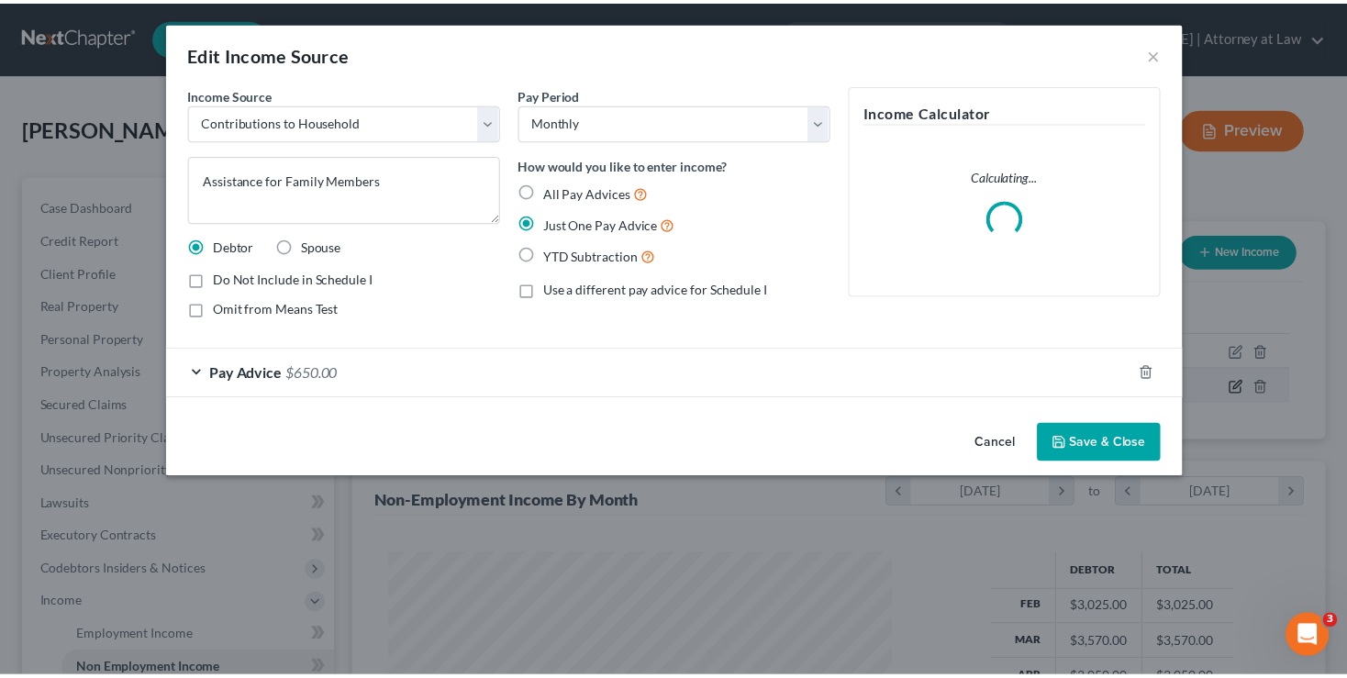
scroll to position [328, 553]
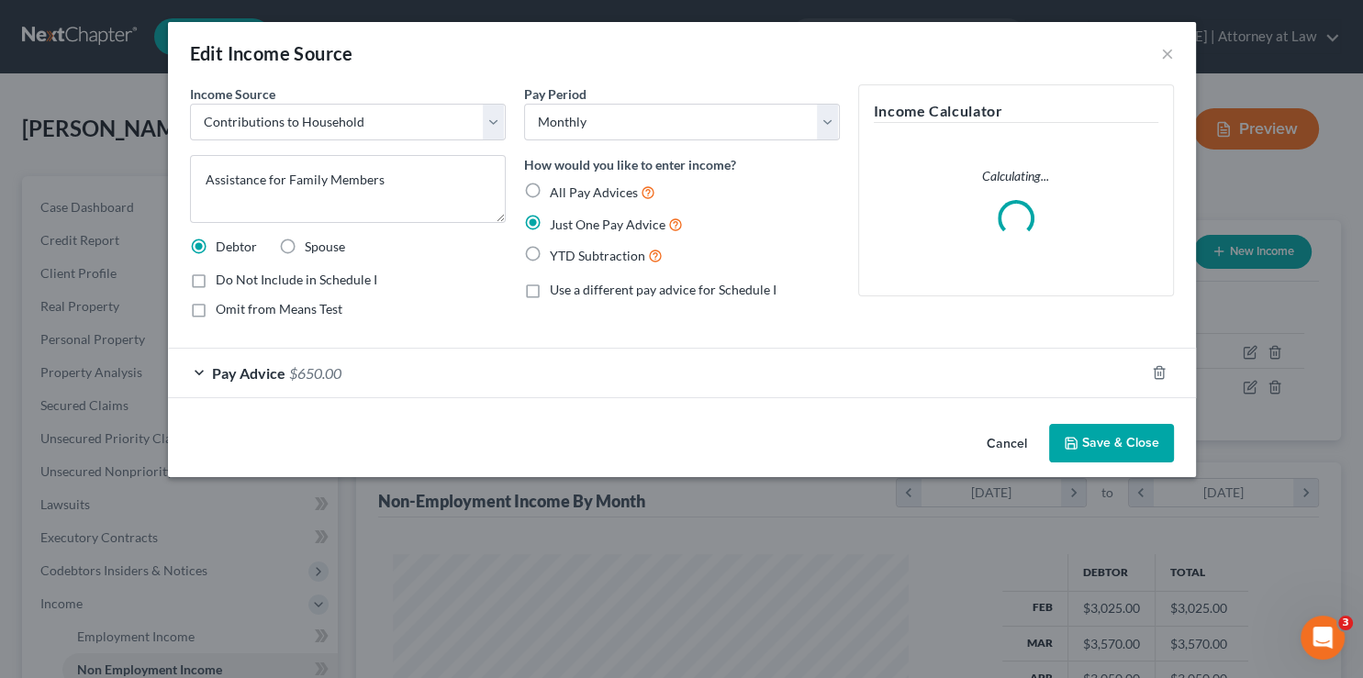
click at [242, 372] on span "Pay Advice" at bounding box center [248, 372] width 73 height 17
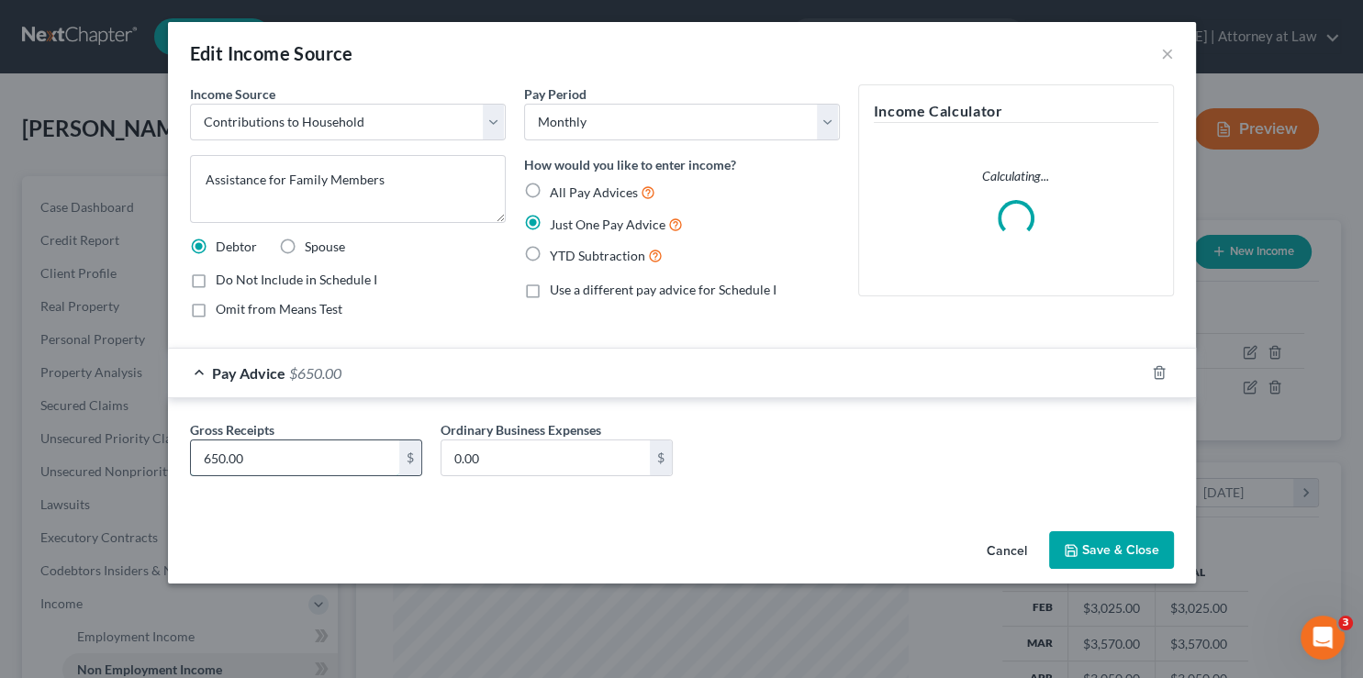
drag, startPoint x: 284, startPoint y: 452, endPoint x: 101, endPoint y: 486, distance: 185.9
click at [191, 475] on input "650.00" at bounding box center [295, 458] width 208 height 35
drag, startPoint x: 259, startPoint y: 458, endPoint x: 163, endPoint y: 458, distance: 95.5
click at [191, 458] on input "650.00" at bounding box center [295, 458] width 208 height 35
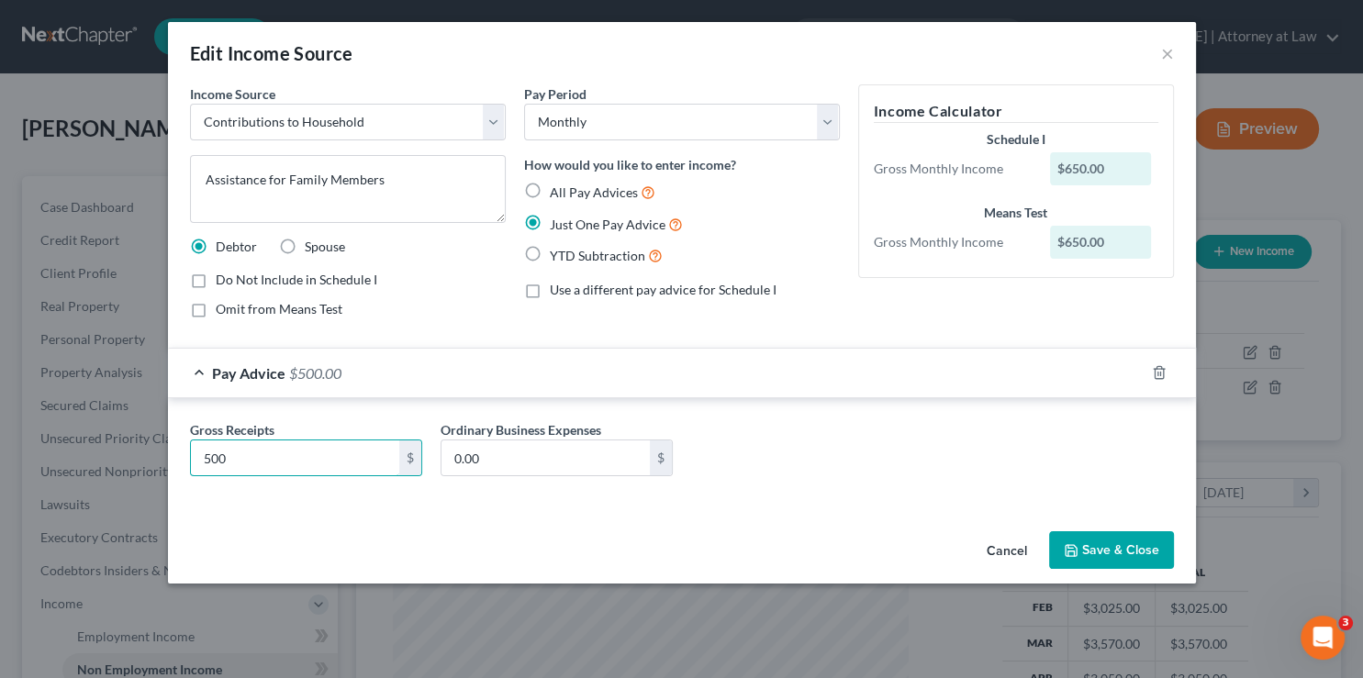
type input "500"
click at [1104, 553] on button "Save & Close" at bounding box center [1111, 550] width 125 height 39
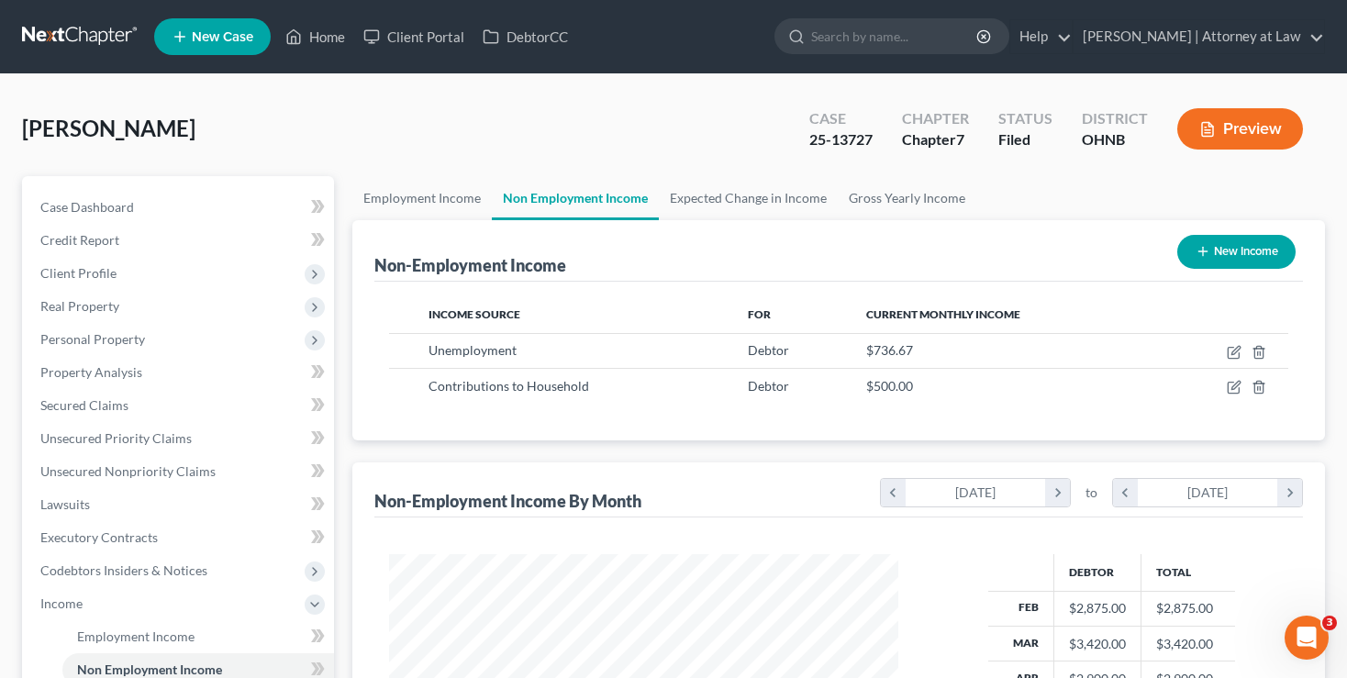
scroll to position [427, 0]
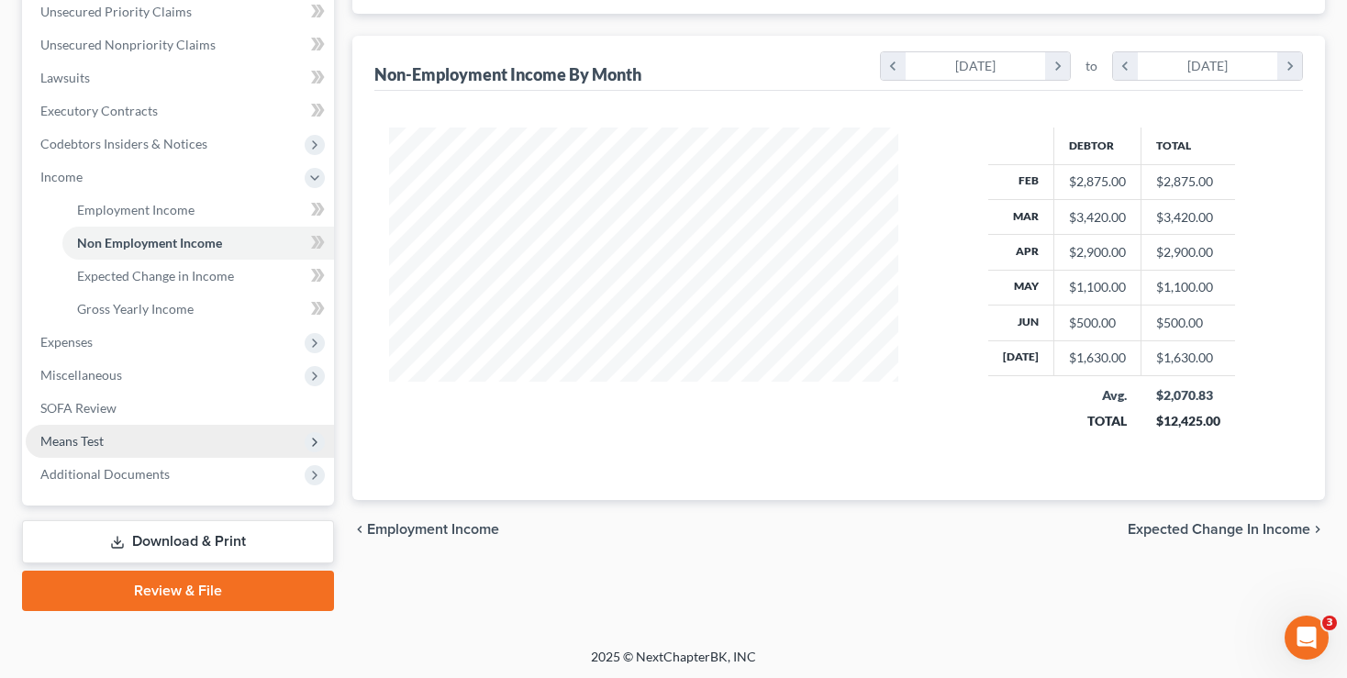
click at [73, 439] on span "Means Test" at bounding box center [71, 441] width 63 height 16
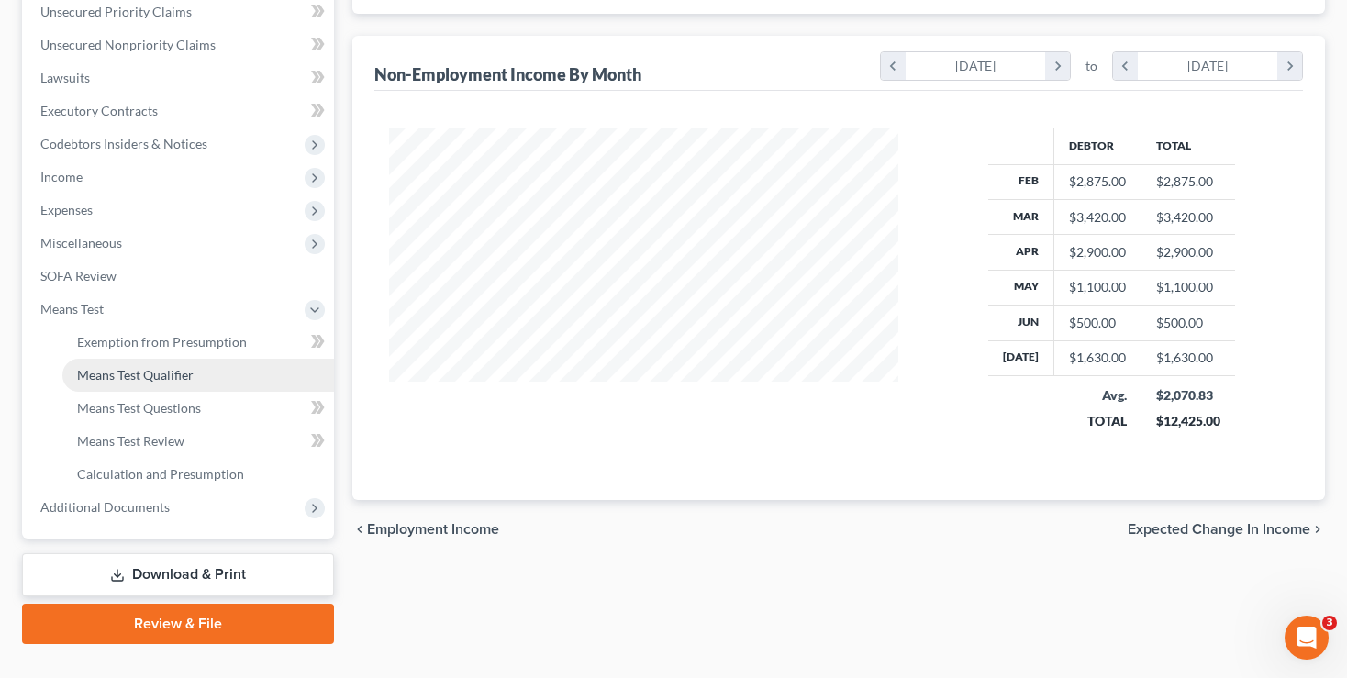
click at [125, 375] on span "Means Test Qualifier" at bounding box center [135, 375] width 117 height 16
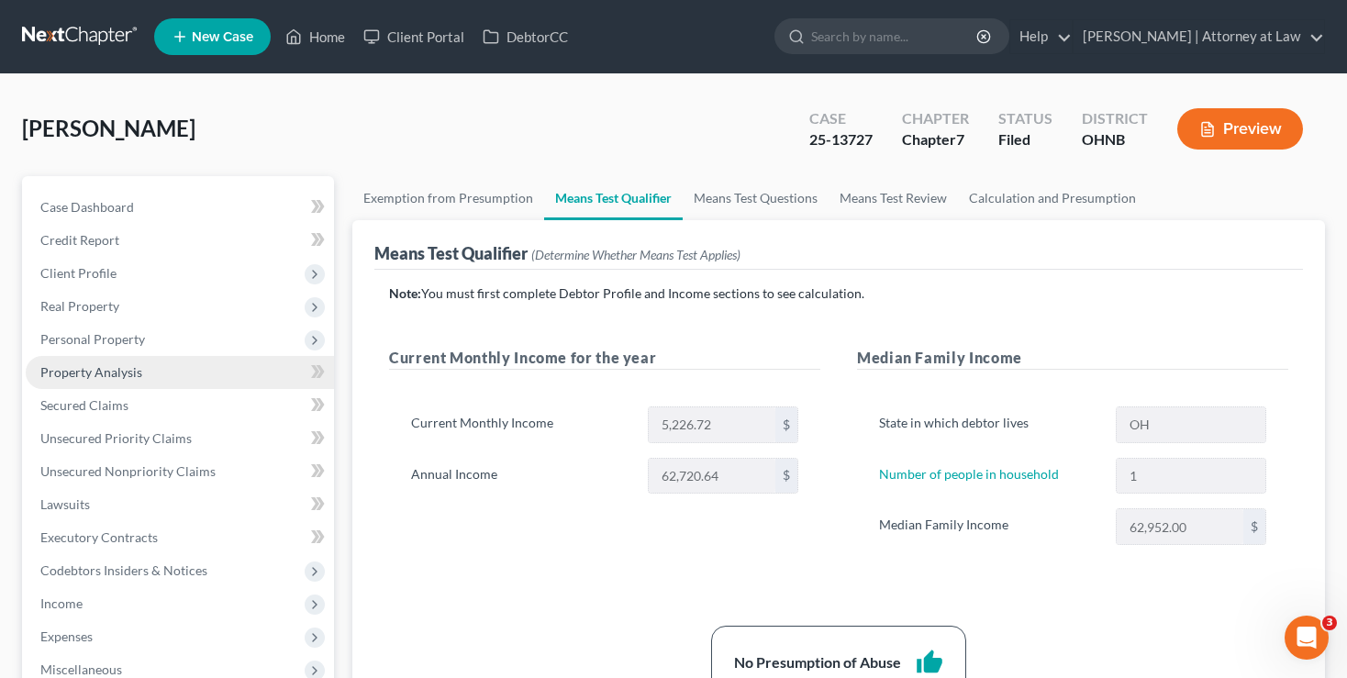
scroll to position [194, 0]
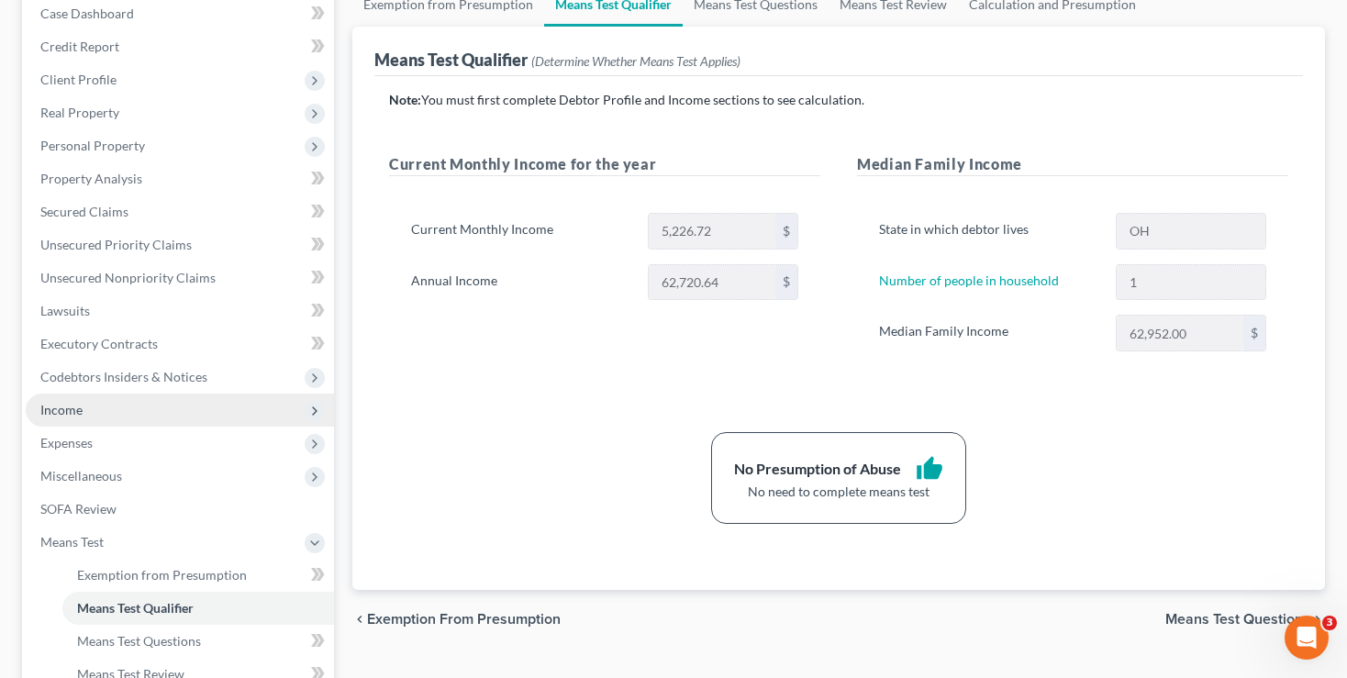
click at [61, 401] on span "Income" at bounding box center [180, 410] width 308 height 33
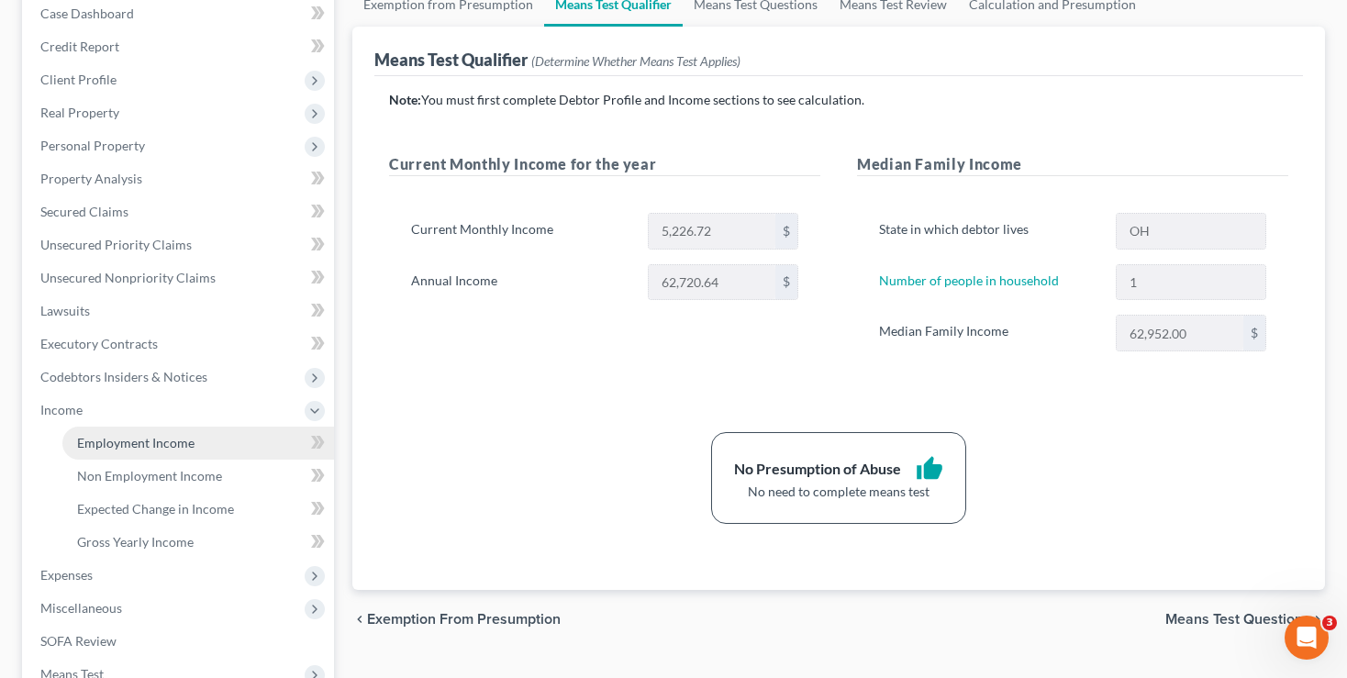
click at [106, 437] on span "Employment Income" at bounding box center [135, 443] width 117 height 16
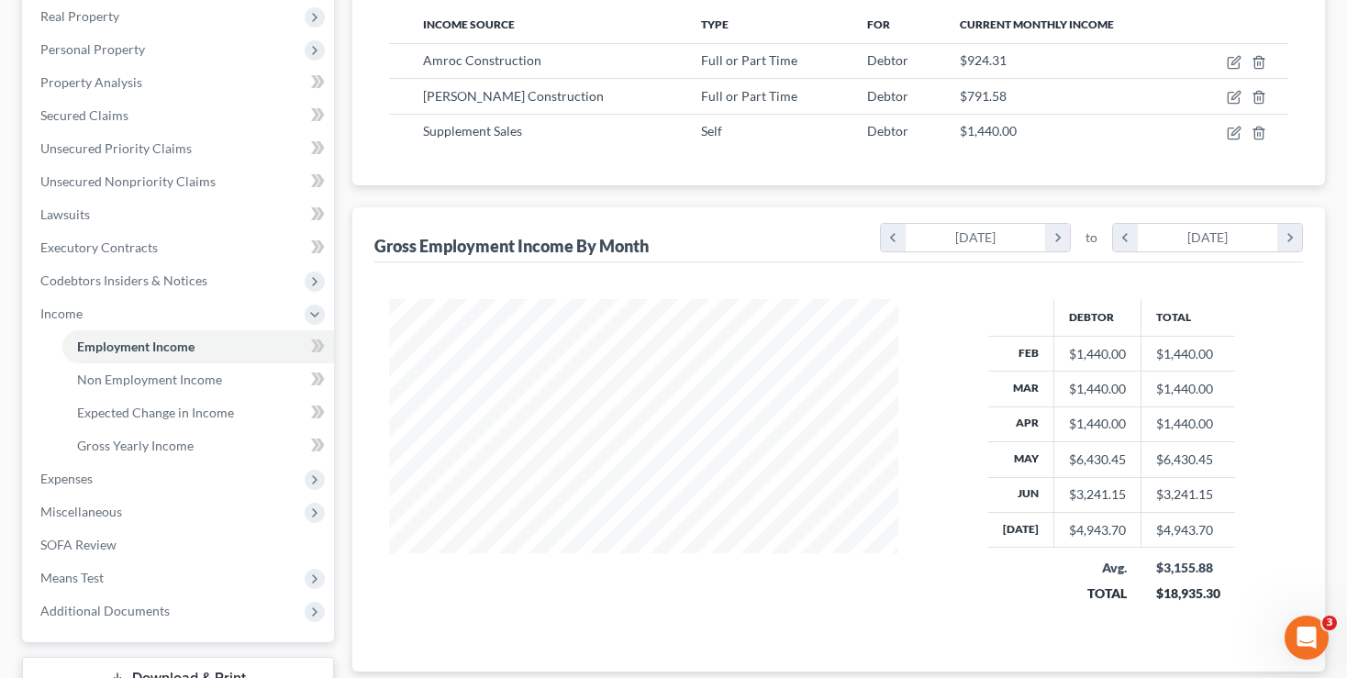
scroll to position [387, 0]
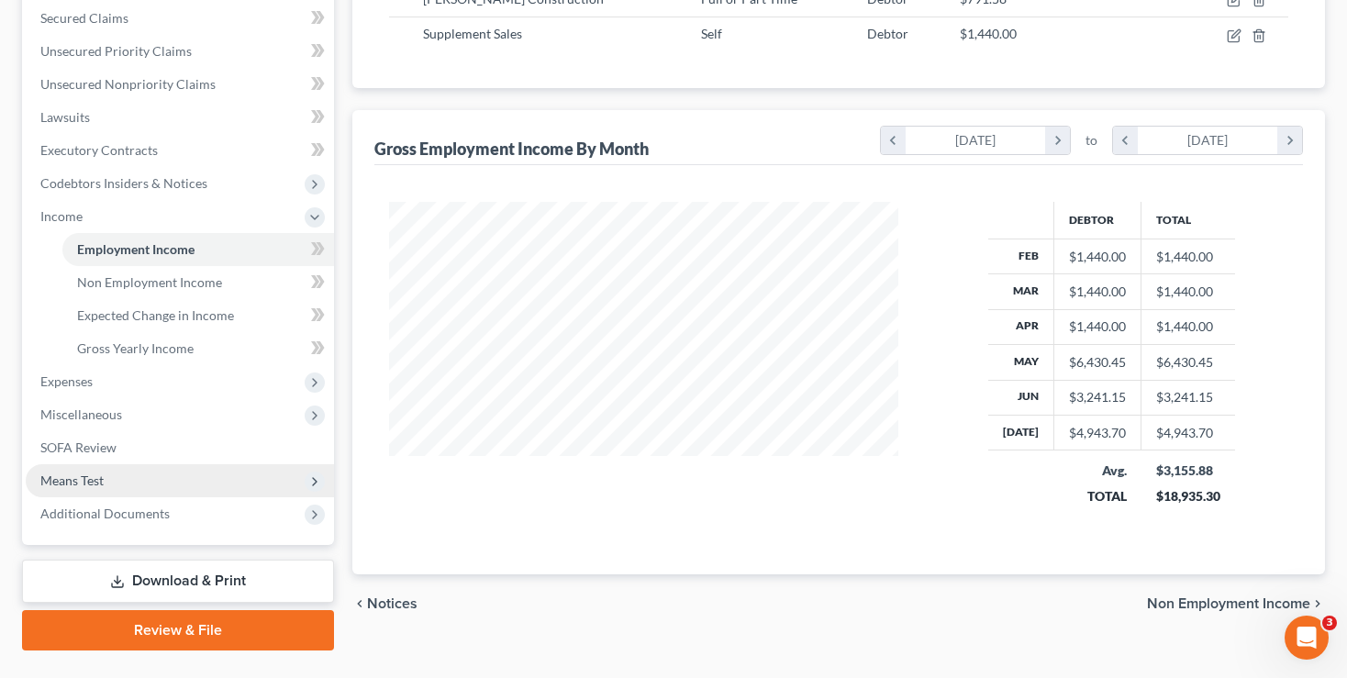
click at [61, 479] on span "Means Test" at bounding box center [71, 481] width 63 height 16
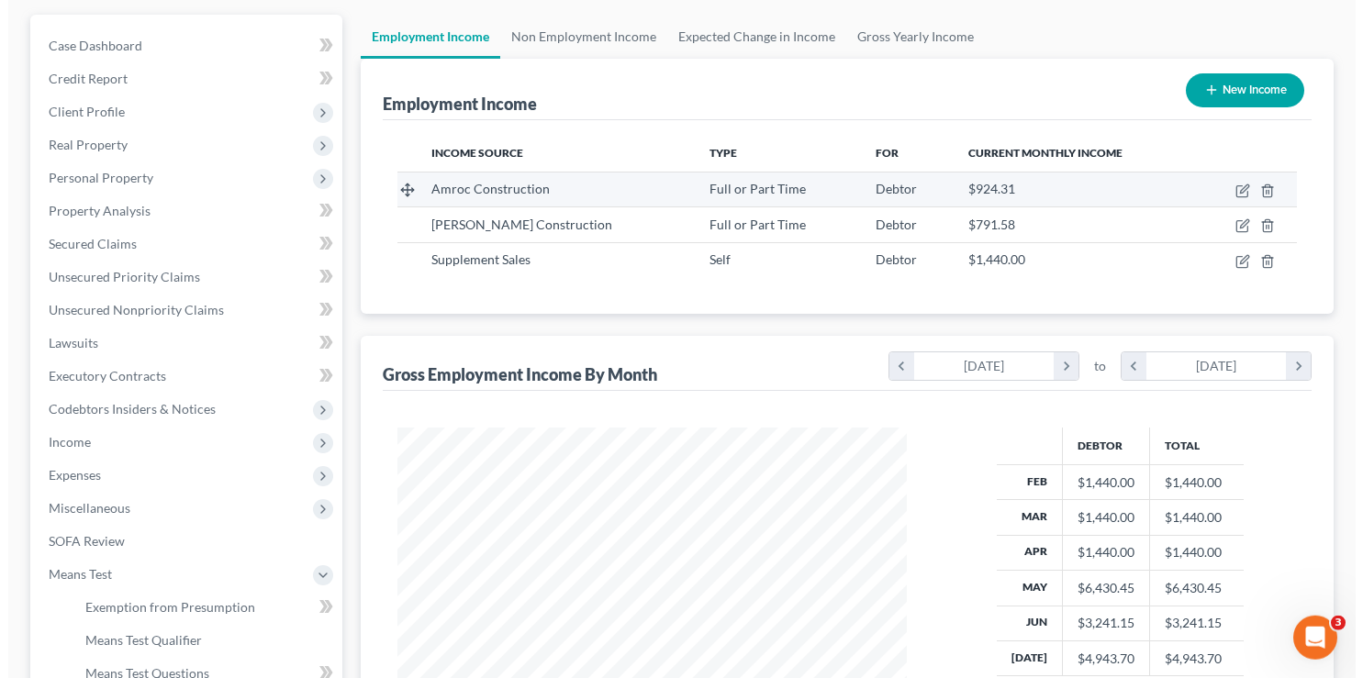
scroll to position [194, 0]
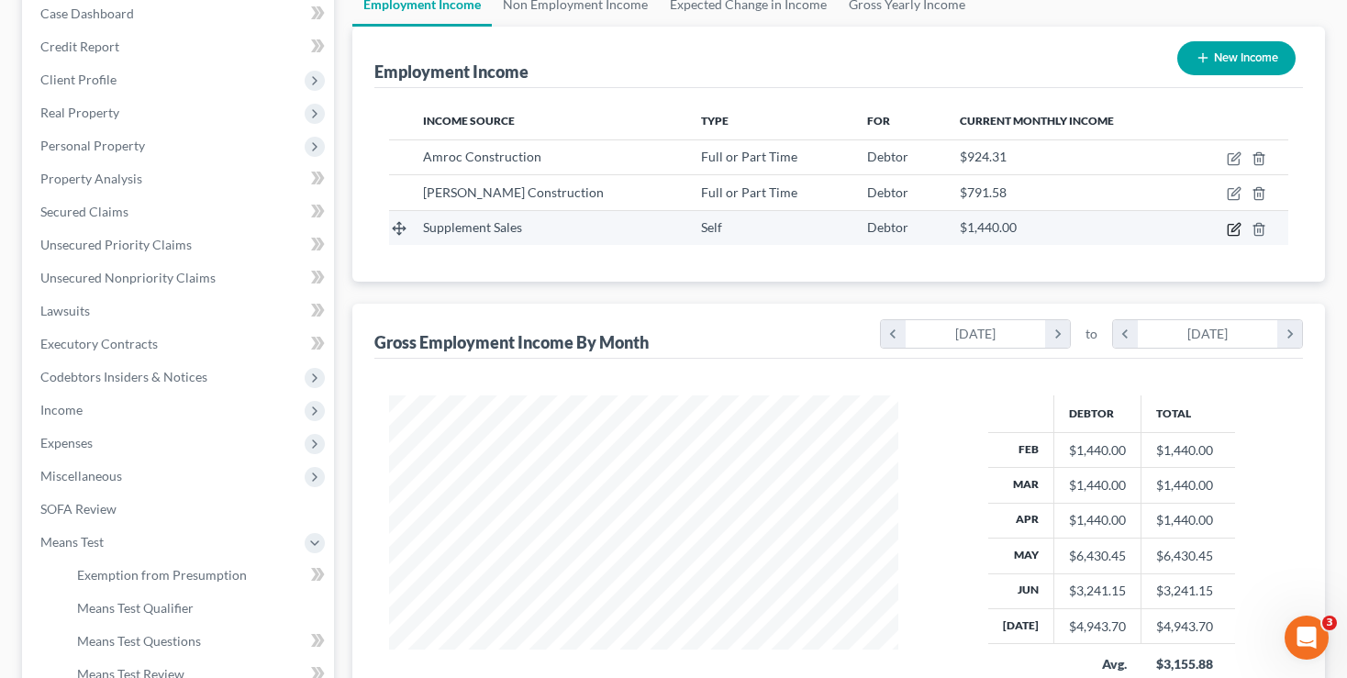
click at [1235, 226] on icon "button" at bounding box center [1236, 227] width 8 height 8
select select "1"
select select "0"
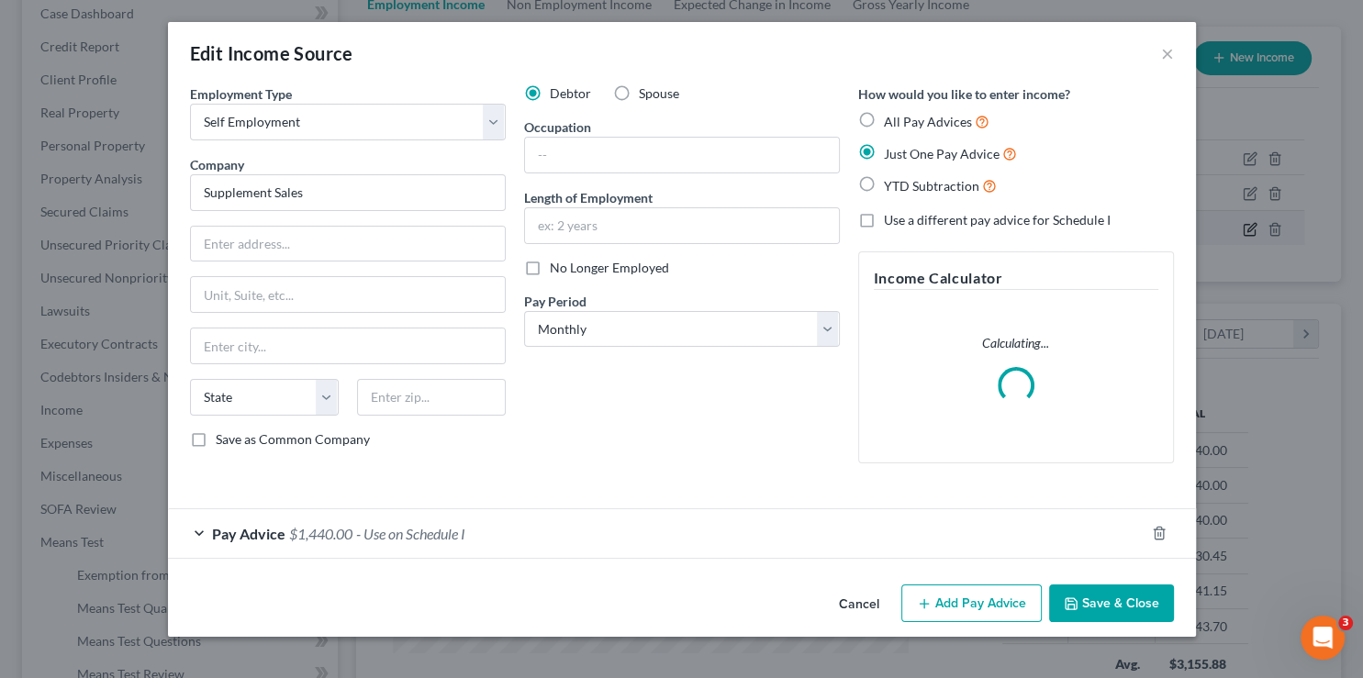
scroll to position [327, 553]
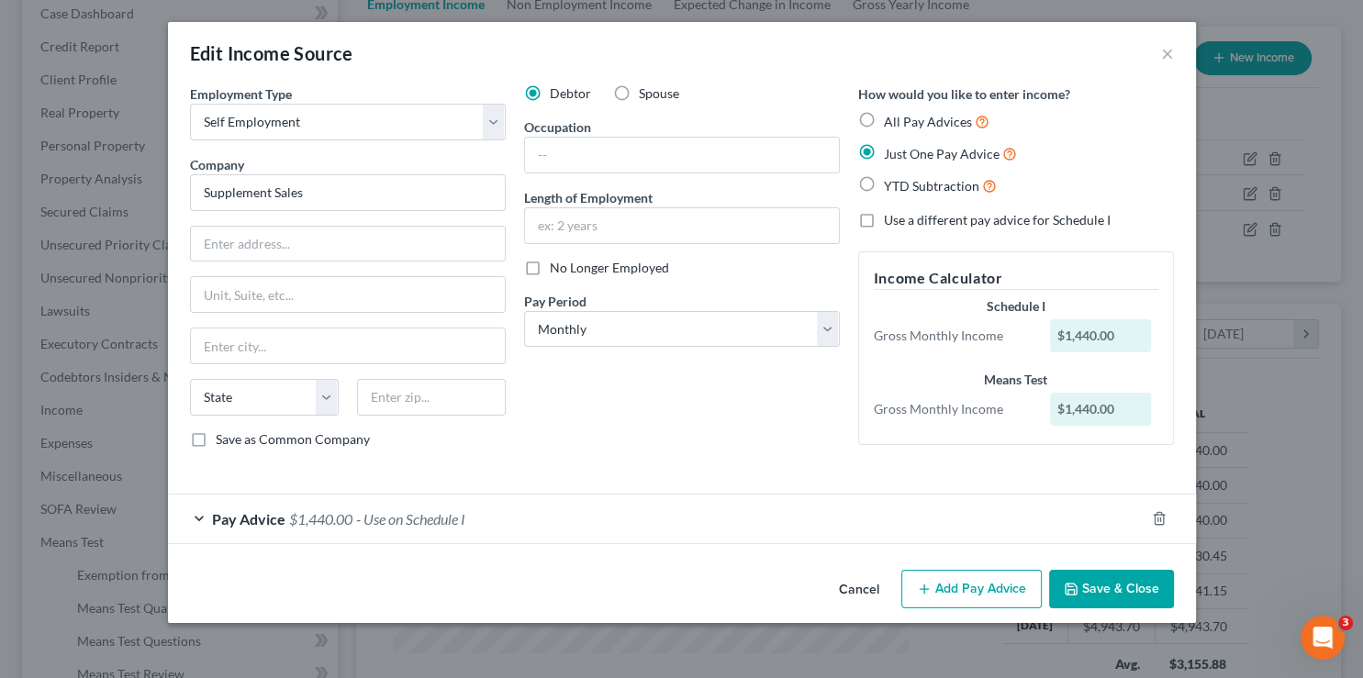
click at [243, 515] on span "Pay Advice" at bounding box center [248, 518] width 73 height 17
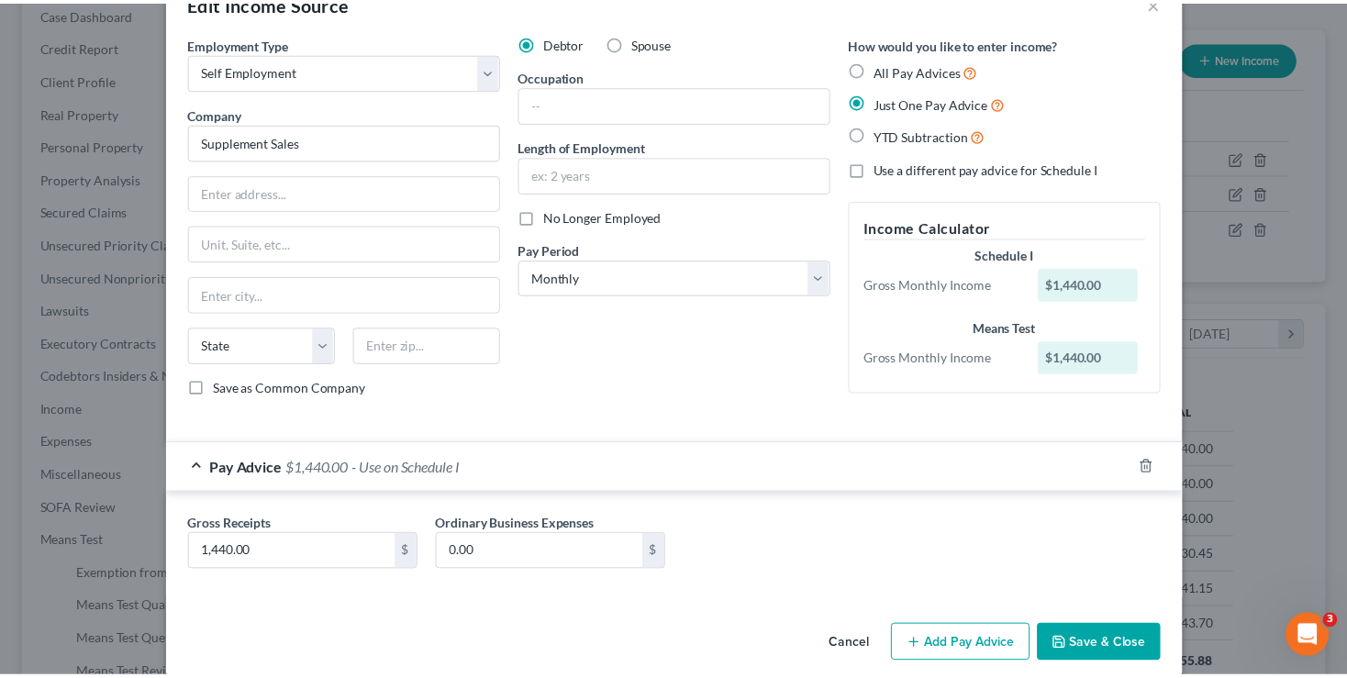
scroll to position [70, 0]
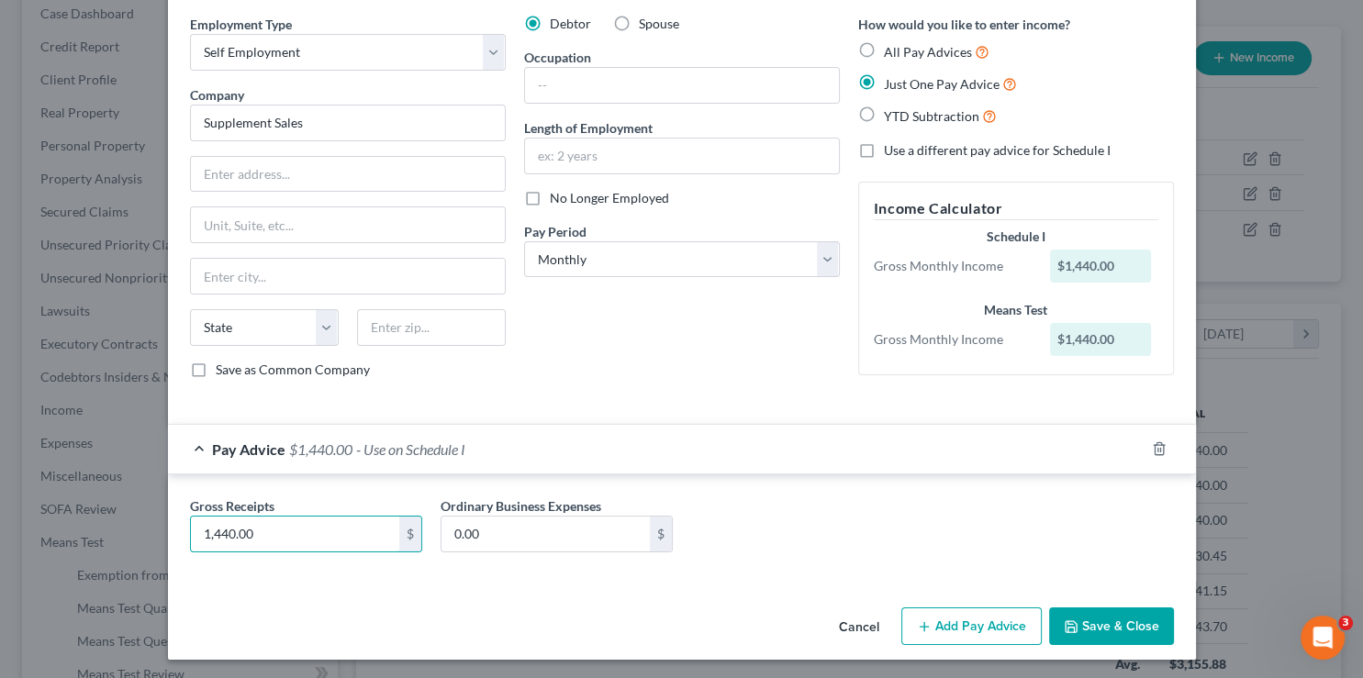
drag, startPoint x: 274, startPoint y: 530, endPoint x: 119, endPoint y: 534, distance: 155.2
click at [191, 534] on input "1,440.00" at bounding box center [295, 534] width 208 height 35
drag, startPoint x: 278, startPoint y: 530, endPoint x: 119, endPoint y: 531, distance: 158.8
click at [191, 531] on input "1,440.00" at bounding box center [295, 534] width 208 height 35
type input "480"
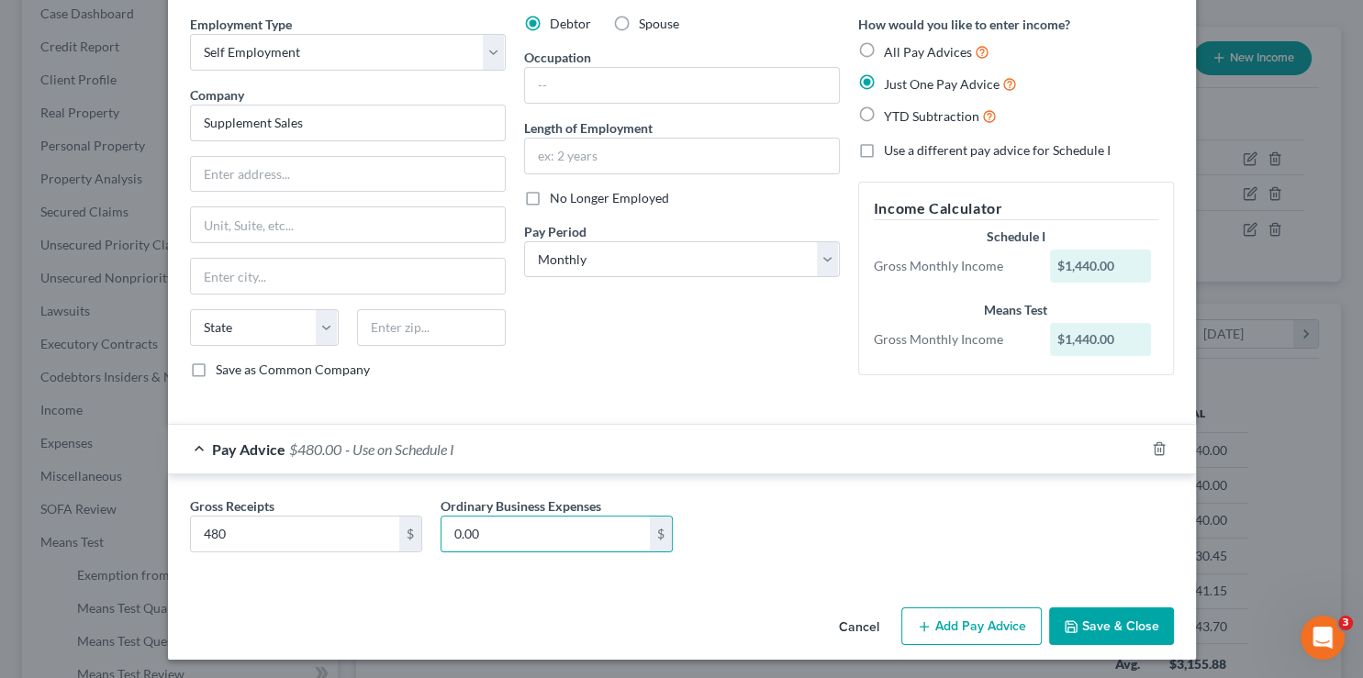
click at [1111, 627] on button "Save & Close" at bounding box center [1111, 627] width 125 height 39
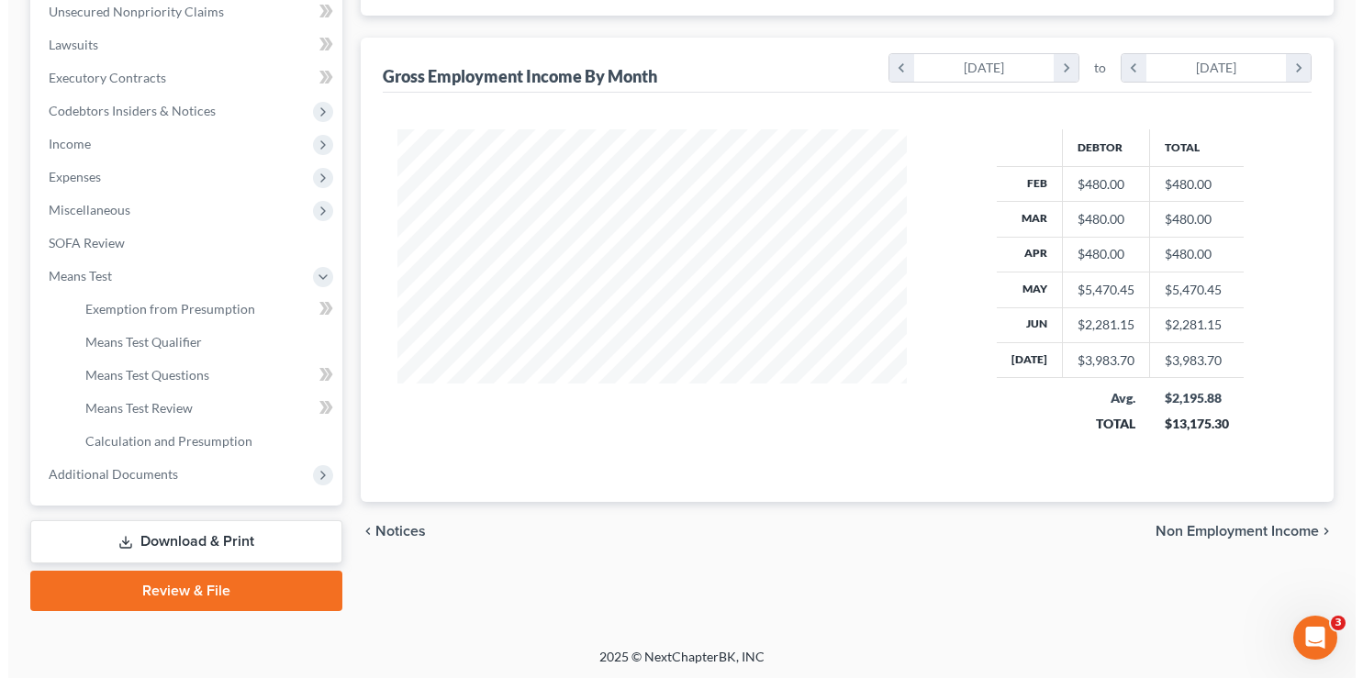
scroll to position [266, 0]
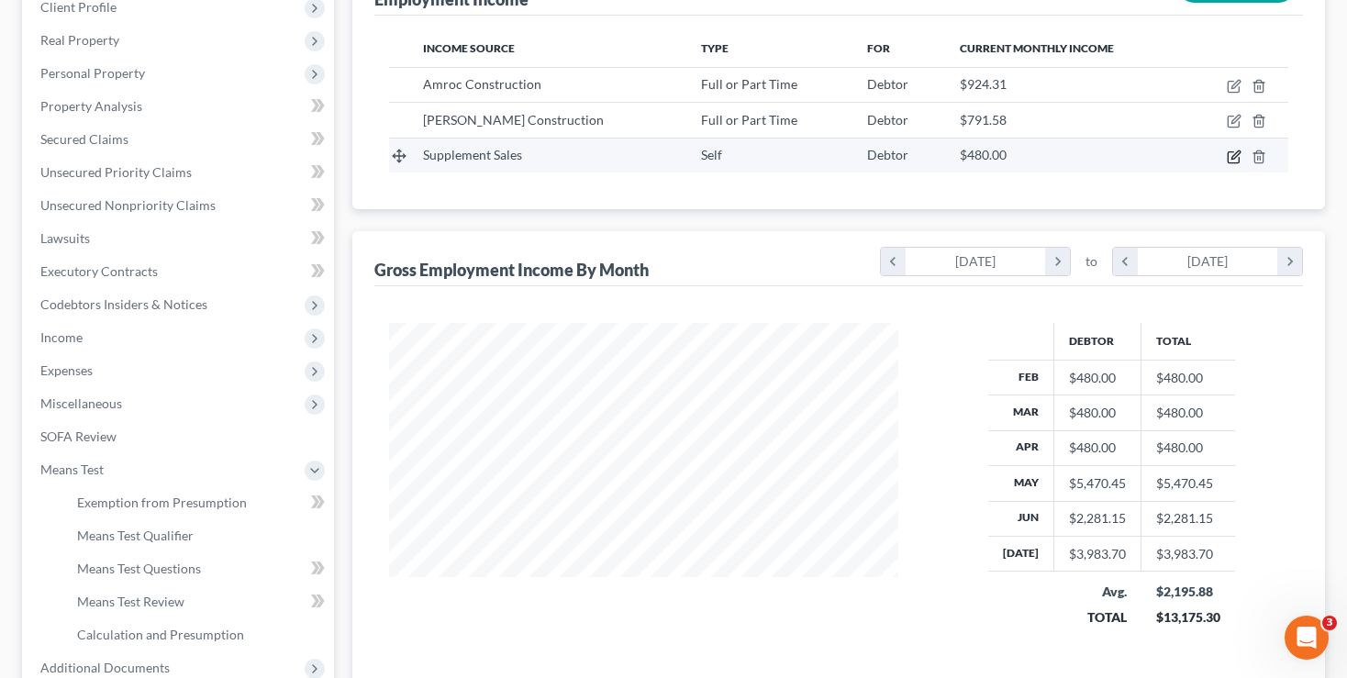
click at [1236, 150] on icon "button" at bounding box center [1234, 157] width 15 height 15
select select "1"
select select "0"
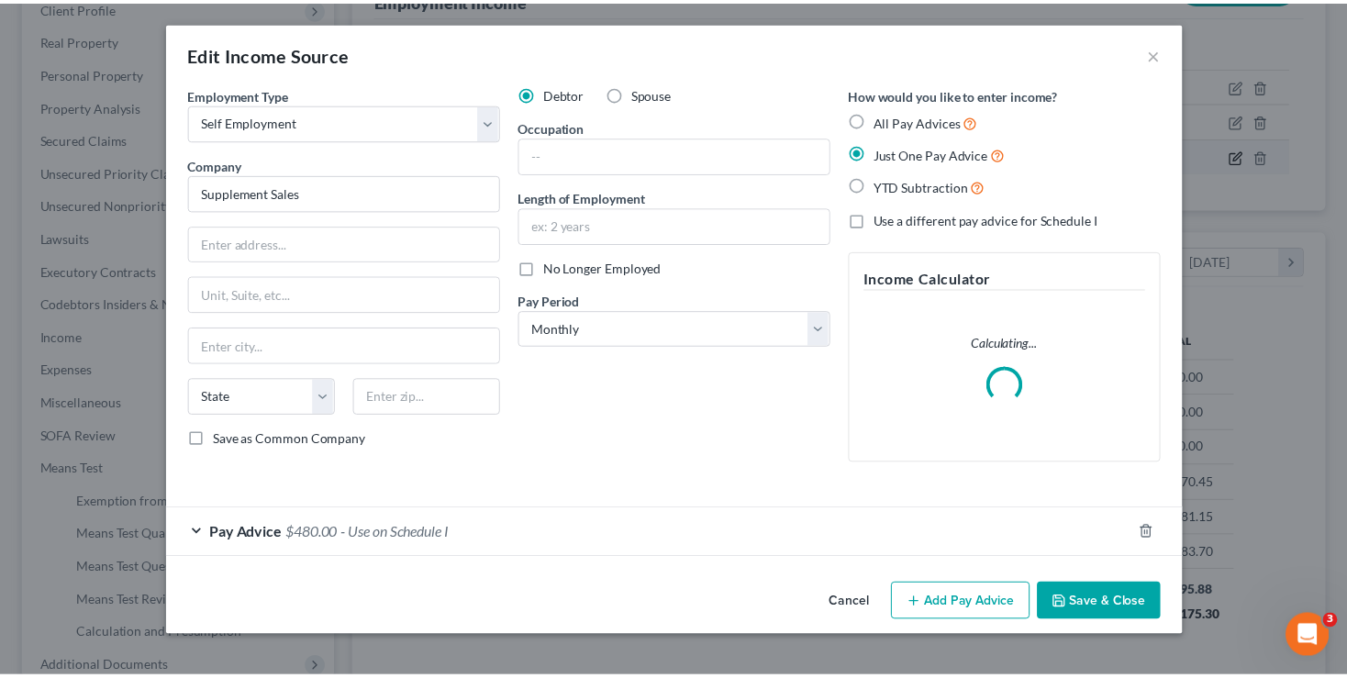
scroll to position [327, 553]
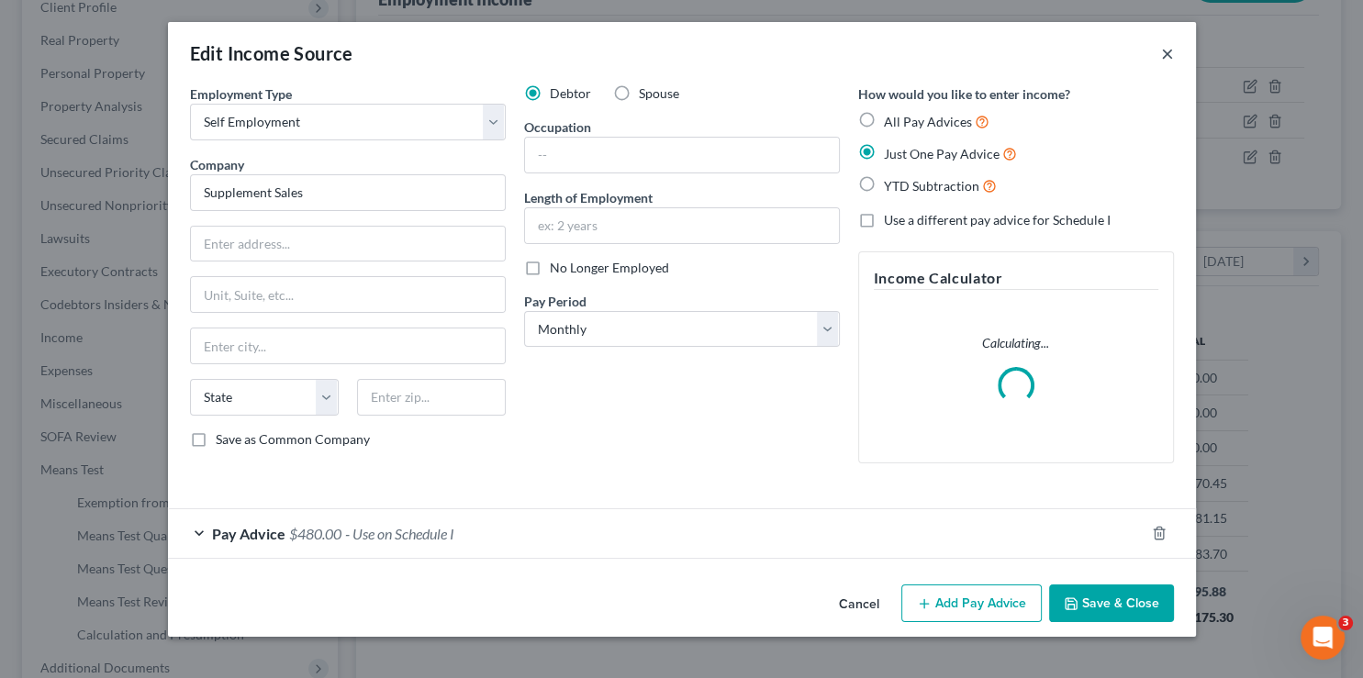
click at [1168, 53] on button "×" at bounding box center [1167, 53] width 13 height 22
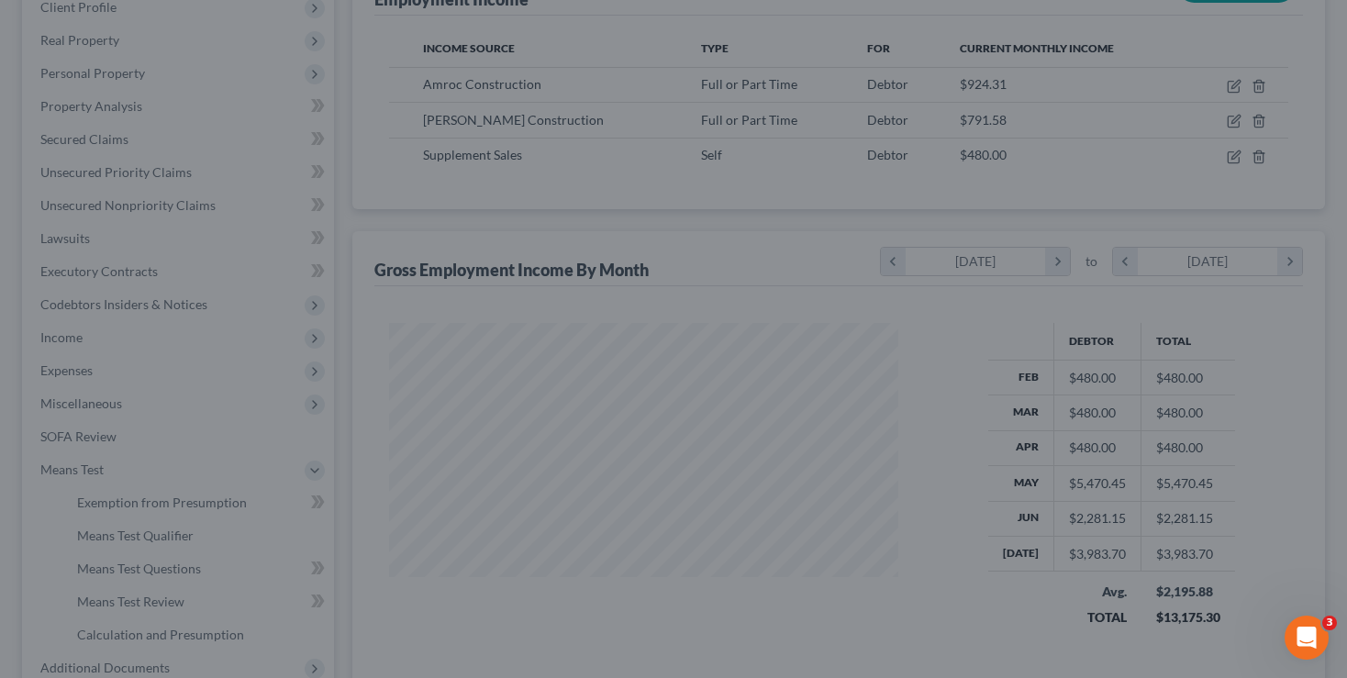
scroll to position [917470, 917250]
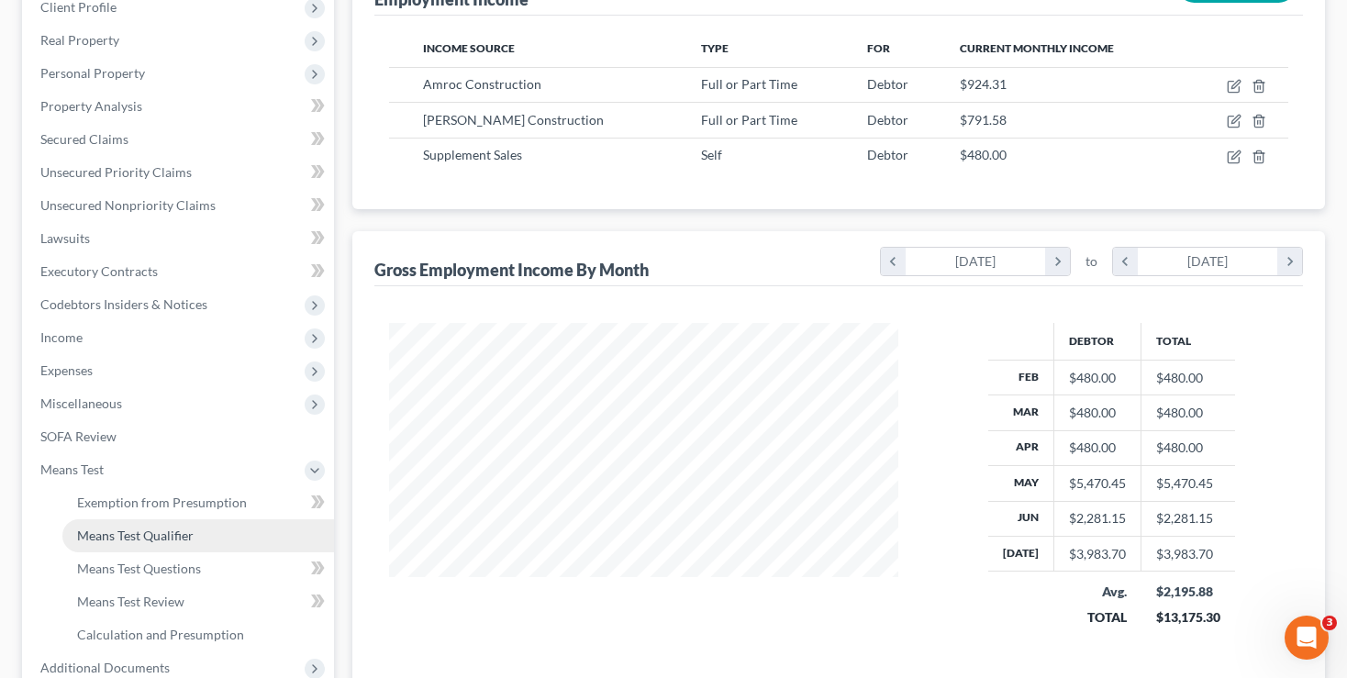
click at [141, 536] on span "Means Test Qualifier" at bounding box center [135, 536] width 117 height 16
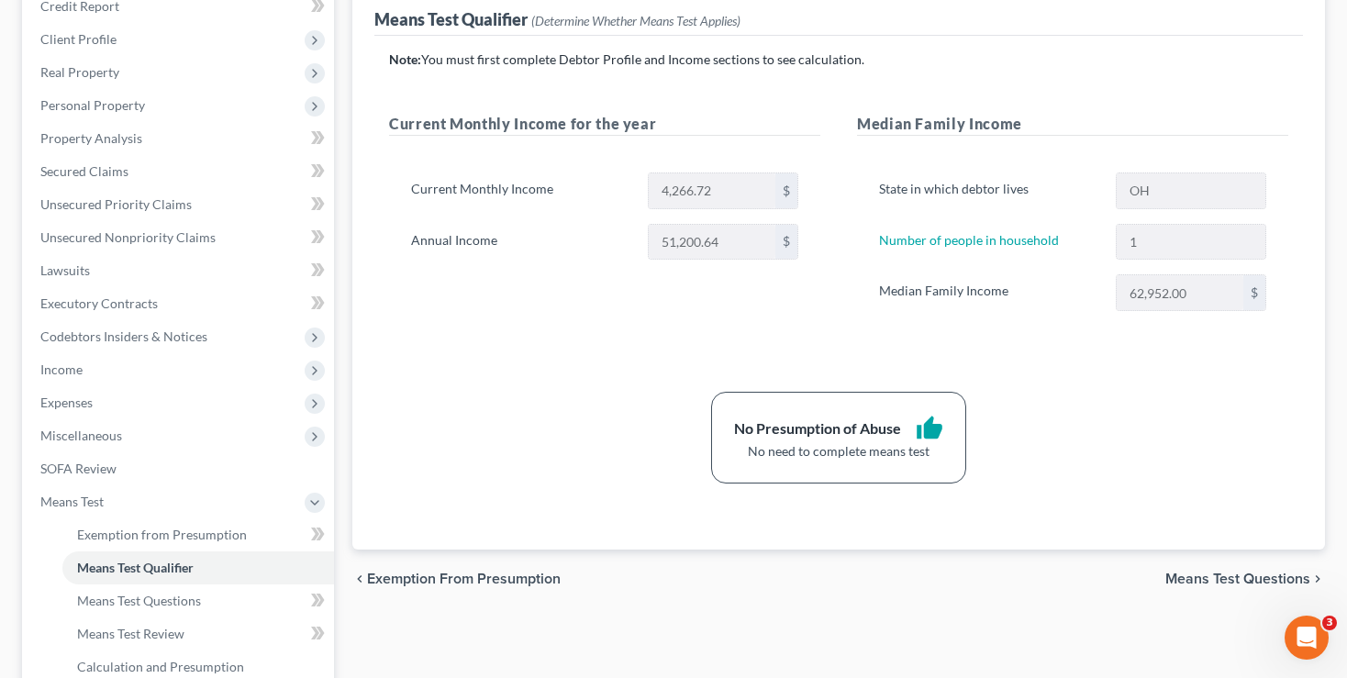
scroll to position [266, 0]
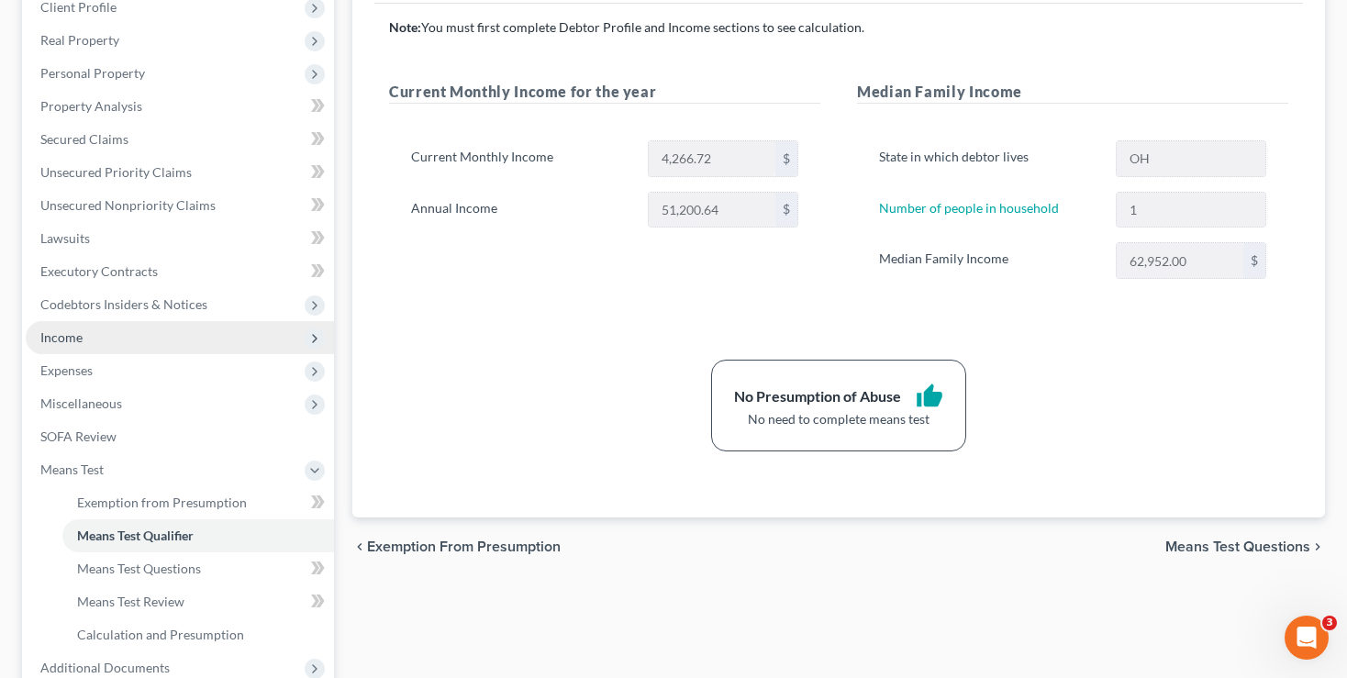
click at [54, 325] on span "Income" at bounding box center [180, 337] width 308 height 33
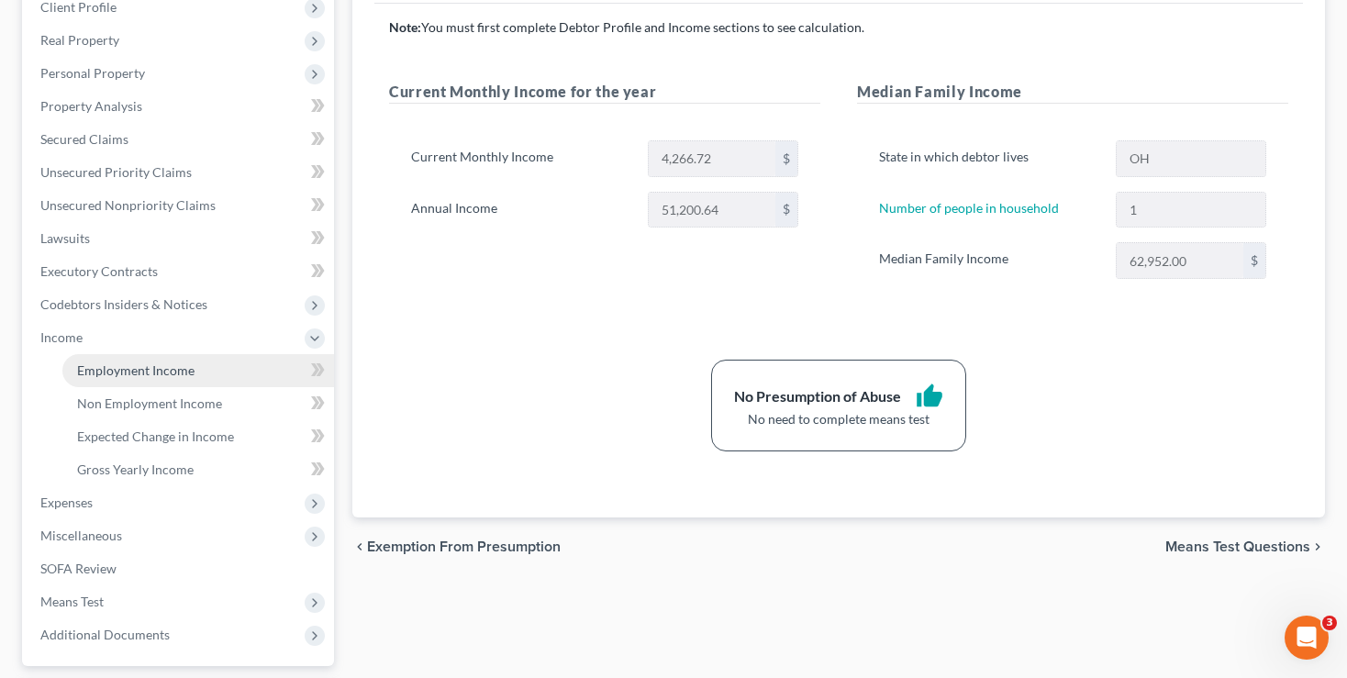
click at [115, 373] on span "Employment Income" at bounding box center [135, 371] width 117 height 16
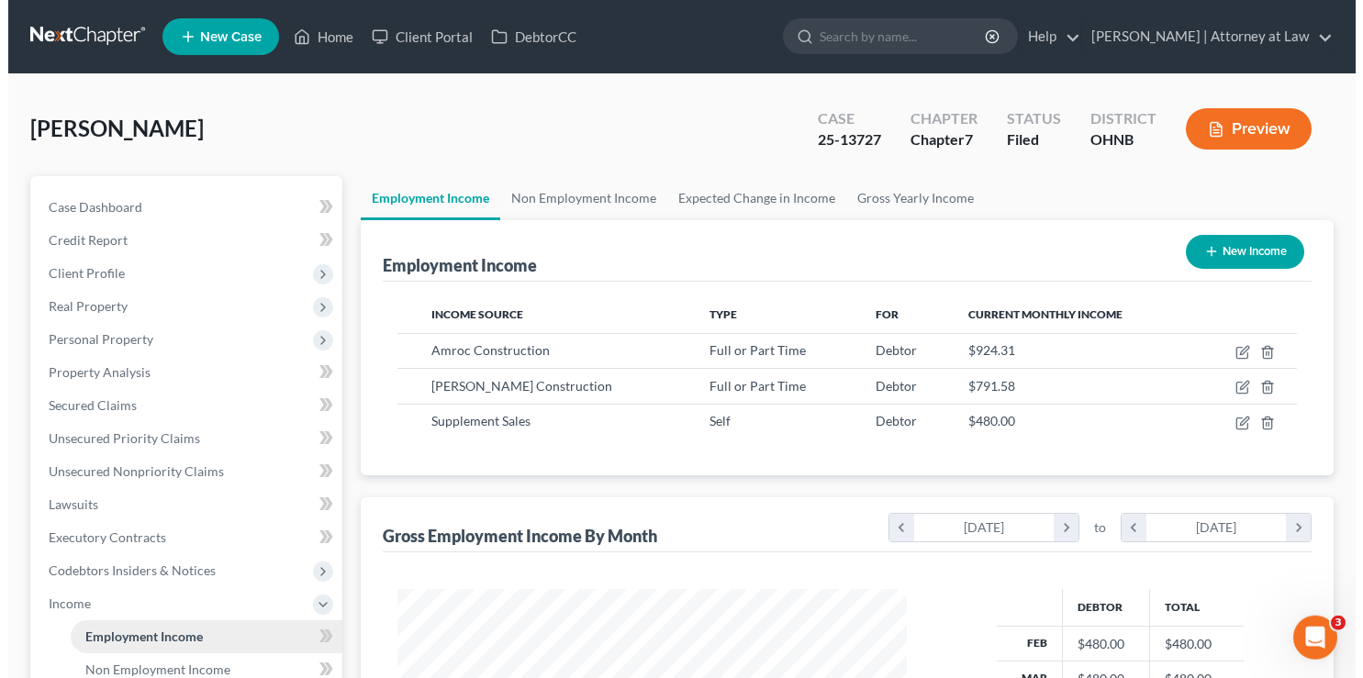
scroll to position [327, 546]
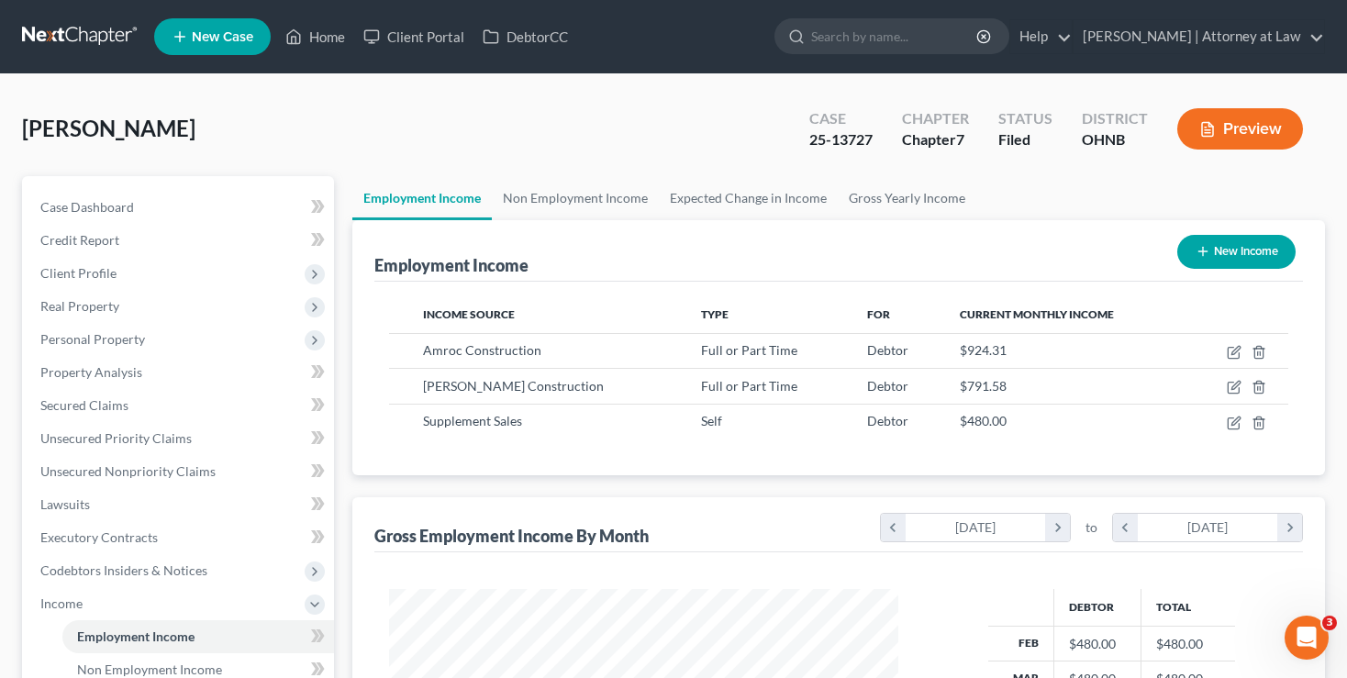
click at [1226, 255] on button "New Income" at bounding box center [1237, 252] width 118 height 34
select select "0"
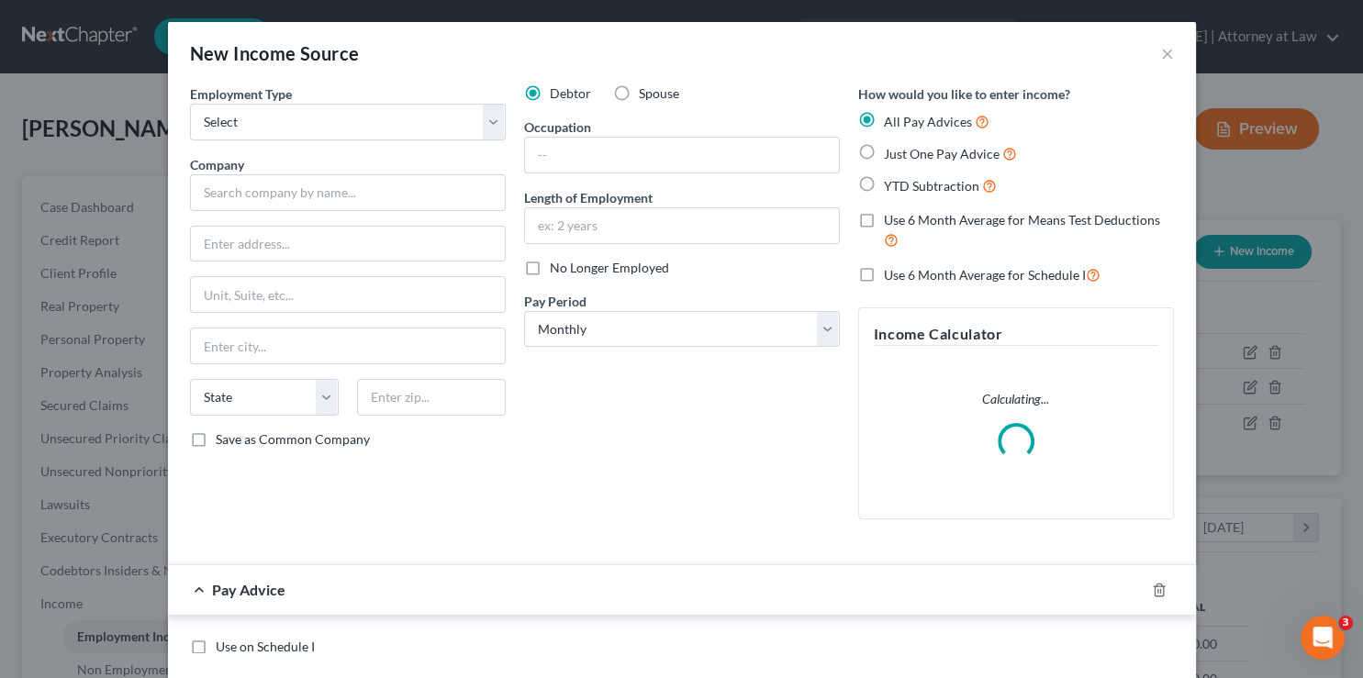
scroll to position [327, 553]
click at [190, 104] on select "Select Full or Part Time Employment Self Employment" at bounding box center [348, 122] width 316 height 37
select select "1"
click option "Self Employment" at bounding box center [0, 0] width 0 height 0
click at [229, 190] on input "text" at bounding box center [348, 192] width 316 height 37
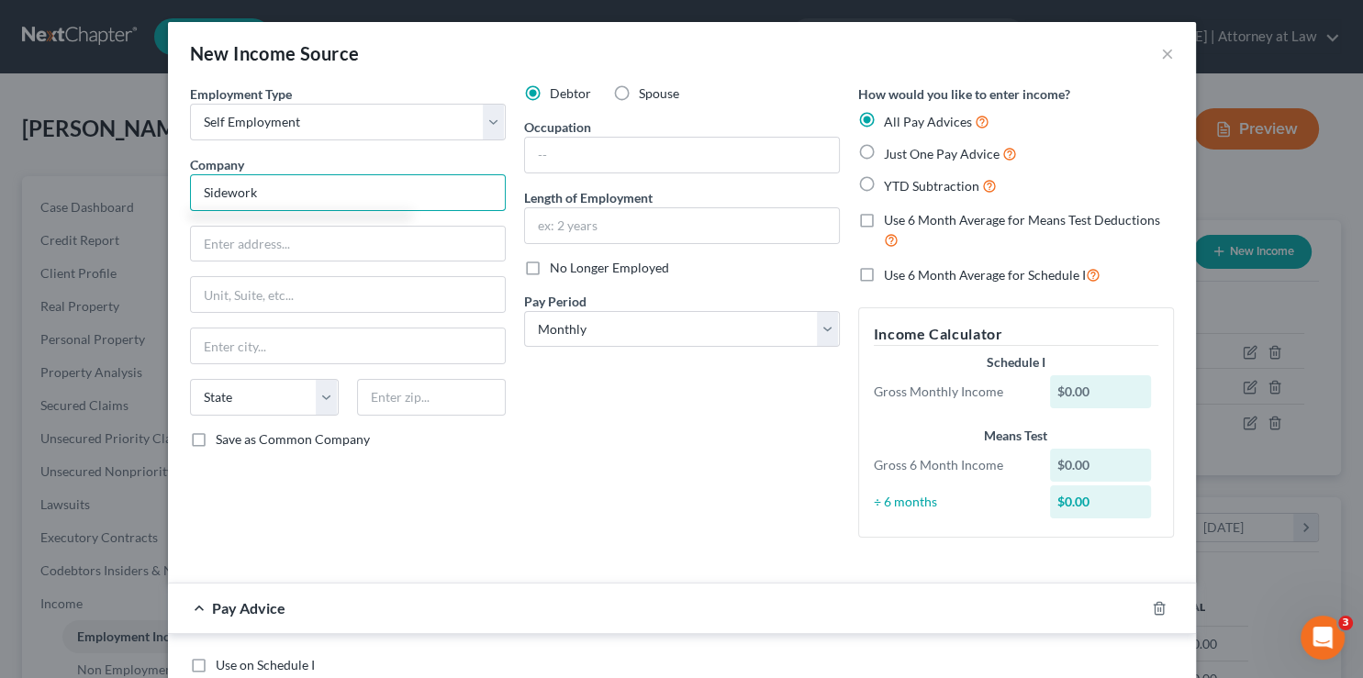
type input "Sidework"
click at [884, 146] on label "Just One Pay Advice" at bounding box center [950, 153] width 133 height 21
click at [891, 146] on input "Just One Pay Advice" at bounding box center [897, 149] width 12 height 12
radio input "true"
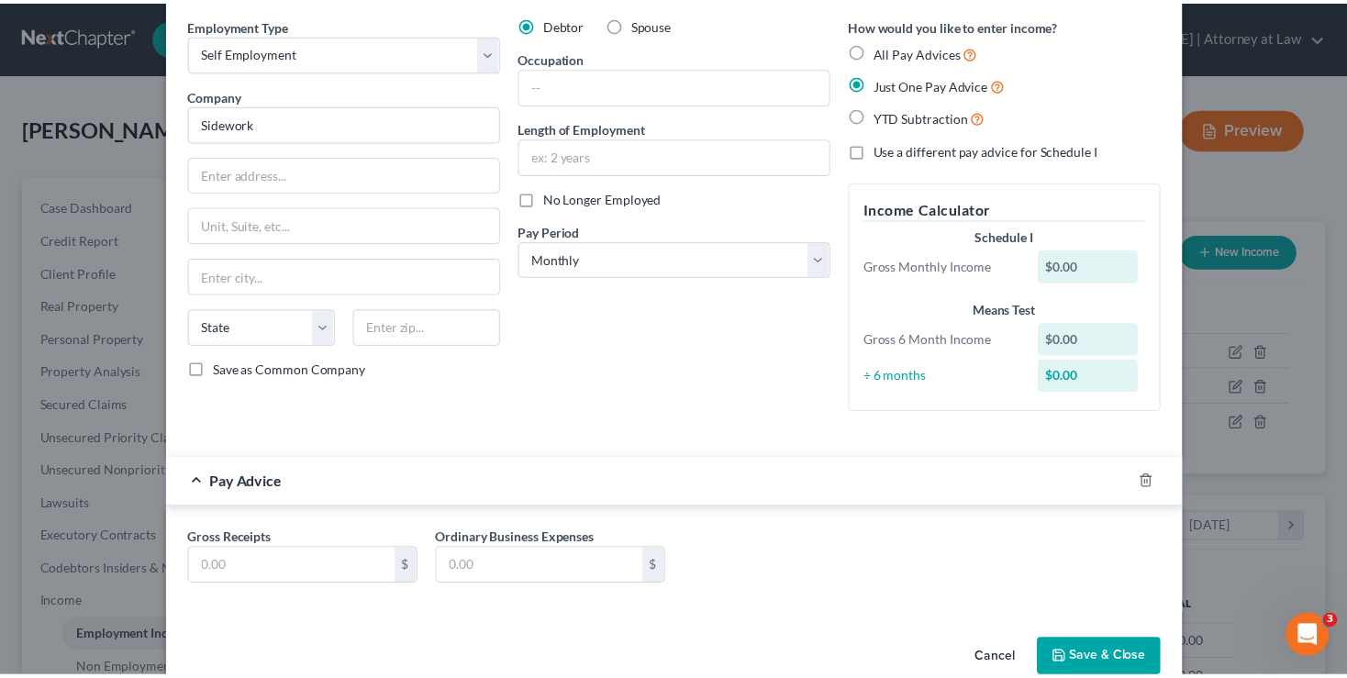
scroll to position [105, 0]
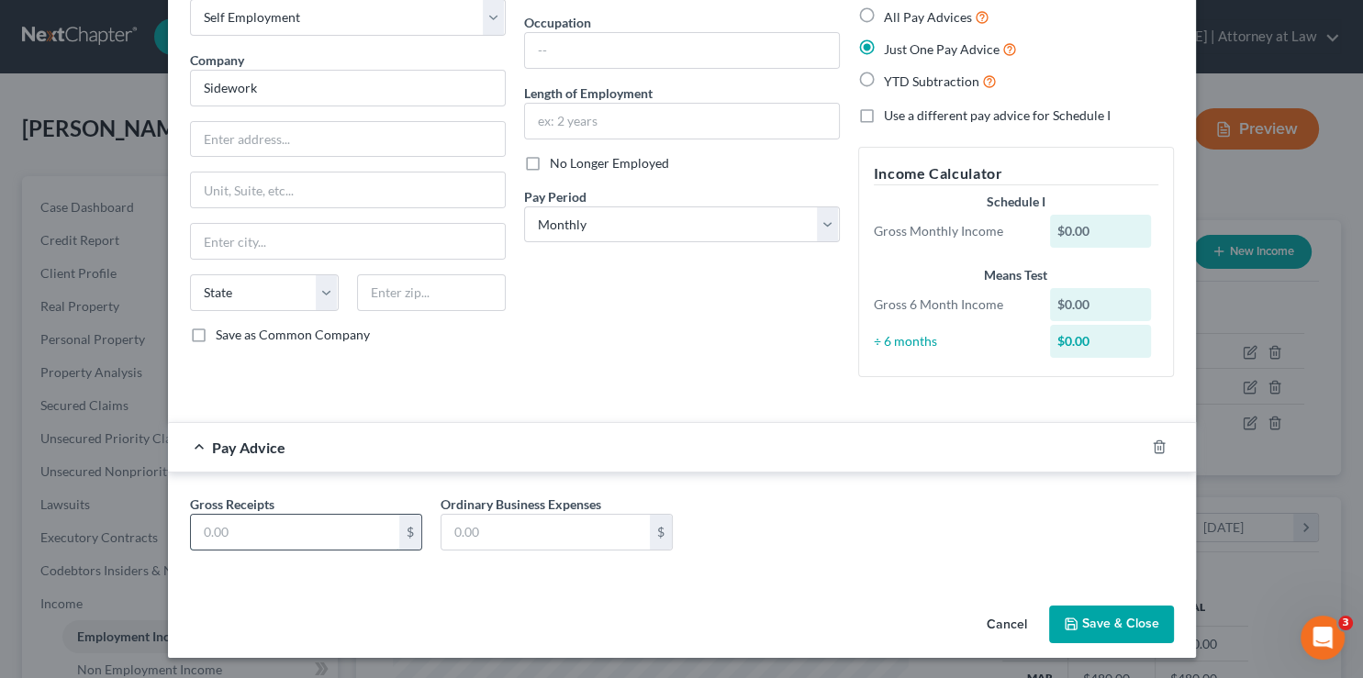
click at [233, 522] on input "text" at bounding box center [295, 532] width 208 height 35
type input "1,620"
click at [1098, 628] on button "Save & Close" at bounding box center [1111, 625] width 125 height 39
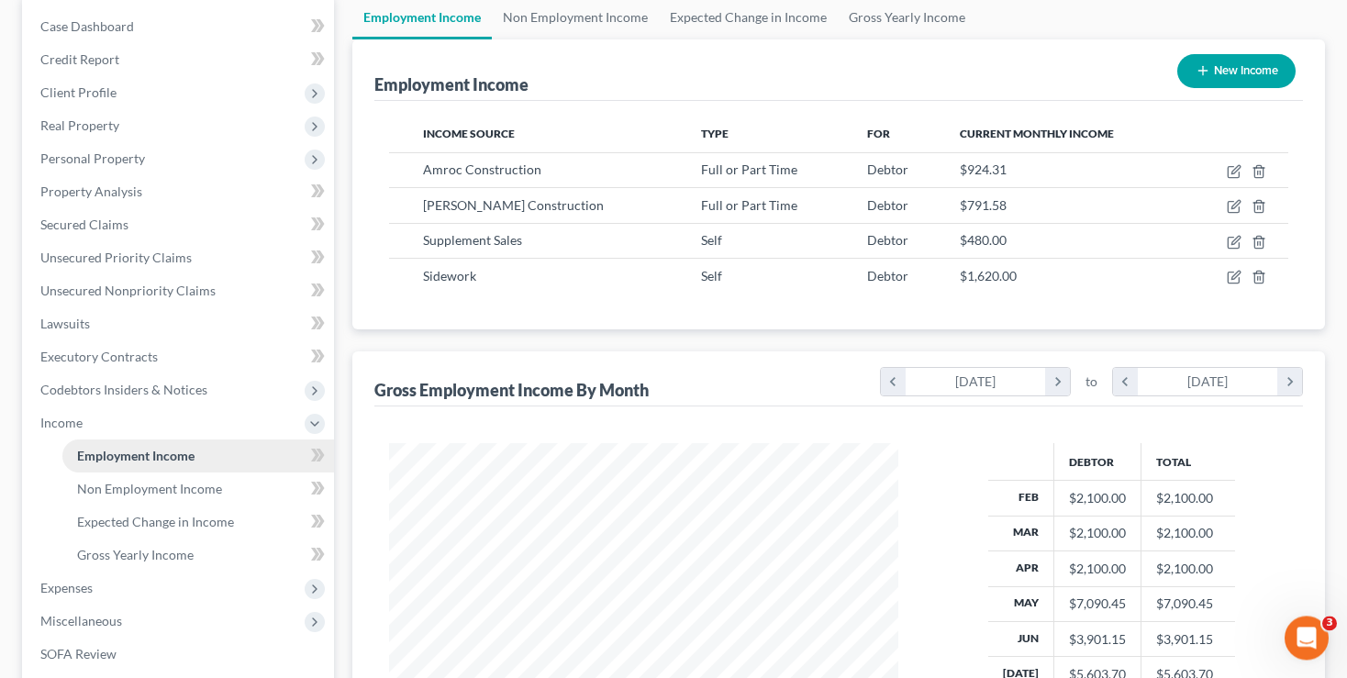
scroll to position [387, 0]
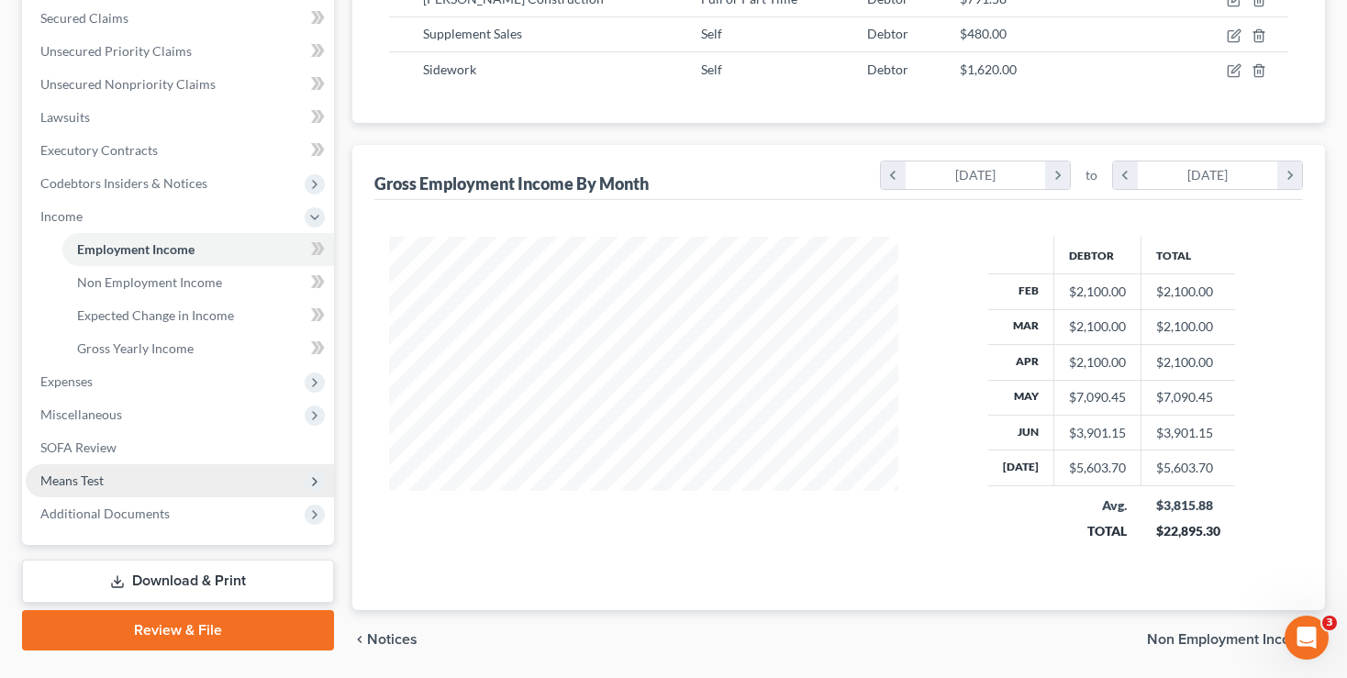
click at [68, 479] on span "Means Test" at bounding box center [71, 481] width 63 height 16
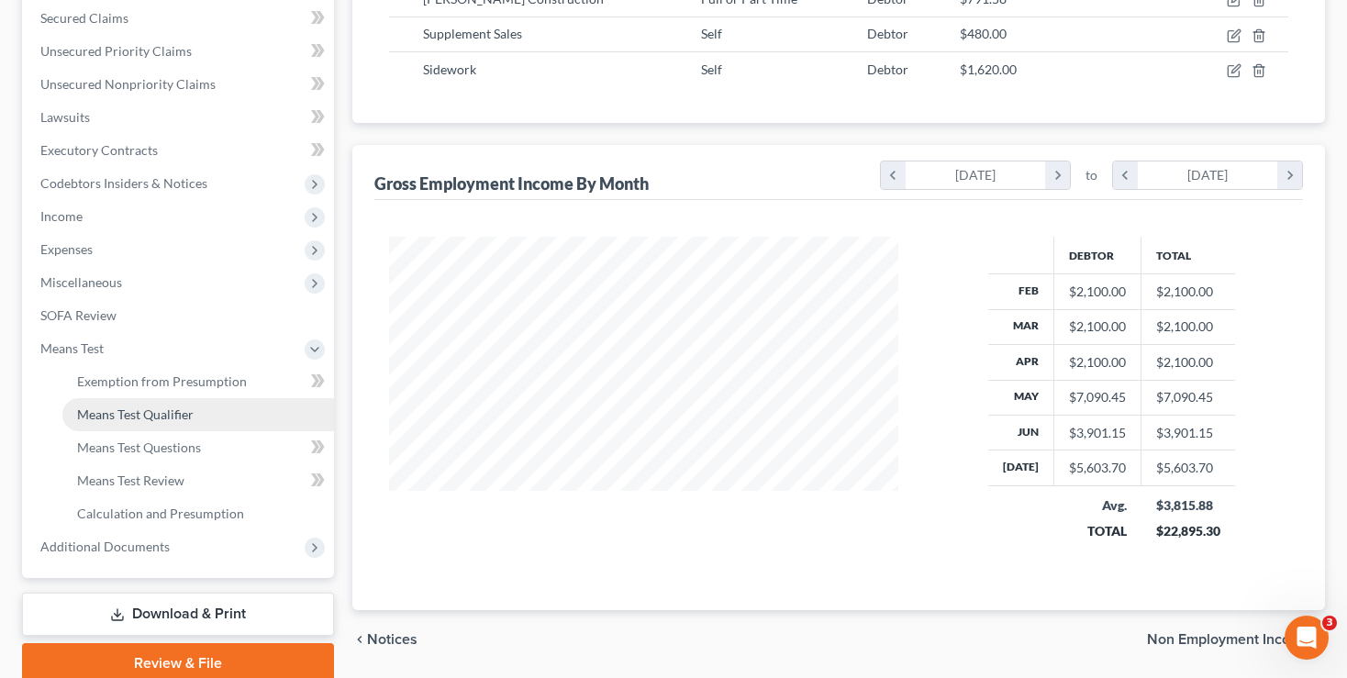
click at [108, 417] on span "Means Test Qualifier" at bounding box center [135, 415] width 117 height 16
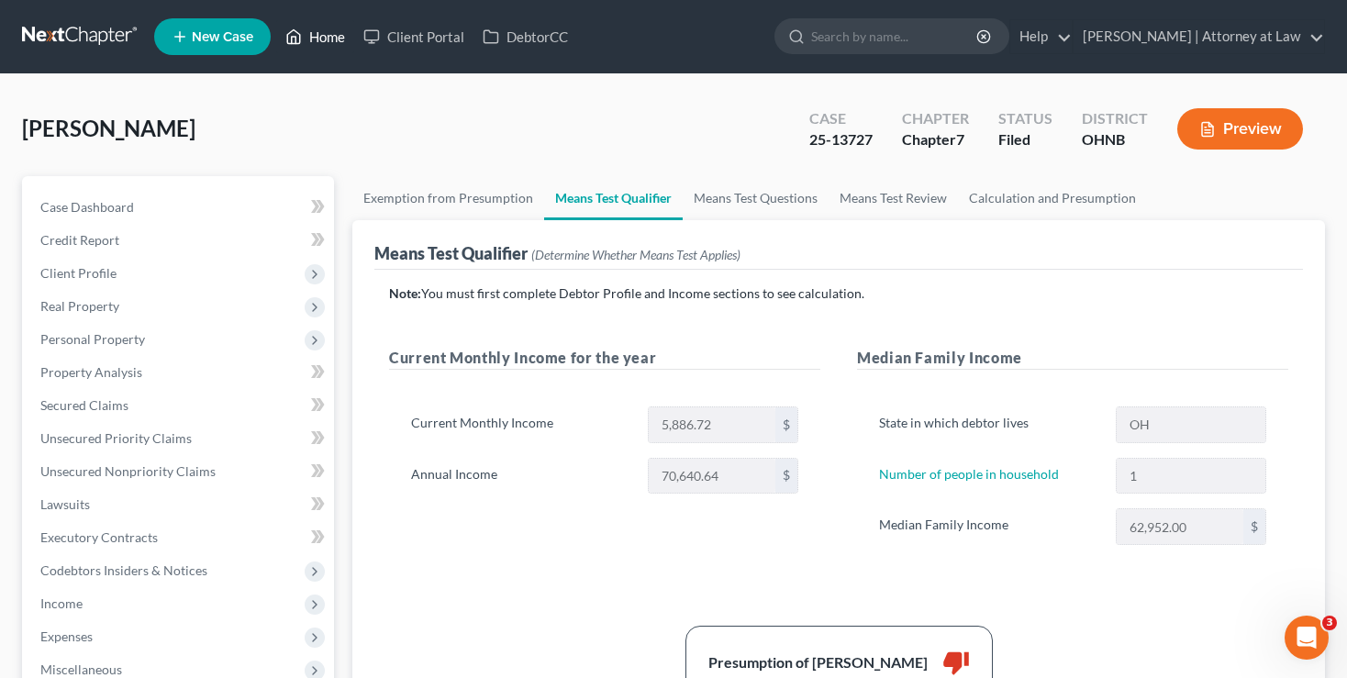
click at [318, 33] on link "Home" at bounding box center [315, 36] width 78 height 33
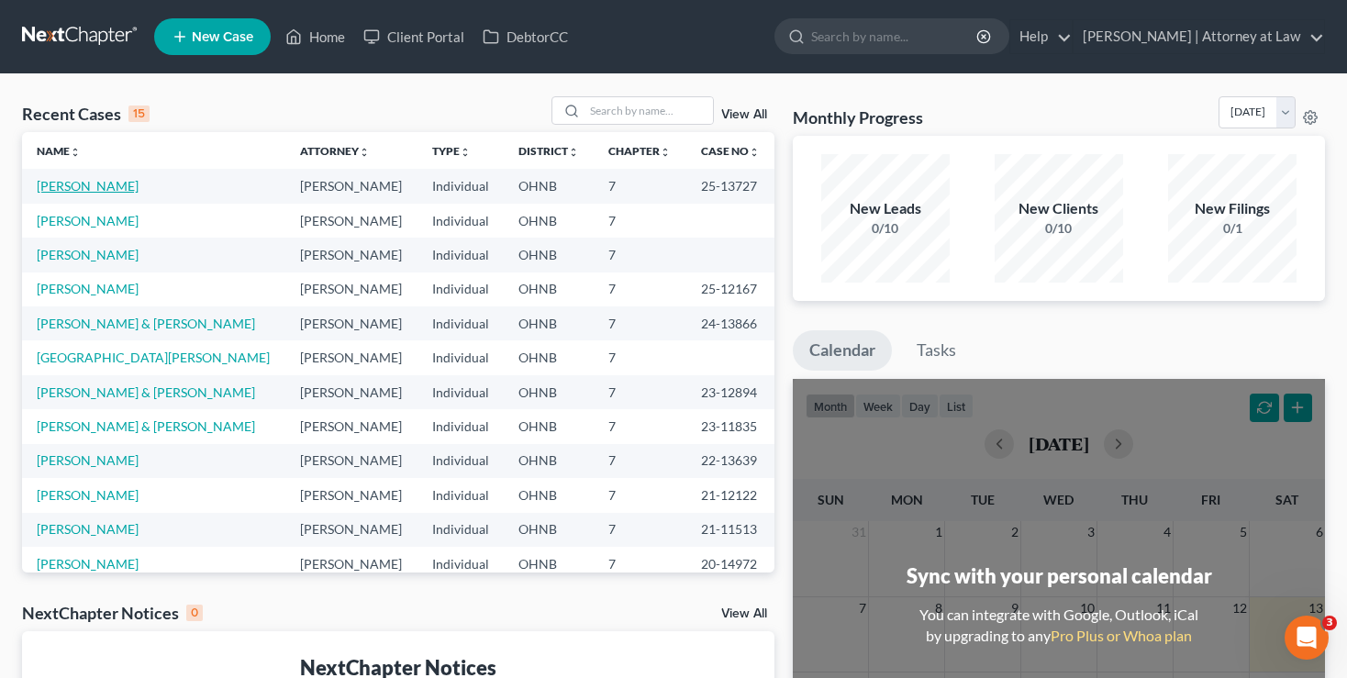
click at [78, 182] on link "Rosado, Darien" at bounding box center [88, 186] width 102 height 16
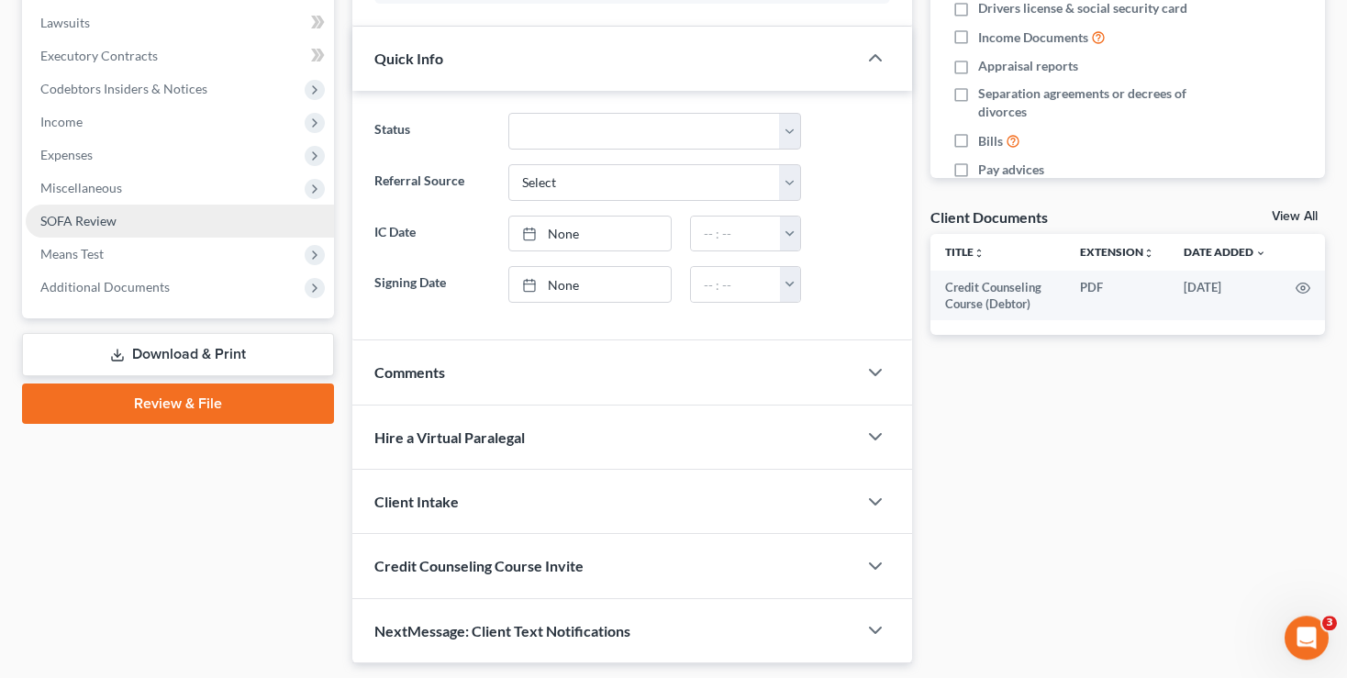
scroll to position [532, 0]
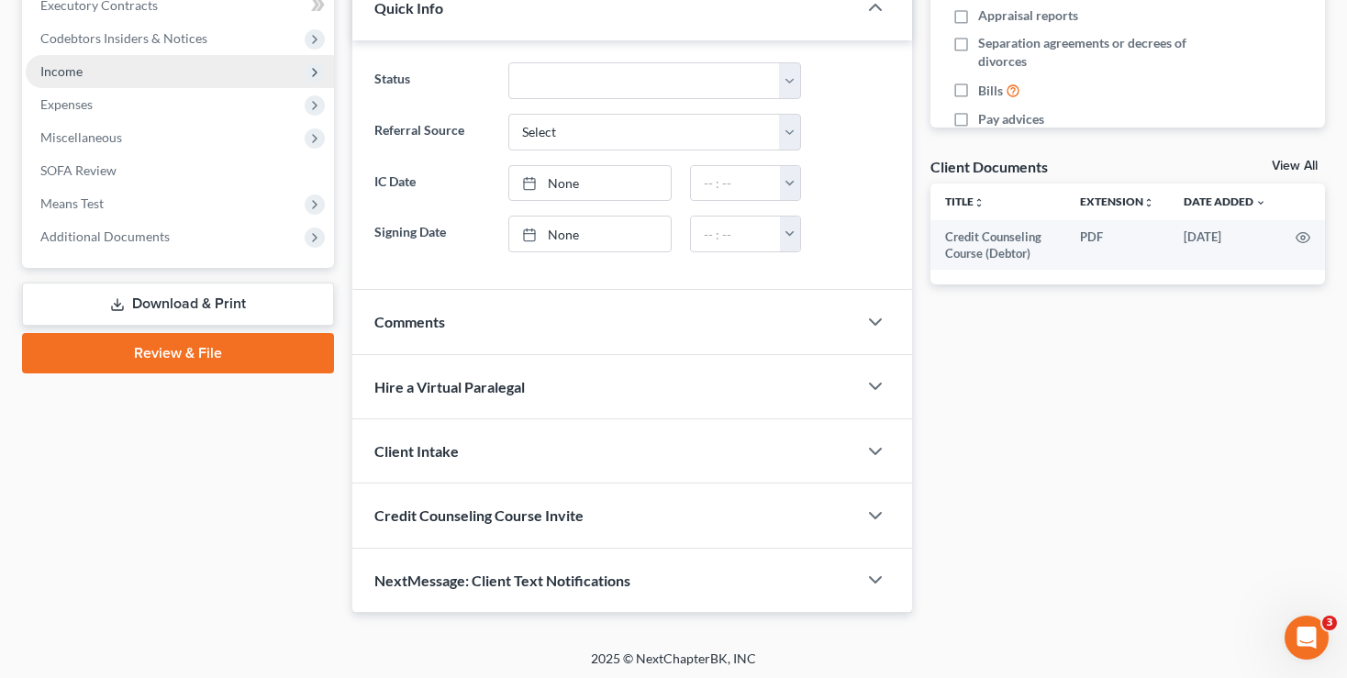
click at [47, 70] on span "Income" at bounding box center [61, 71] width 42 height 16
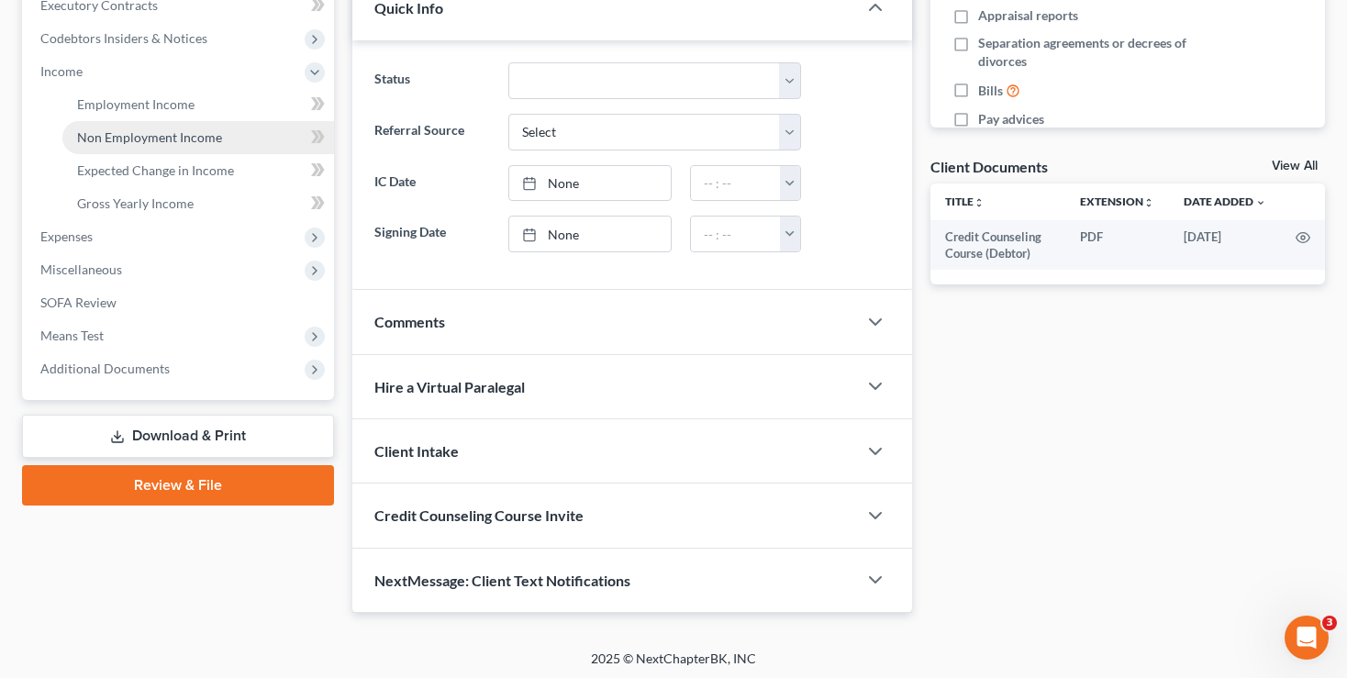
click at [143, 137] on span "Non Employment Income" at bounding box center [149, 137] width 145 height 16
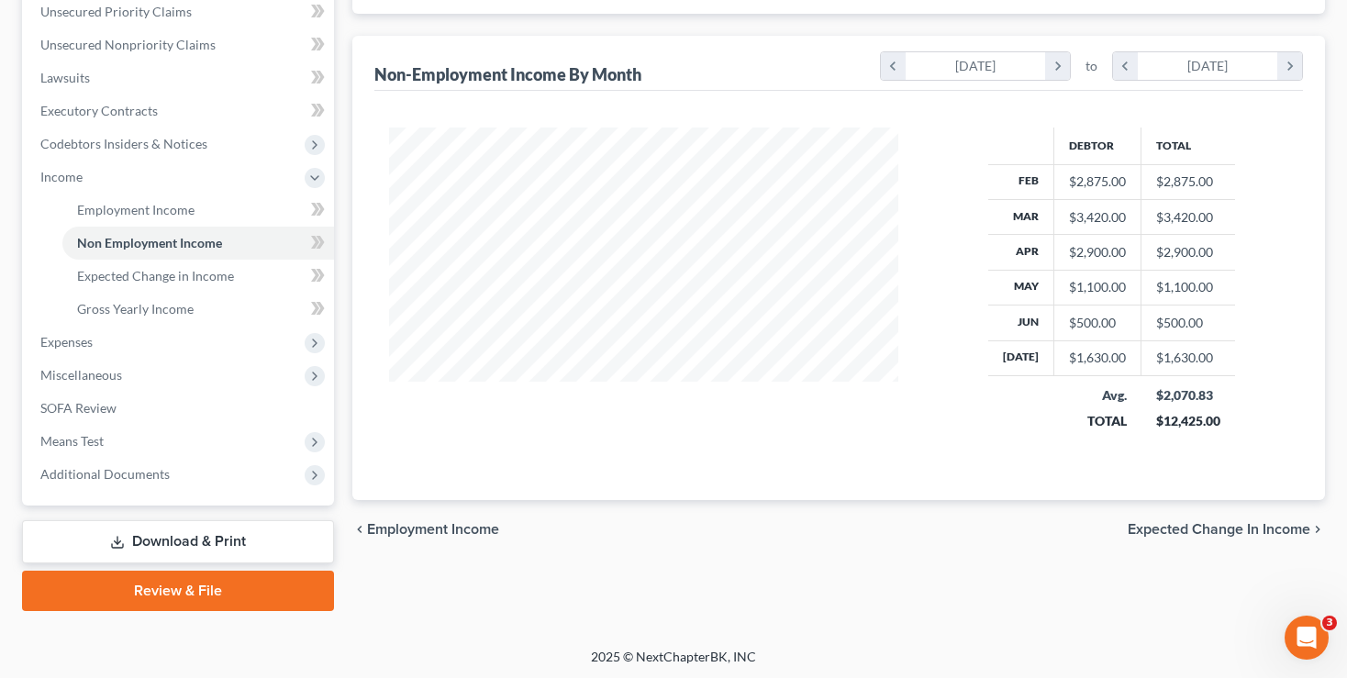
scroll to position [233, 0]
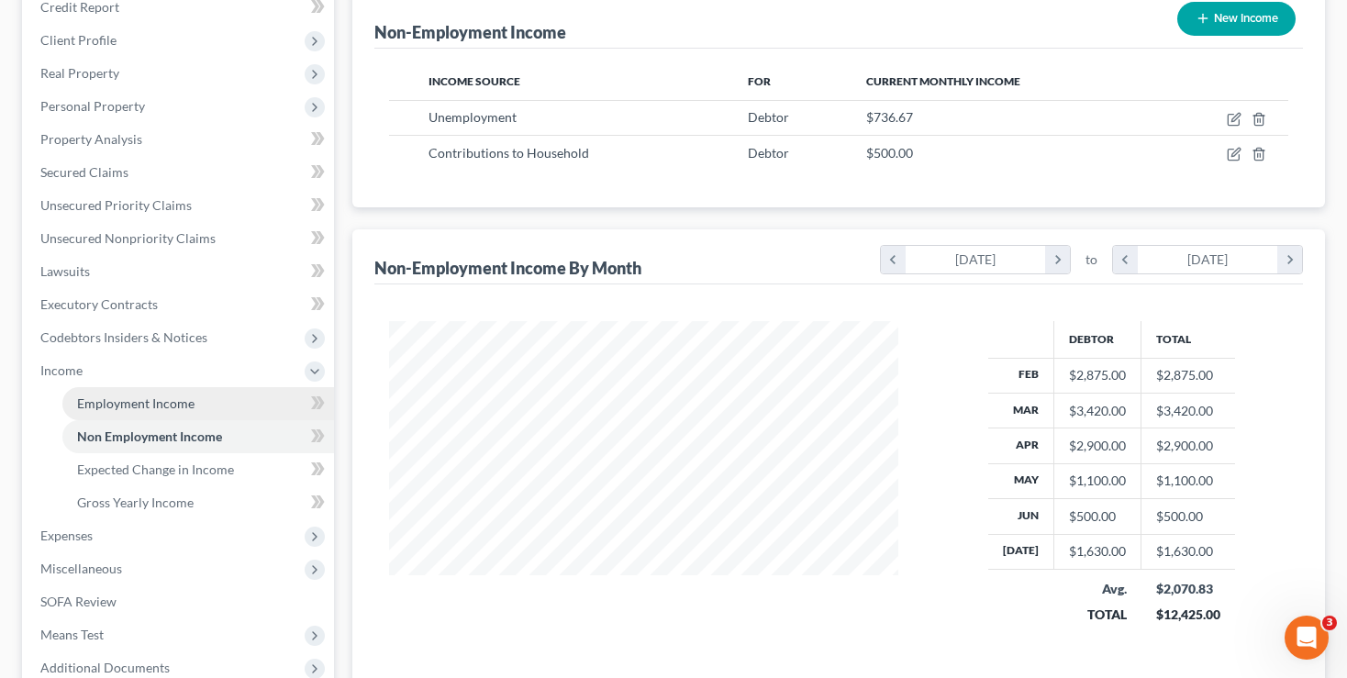
click at [128, 397] on span "Employment Income" at bounding box center [135, 404] width 117 height 16
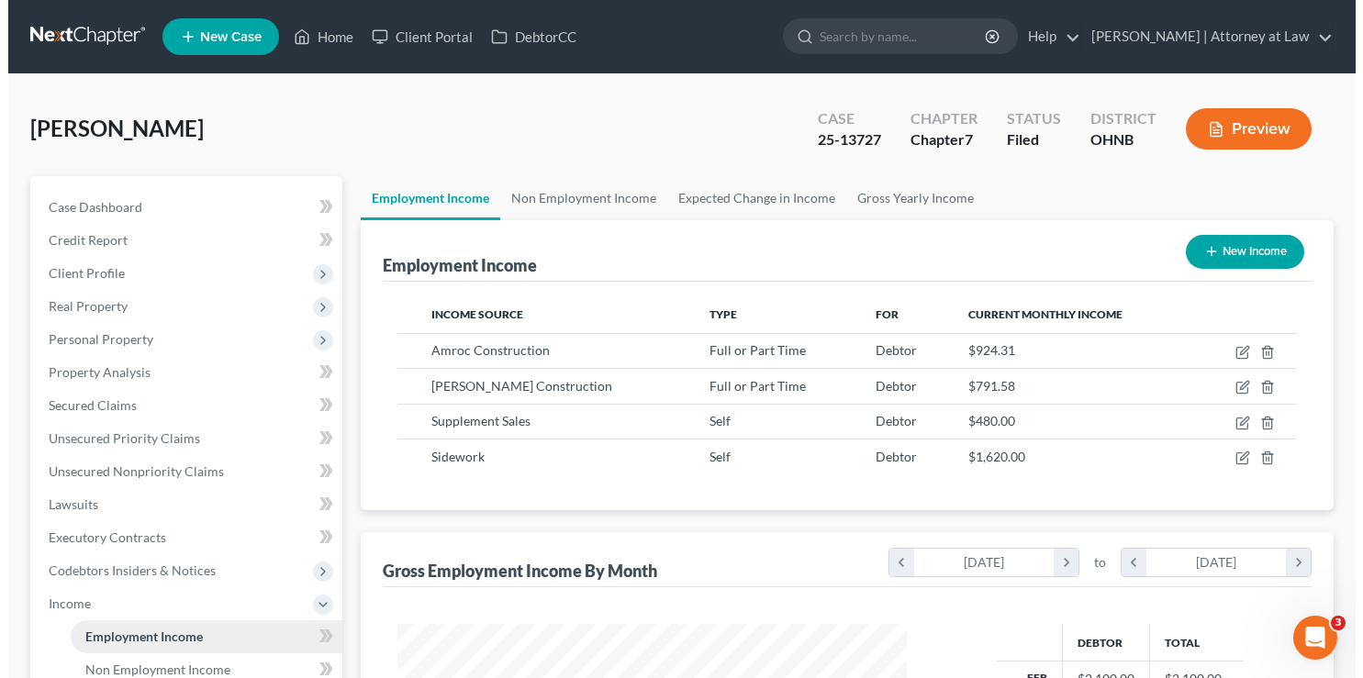
scroll to position [327, 546]
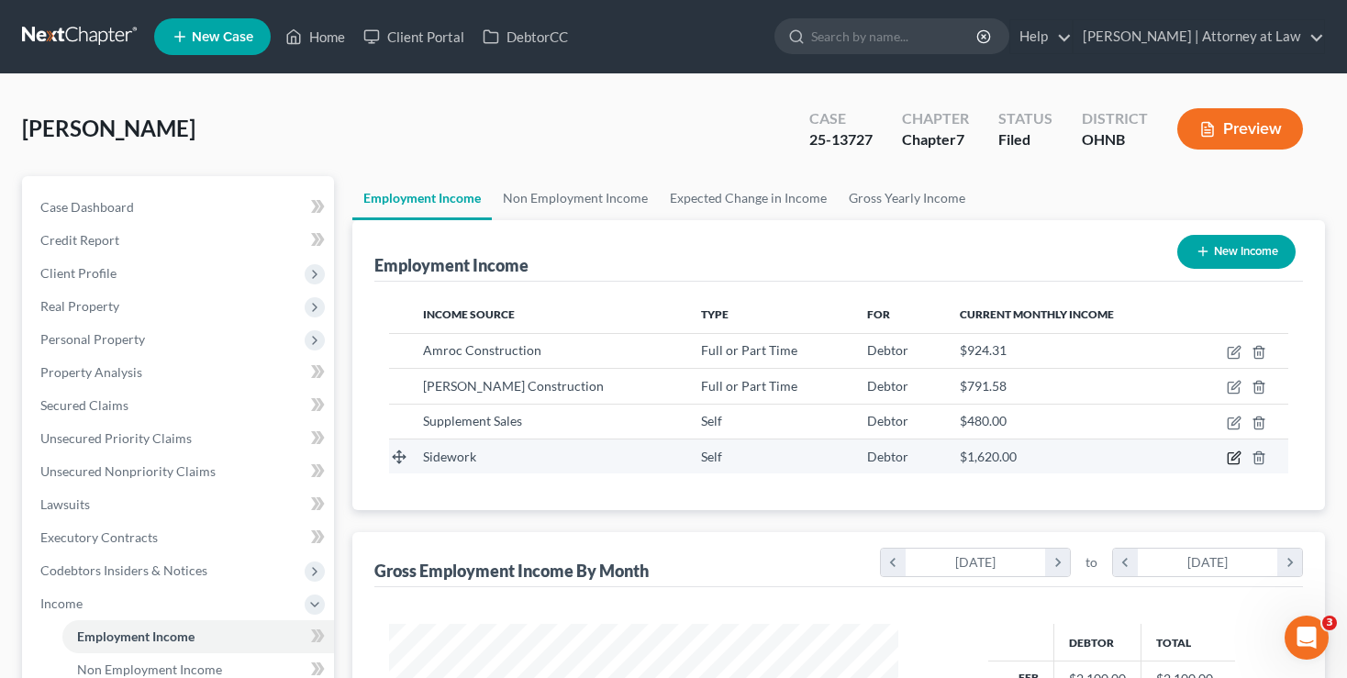
click at [1236, 456] on icon "button" at bounding box center [1234, 458] width 15 height 15
select select "1"
select select "0"
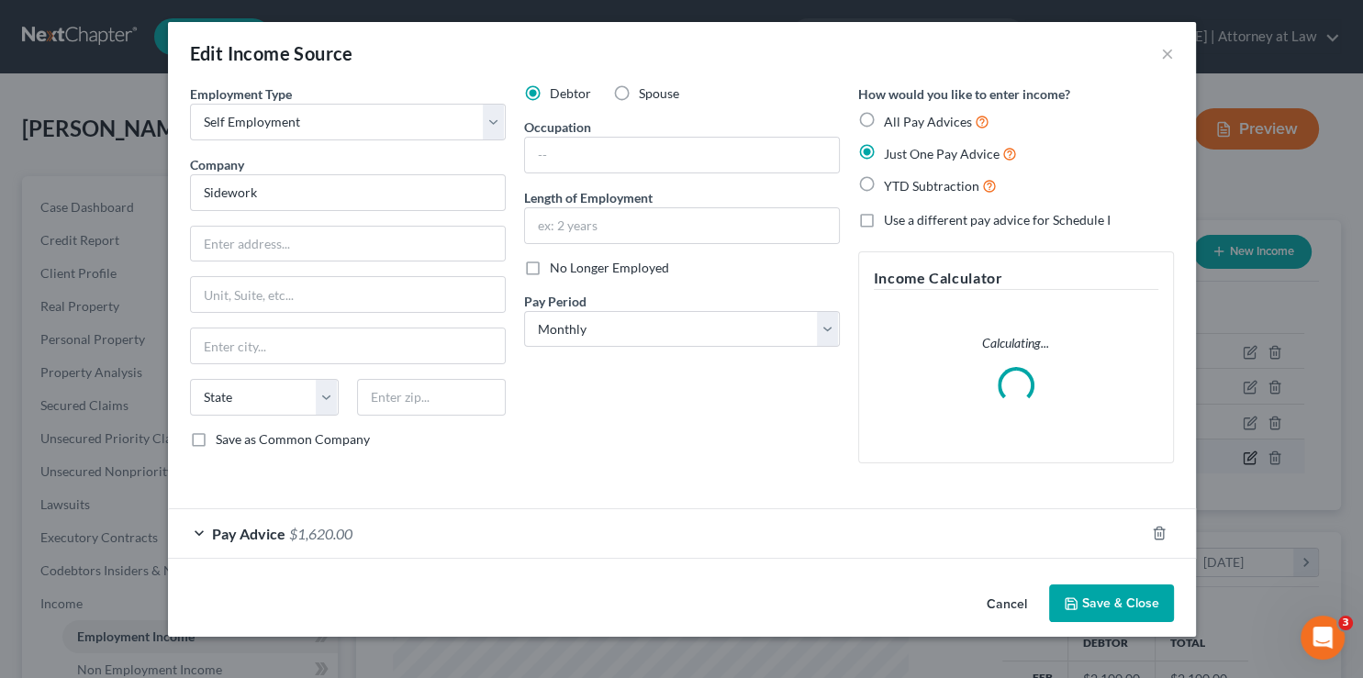
scroll to position [327, 553]
click at [258, 530] on span "Pay Advice" at bounding box center [248, 533] width 73 height 17
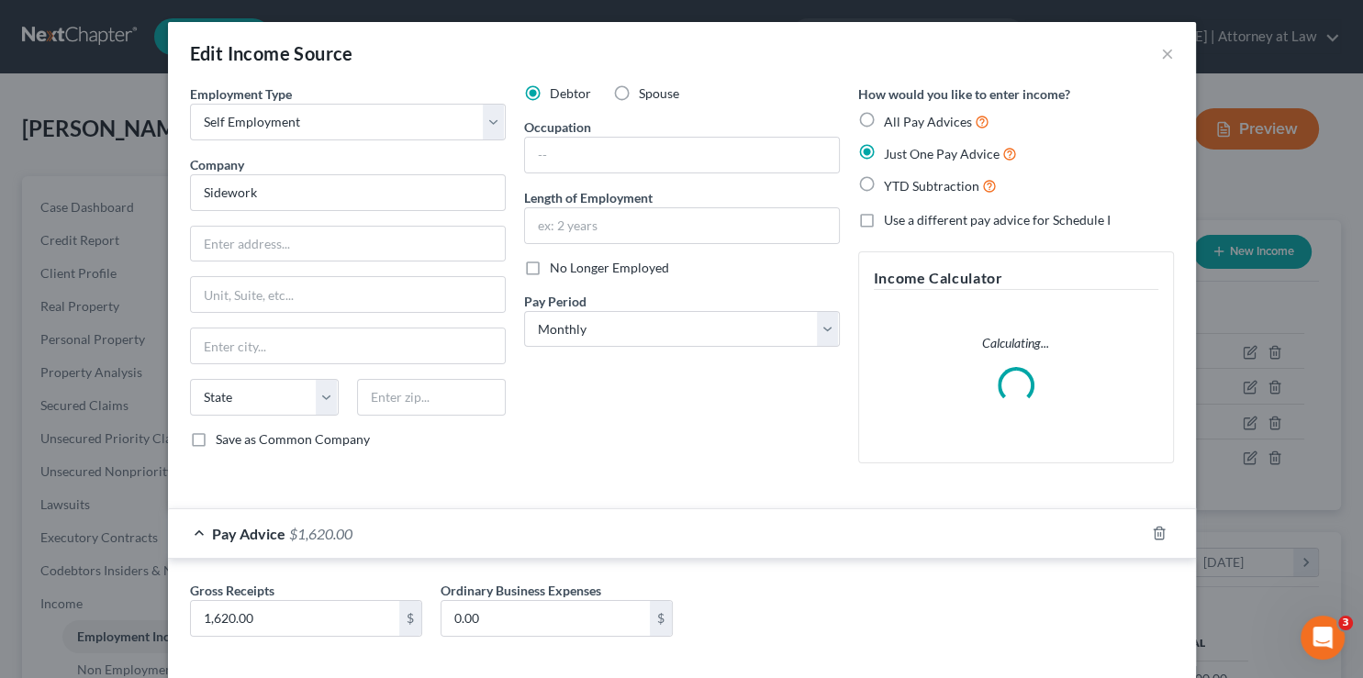
scroll to position [86, 0]
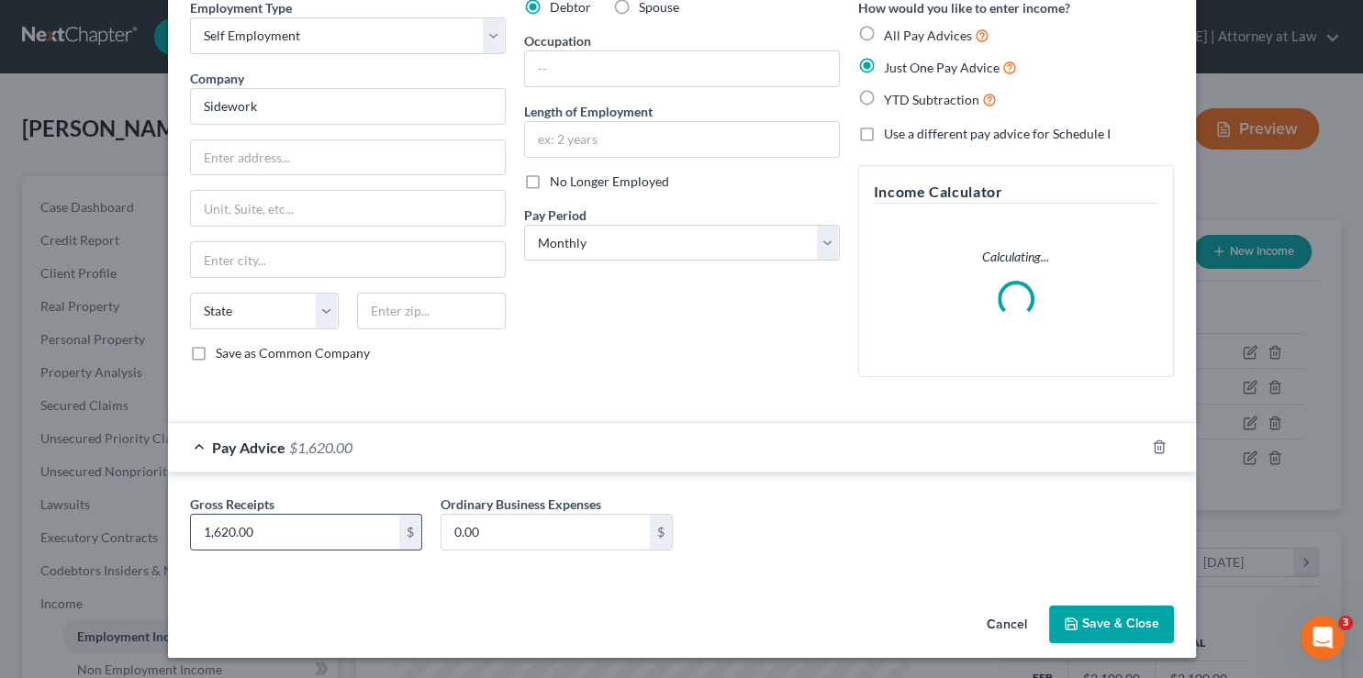
drag, startPoint x: 284, startPoint y: 524, endPoint x: 78, endPoint y: 527, distance: 205.6
click at [191, 527] on input "1,620.00" at bounding box center [295, 532] width 208 height 35
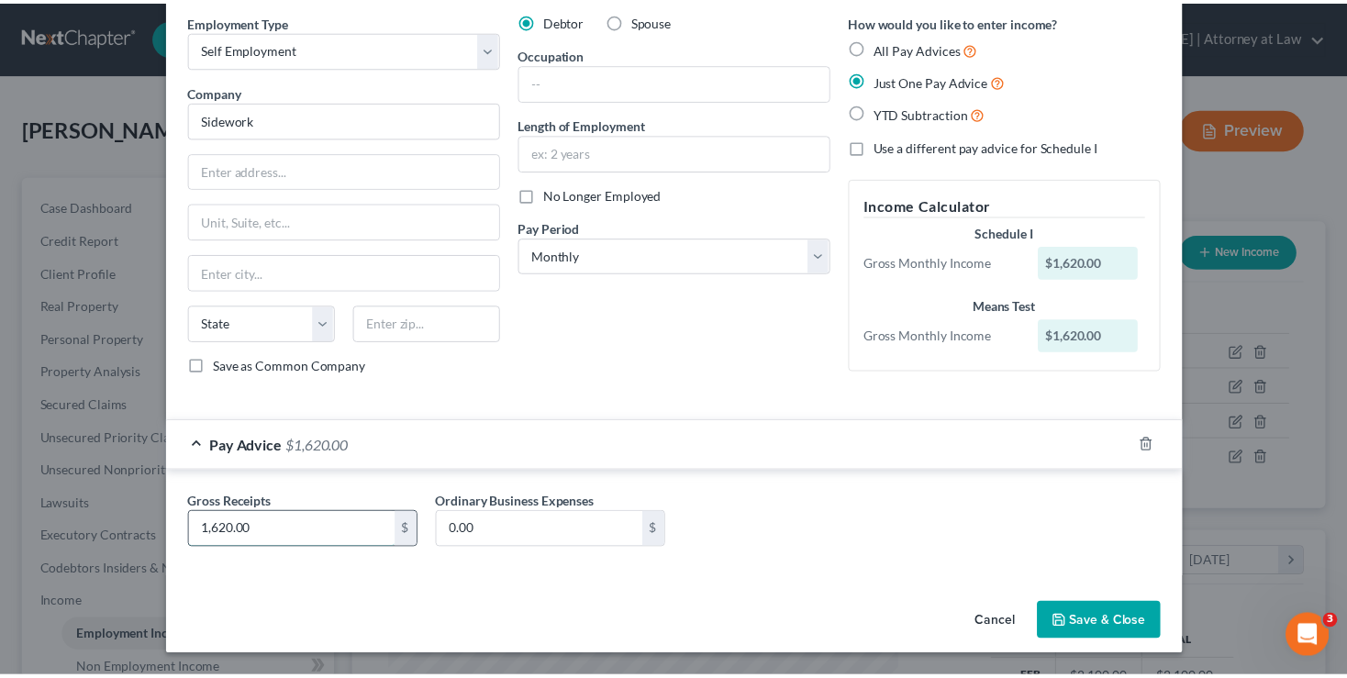
scroll to position [70, 0]
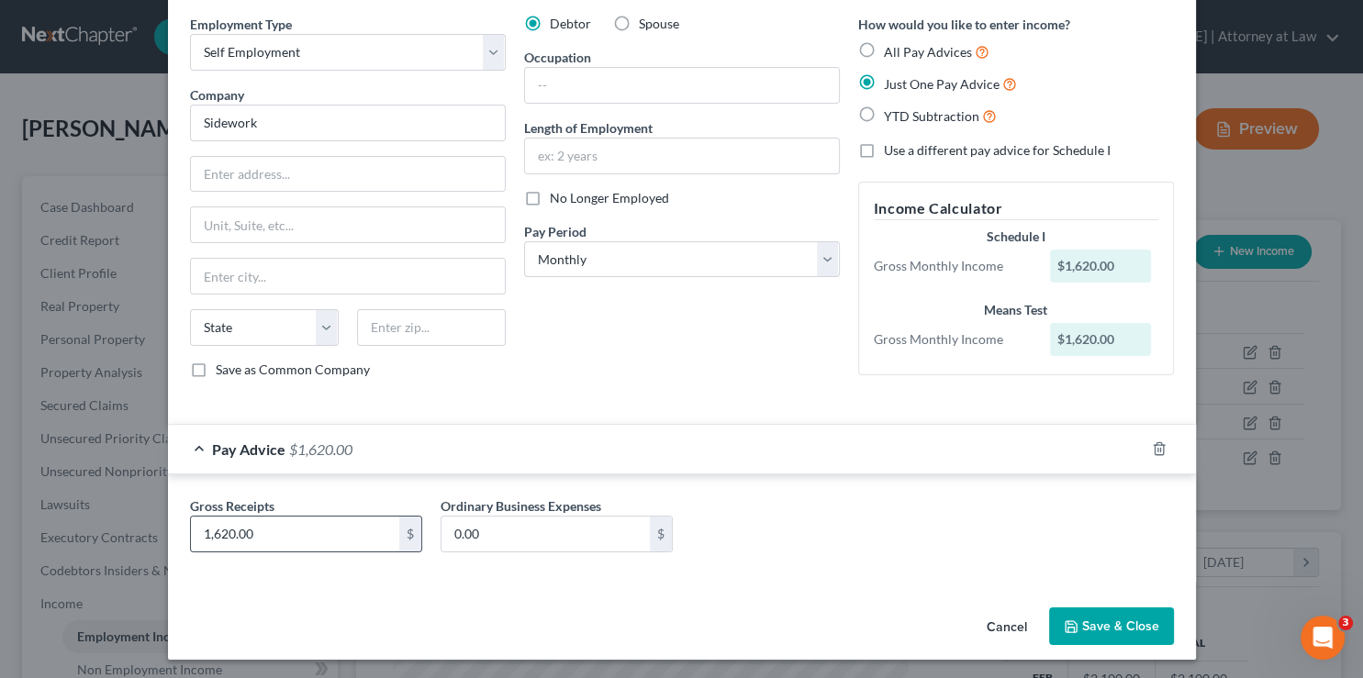
drag, startPoint x: 278, startPoint y: 529, endPoint x: 127, endPoint y: 528, distance: 151.4
click at [191, 528] on input "1,620.00" at bounding box center [295, 534] width 208 height 35
type input "400"
click at [1081, 615] on button "Save & Close" at bounding box center [1111, 627] width 125 height 39
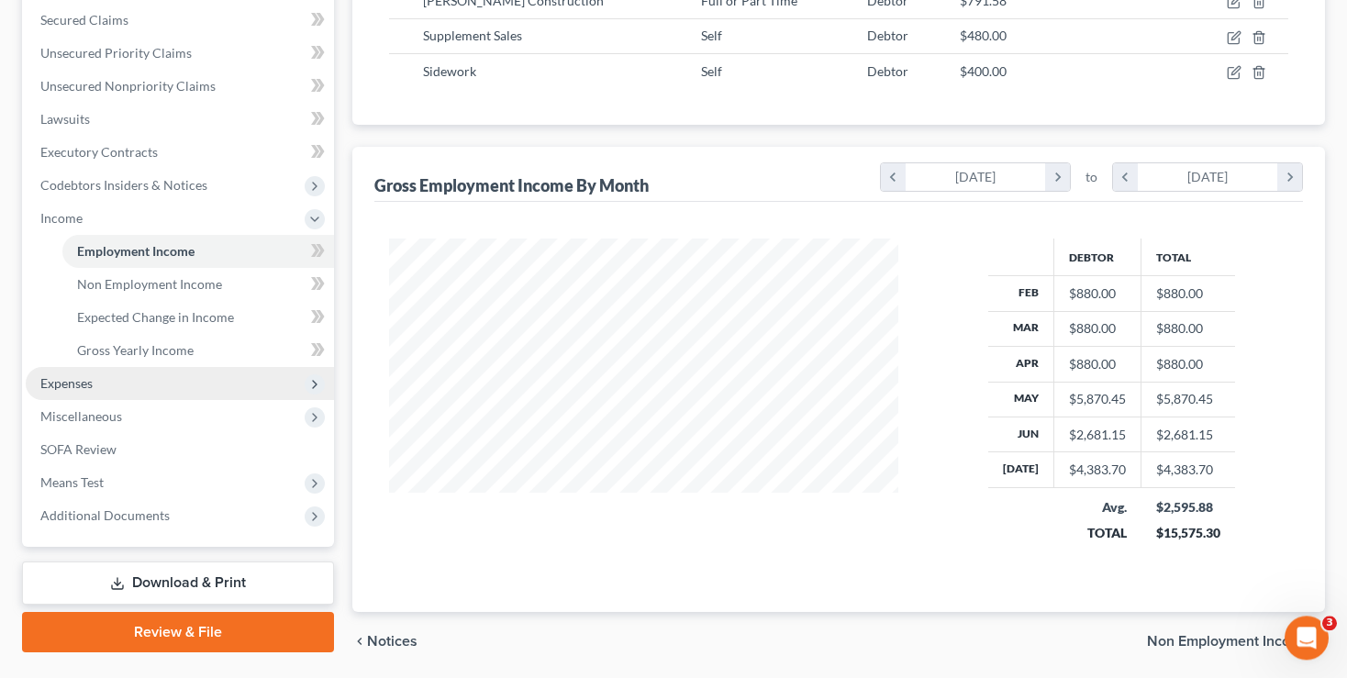
scroll to position [444, 0]
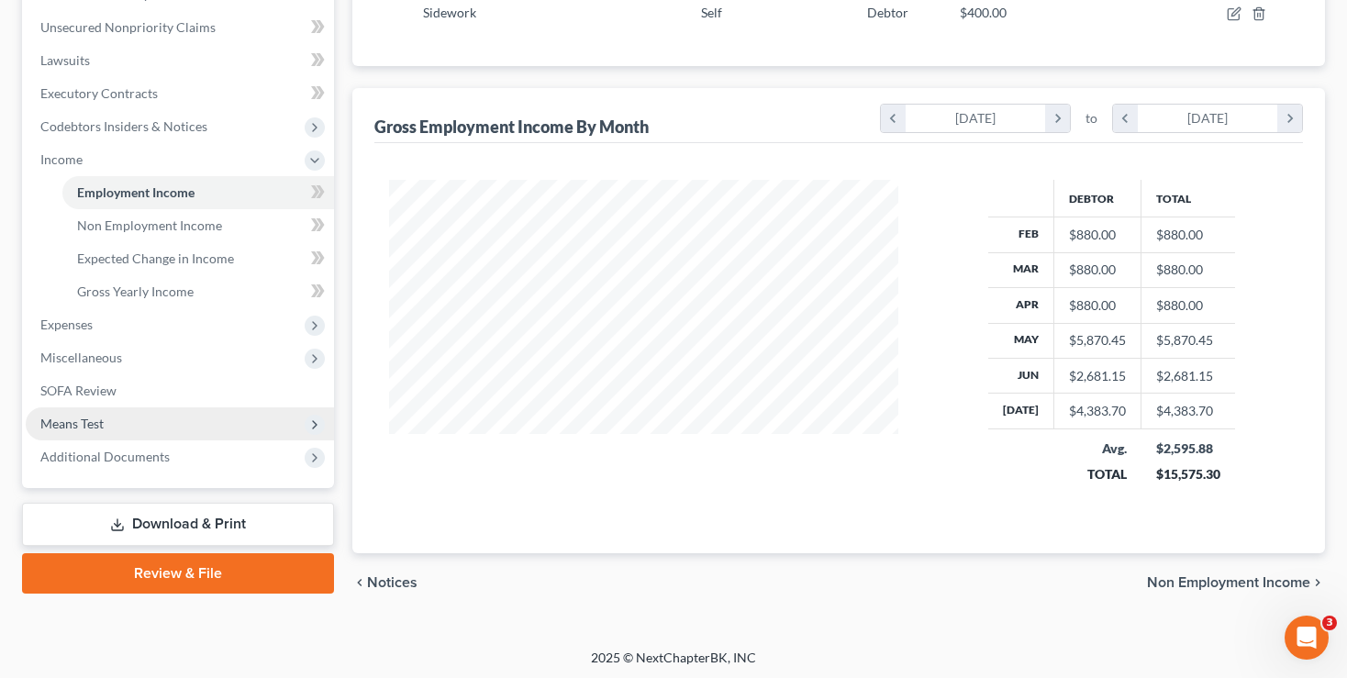
click at [73, 431] on span "Means Test" at bounding box center [180, 424] width 308 height 33
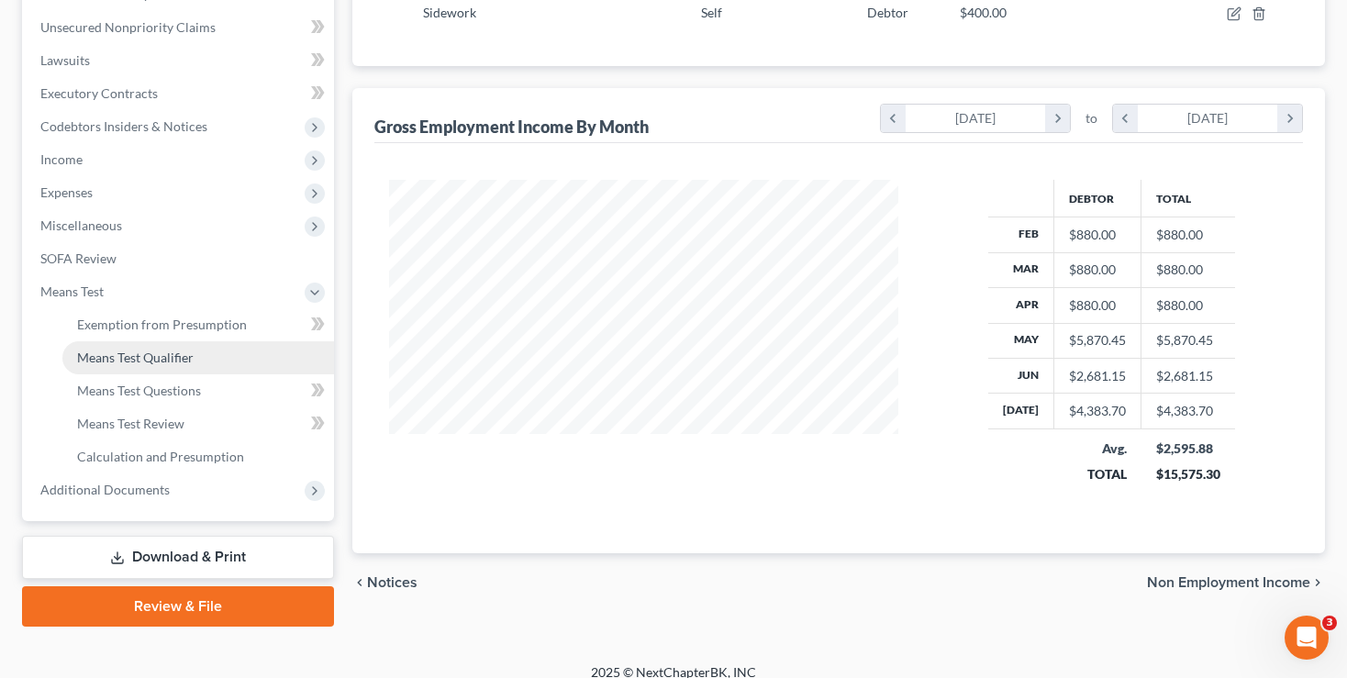
click at [127, 351] on span "Means Test Qualifier" at bounding box center [135, 358] width 117 height 16
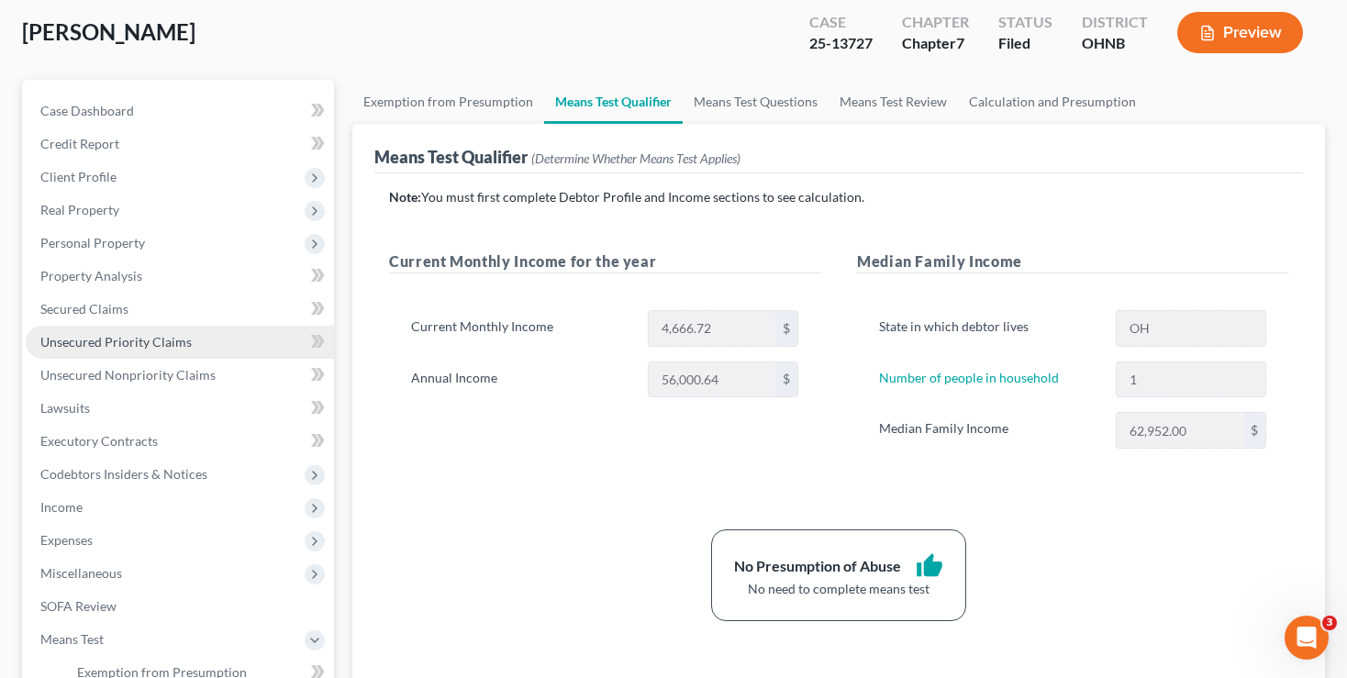
scroll to position [290, 0]
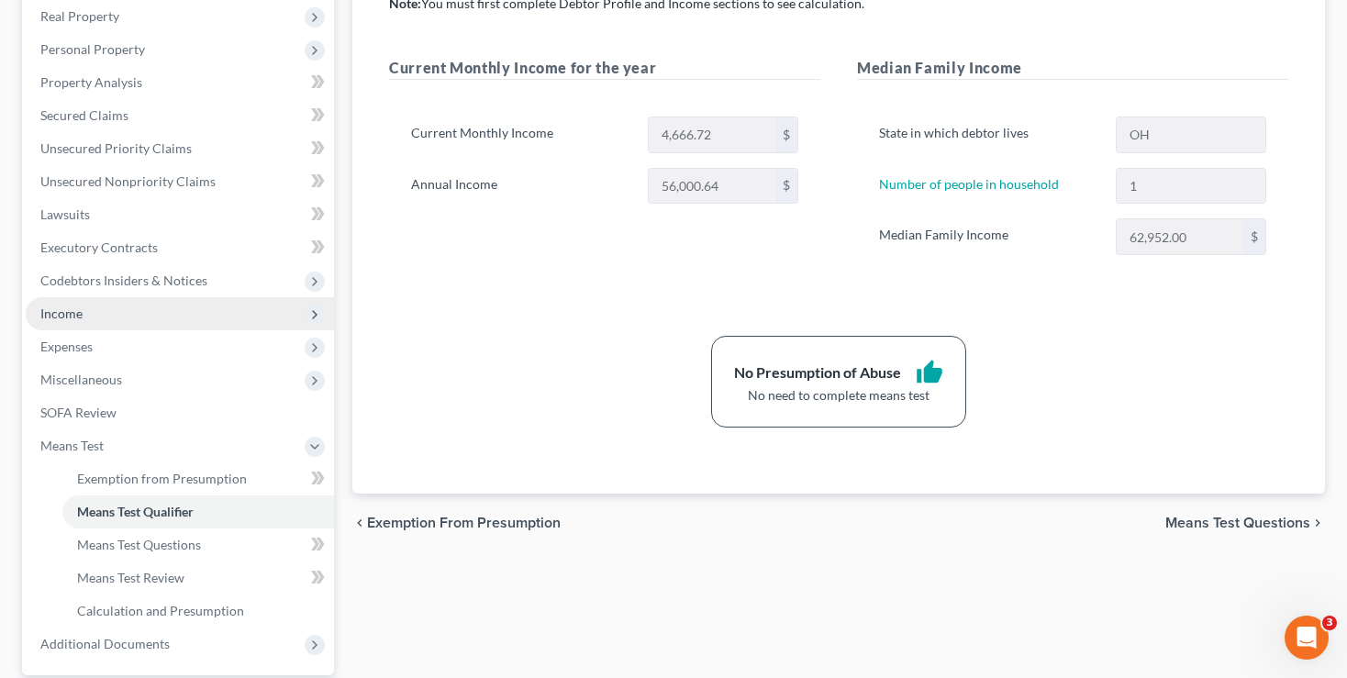
click at [46, 303] on span "Income" at bounding box center [180, 313] width 308 height 33
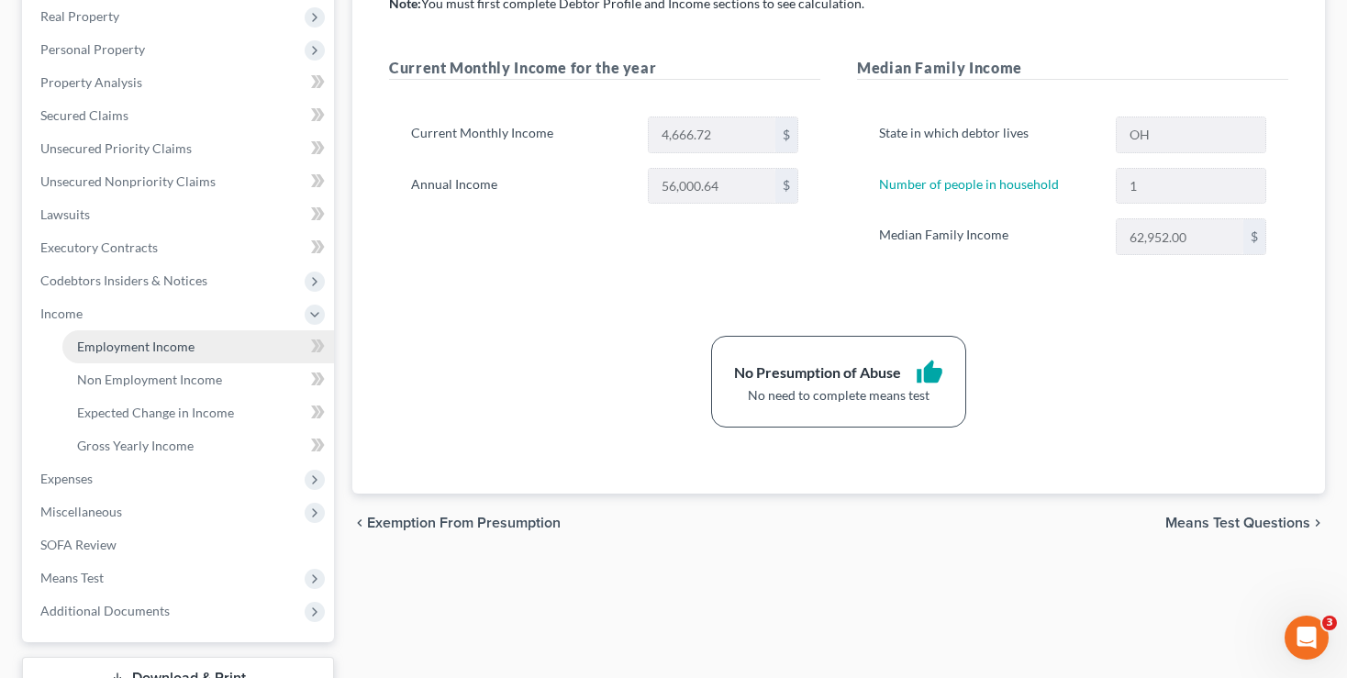
click at [122, 347] on span "Employment Income" at bounding box center [135, 347] width 117 height 16
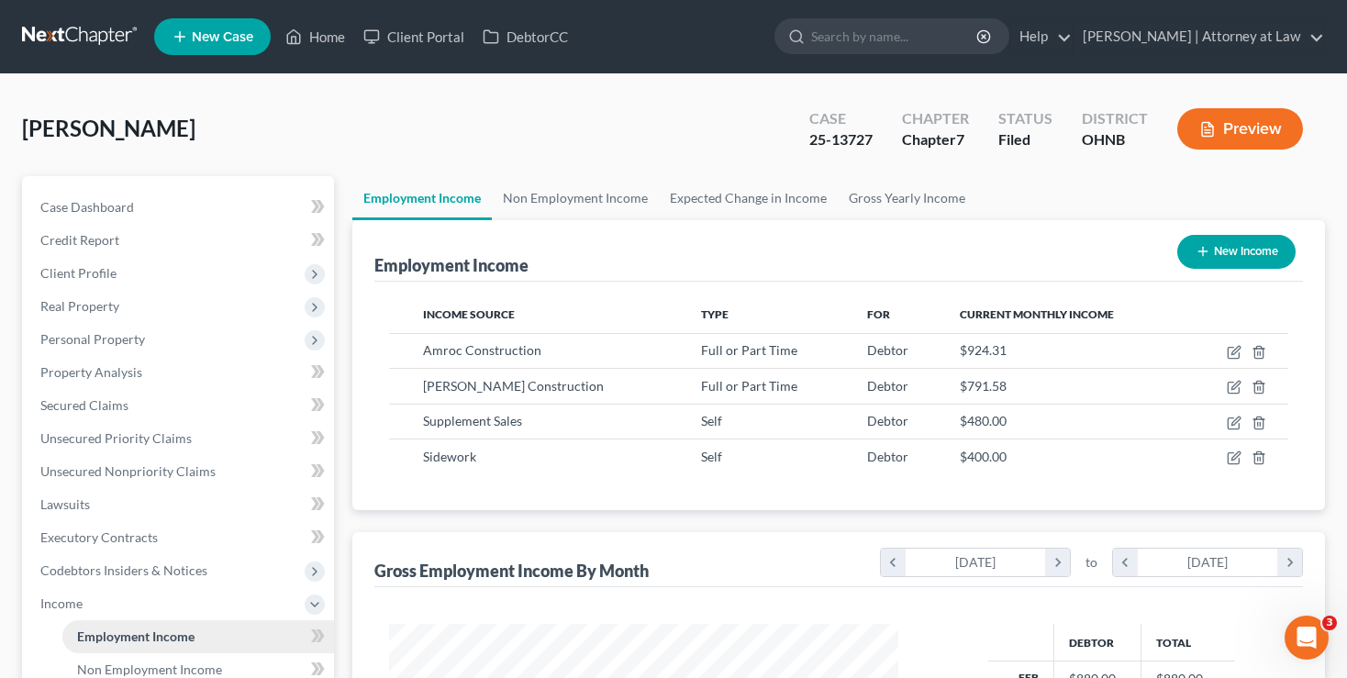
scroll to position [327, 546]
click at [555, 188] on link "Non Employment Income" at bounding box center [575, 198] width 167 height 44
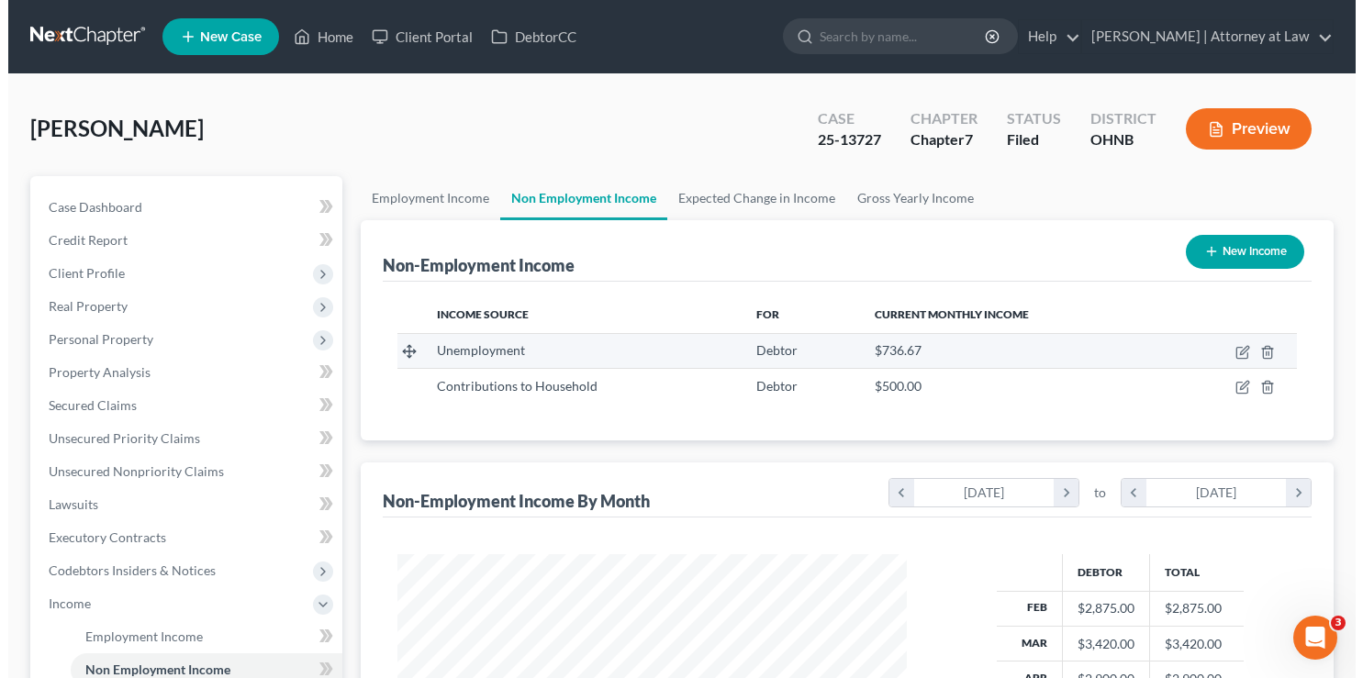
scroll to position [328, 546]
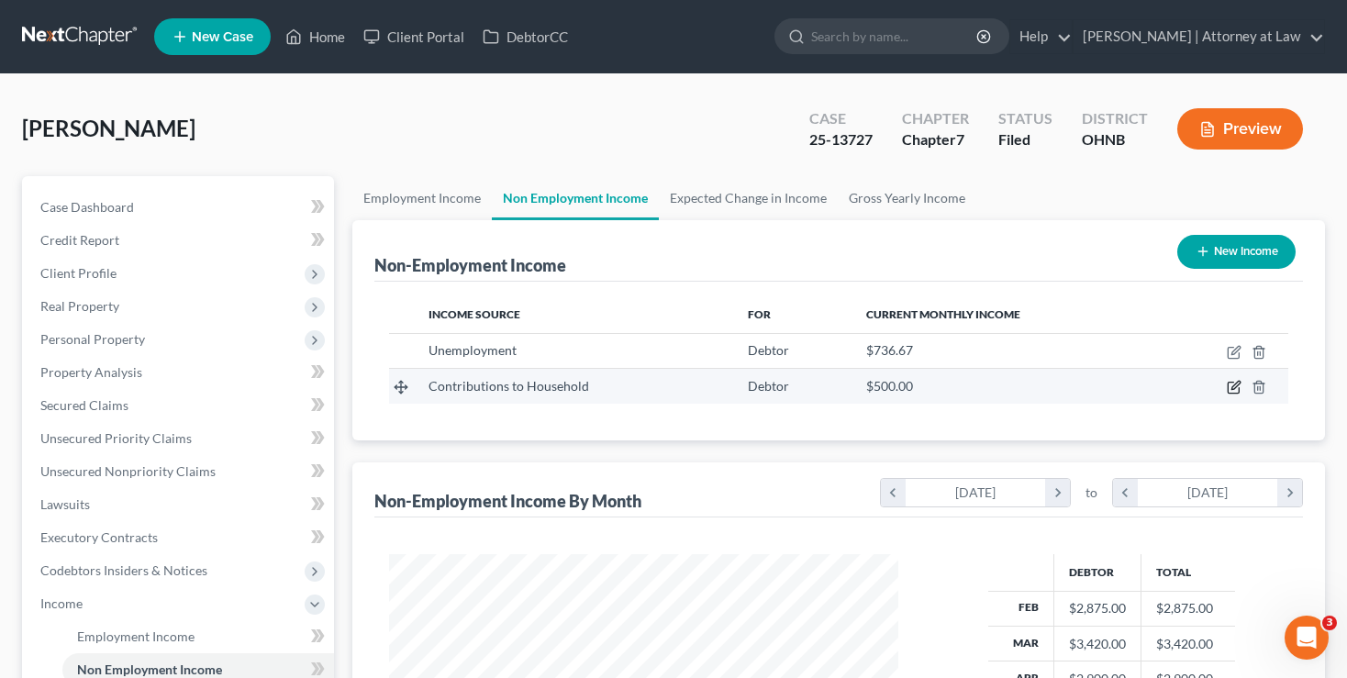
click at [1235, 387] on icon "button" at bounding box center [1236, 386] width 8 height 8
select select "8"
select select "0"
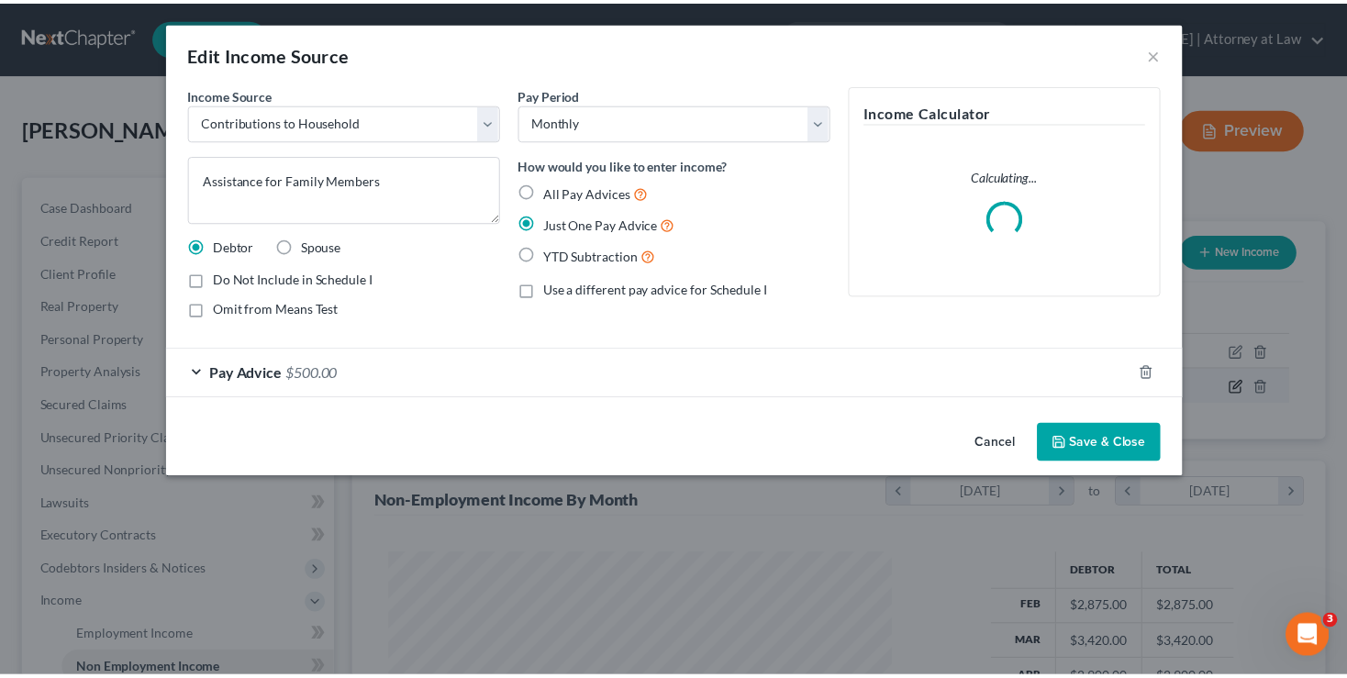
scroll to position [328, 553]
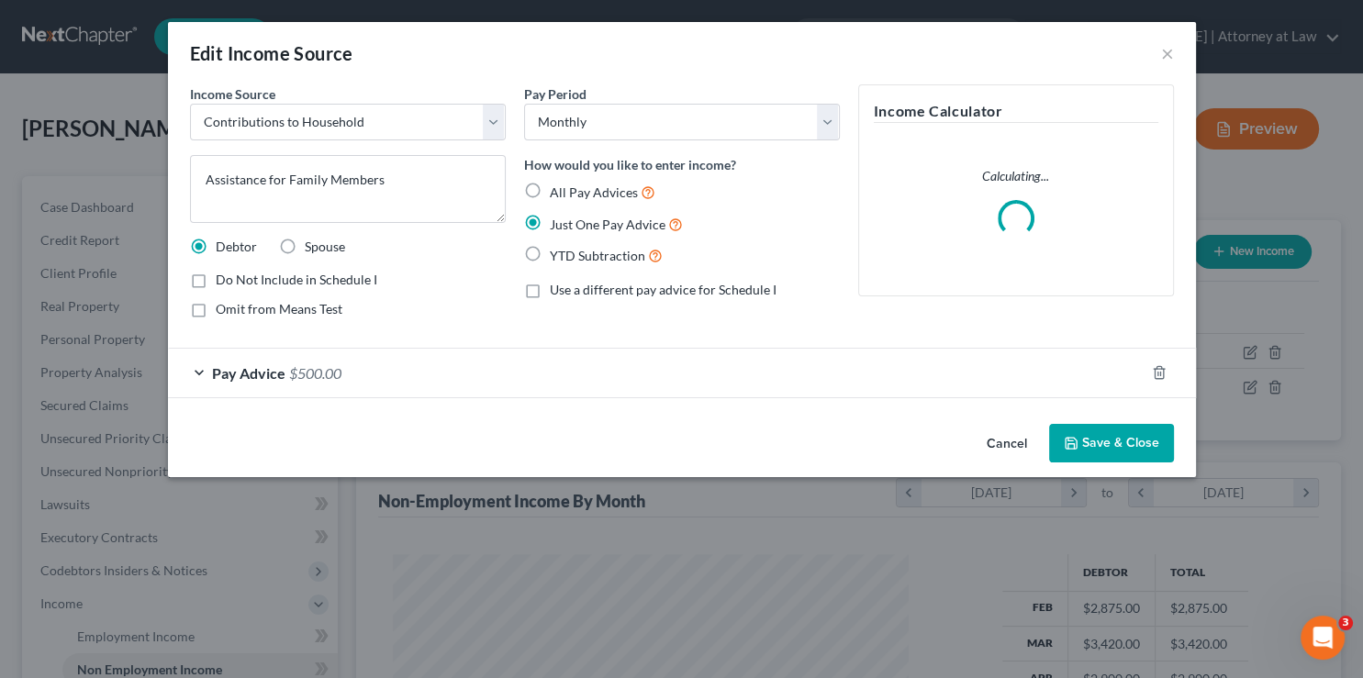
click at [262, 380] on span "Pay Advice" at bounding box center [248, 372] width 73 height 17
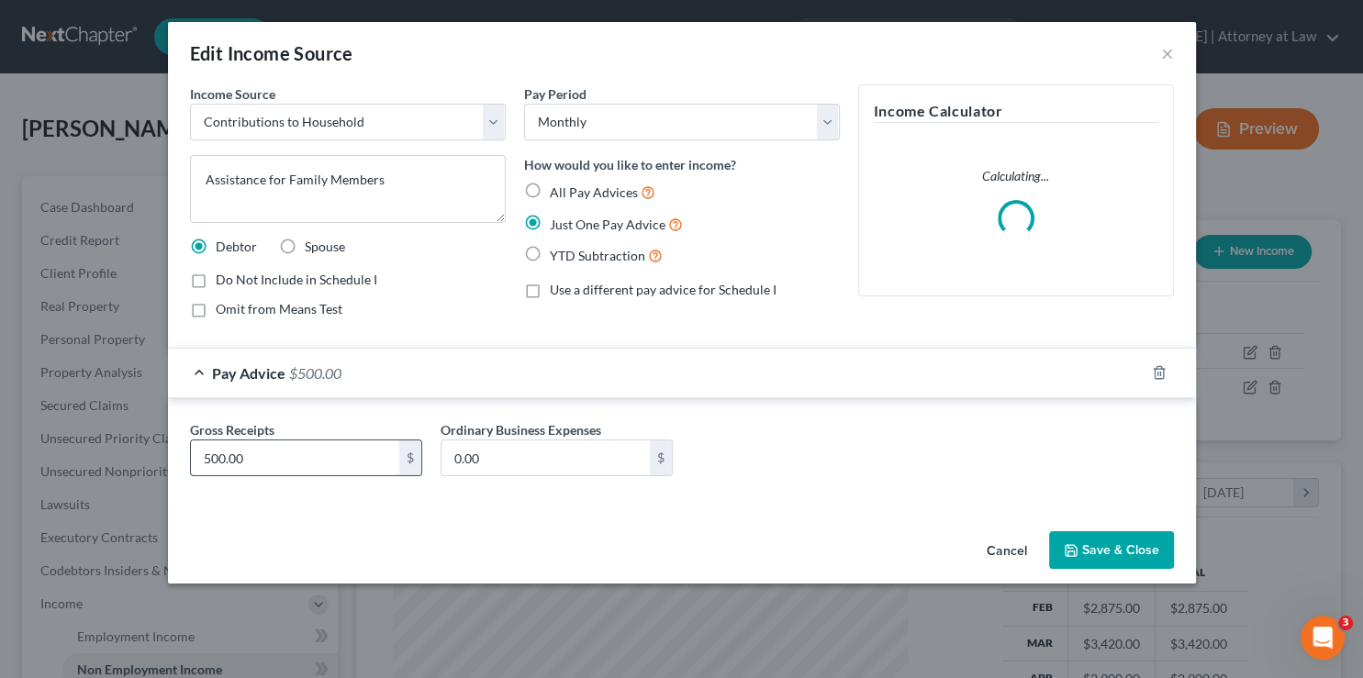
drag, startPoint x: 281, startPoint y: 460, endPoint x: 101, endPoint y: 466, distance: 180.0
click at [191, 466] on input "500.00" at bounding box center [295, 458] width 208 height 35
drag, startPoint x: 248, startPoint y: 459, endPoint x: 183, endPoint y: 459, distance: 65.2
click at [191, 459] on input "500.00" at bounding box center [295, 458] width 208 height 35
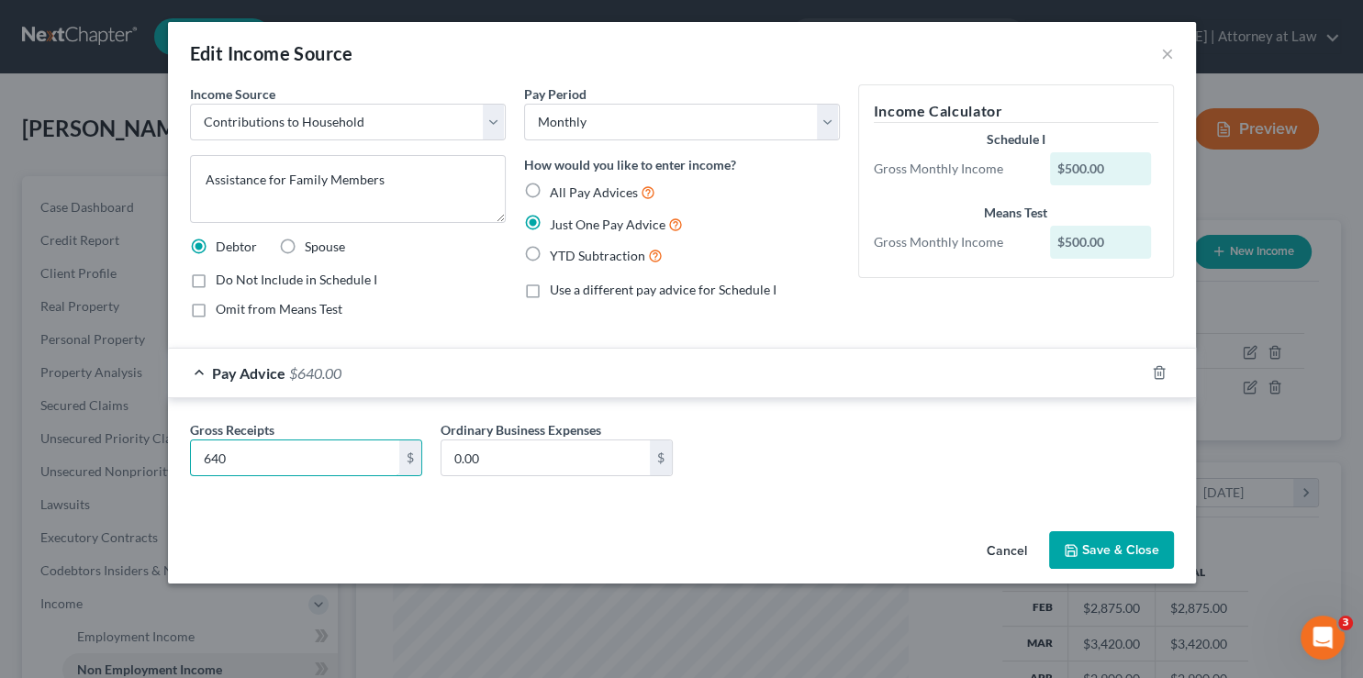
type input "640"
click at [1117, 543] on button "Save & Close" at bounding box center [1111, 550] width 125 height 39
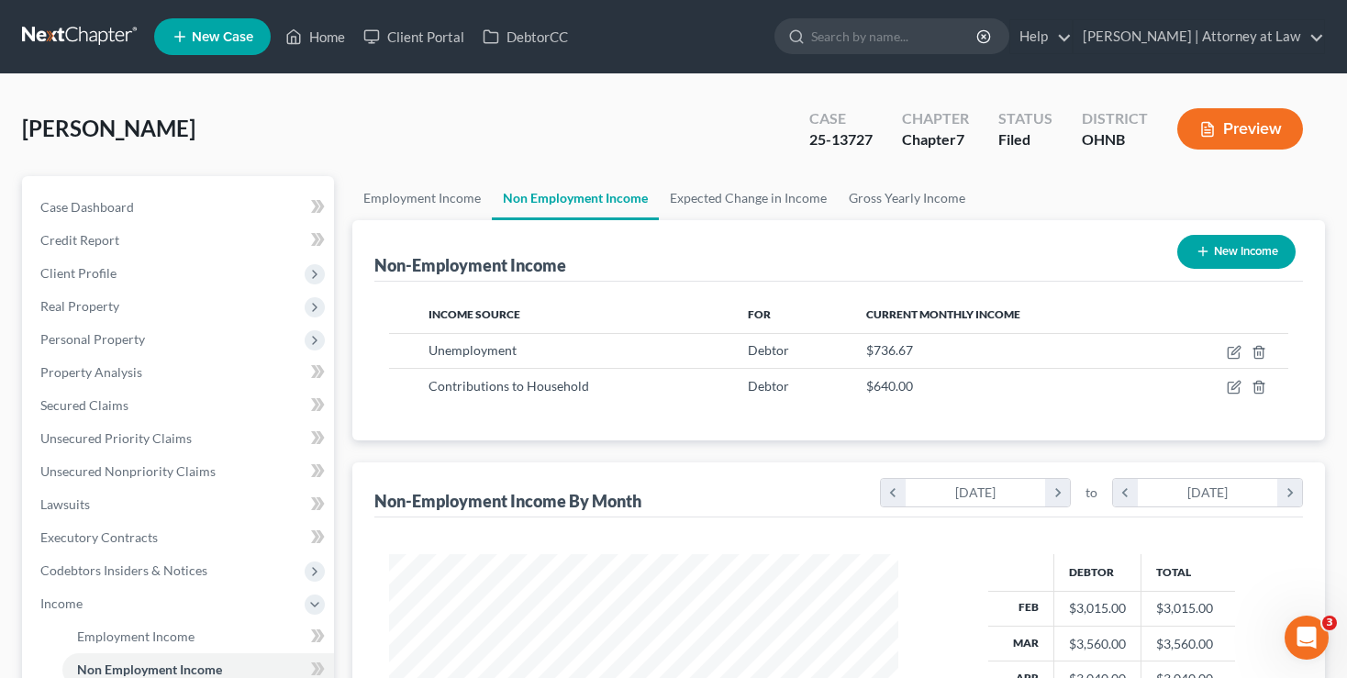
scroll to position [194, 0]
